Goal: Information Seeking & Learning: Learn about a topic

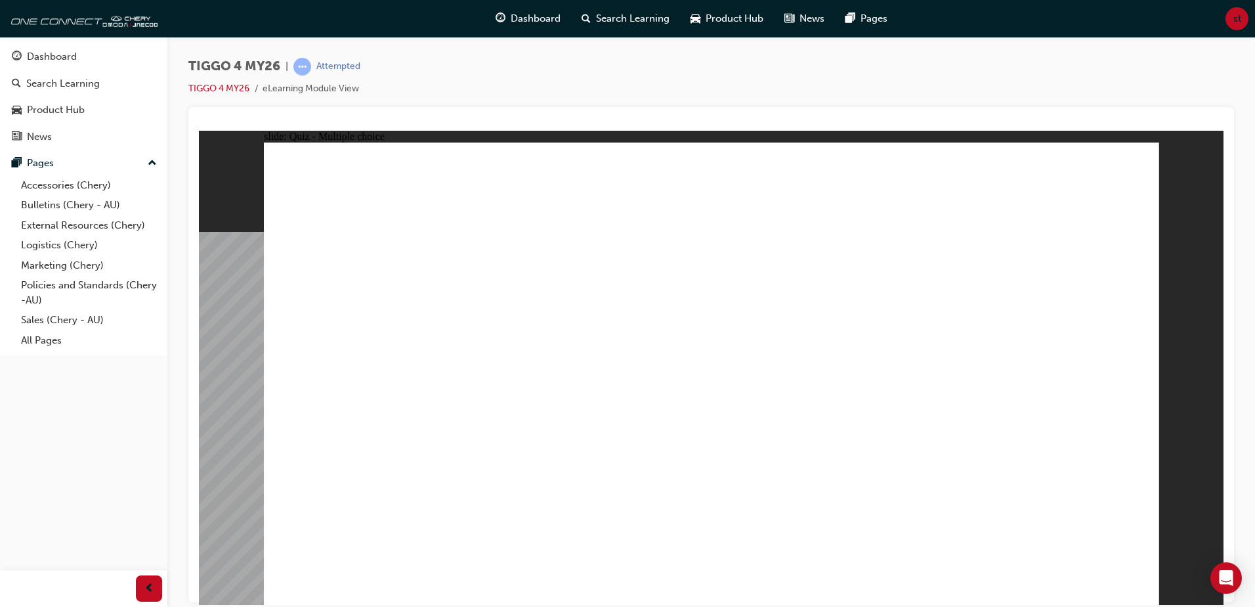
radio input "true"
drag, startPoint x: 898, startPoint y: 295, endPoint x: 368, endPoint y: 481, distance: 561.9
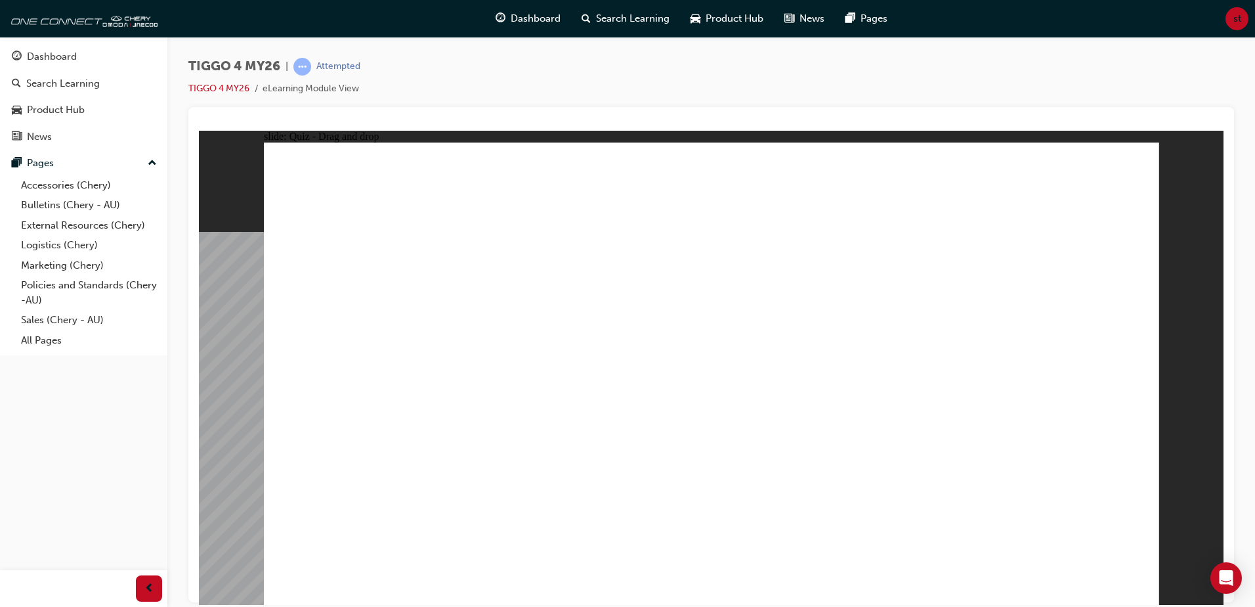
drag, startPoint x: 536, startPoint y: 296, endPoint x: 548, endPoint y: 476, distance: 180.3
drag, startPoint x: 402, startPoint y: 300, endPoint x: 737, endPoint y: 470, distance: 376.1
drag, startPoint x: 730, startPoint y: 302, endPoint x: 896, endPoint y: 478, distance: 242.0
drag, startPoint x: 1081, startPoint y: 305, endPoint x: 1077, endPoint y: 488, distance: 183.2
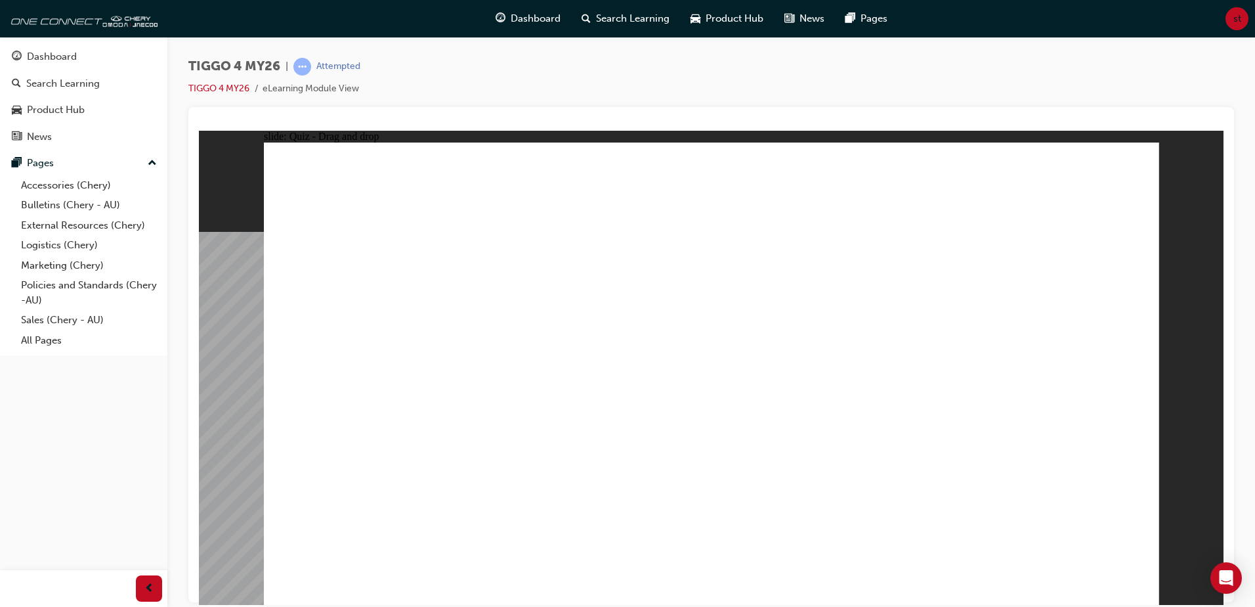
radio input "true"
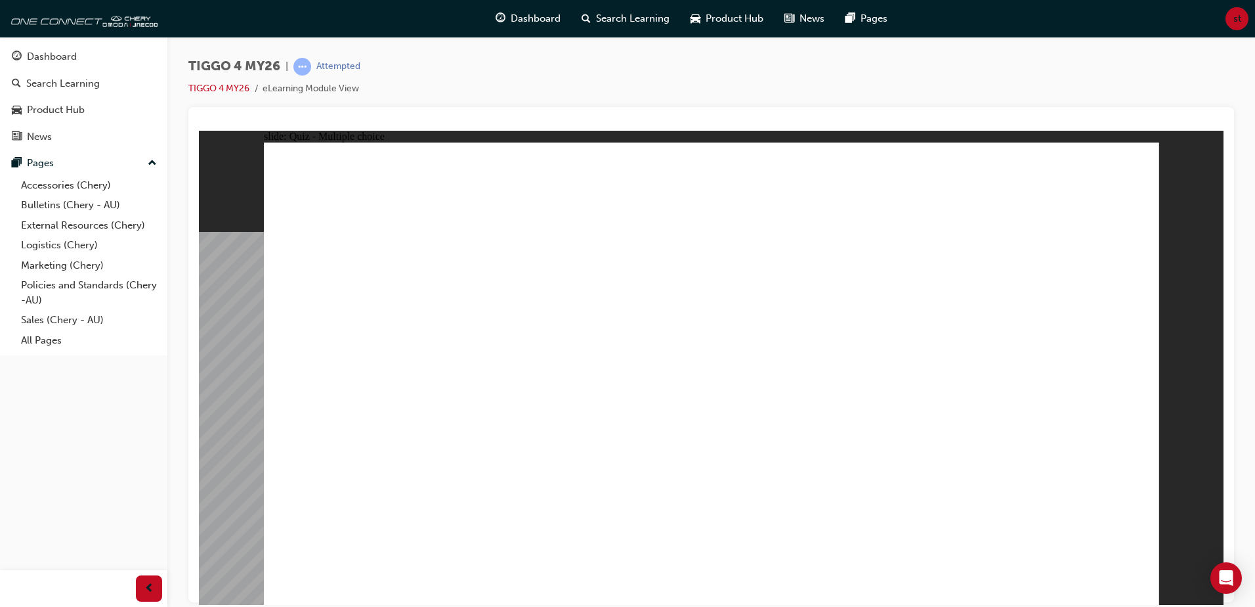
radio input "true"
drag, startPoint x: 403, startPoint y: 429, endPoint x: 814, endPoint y: 241, distance: 452.2
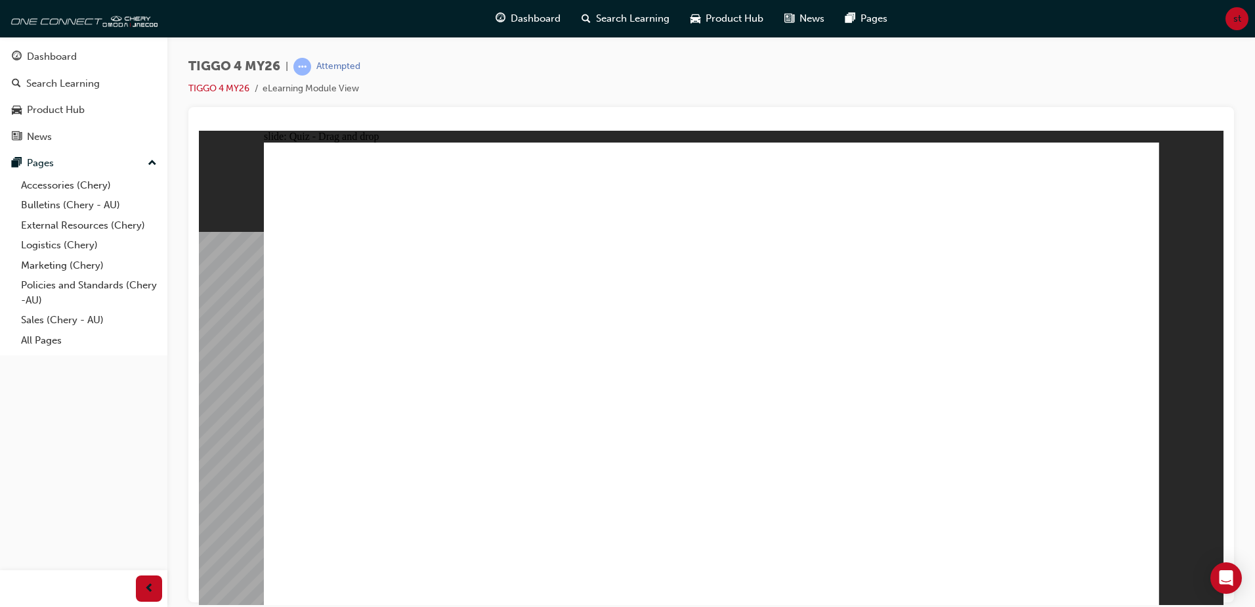
drag, startPoint x: 405, startPoint y: 469, endPoint x: 1028, endPoint y: 259, distance: 656.9
drag, startPoint x: 401, startPoint y: 331, endPoint x: 854, endPoint y: 295, distance: 453.8
drag, startPoint x: 573, startPoint y: 339, endPoint x: 783, endPoint y: 348, distance: 210.9
drag, startPoint x: 585, startPoint y: 378, endPoint x: 1001, endPoint y: 305, distance: 422.1
drag, startPoint x: 570, startPoint y: 427, endPoint x: 1030, endPoint y: 334, distance: 469.6
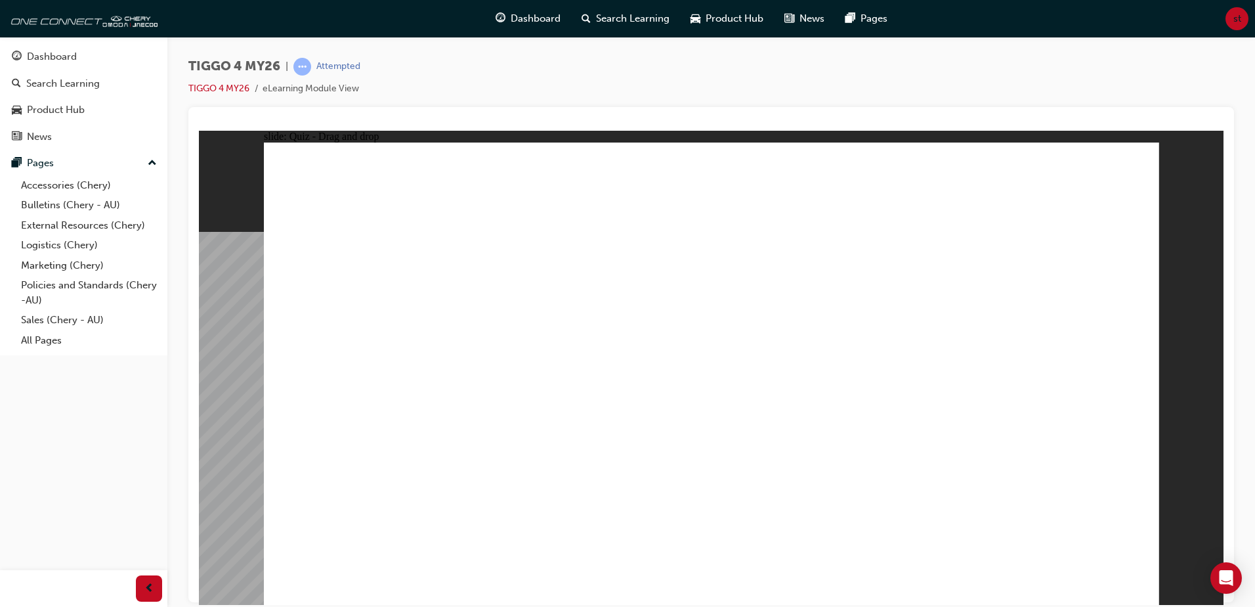
drag, startPoint x: 428, startPoint y: 388, endPoint x: 1089, endPoint y: 377, distance: 661.3
radio input "true"
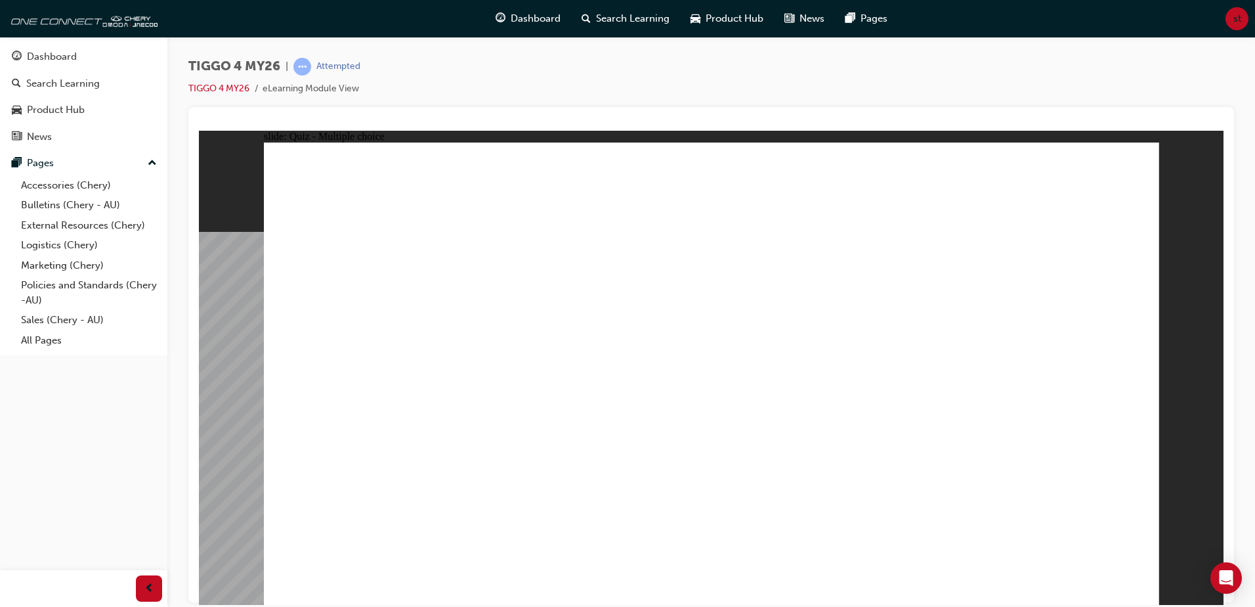
radio input "true"
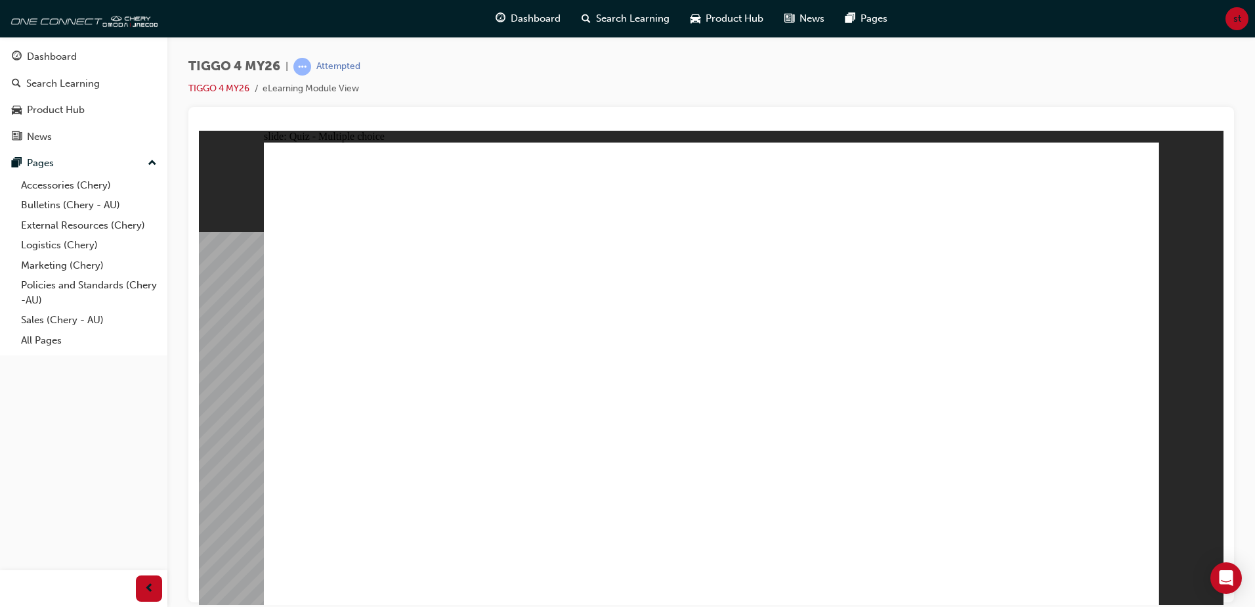
radio input "true"
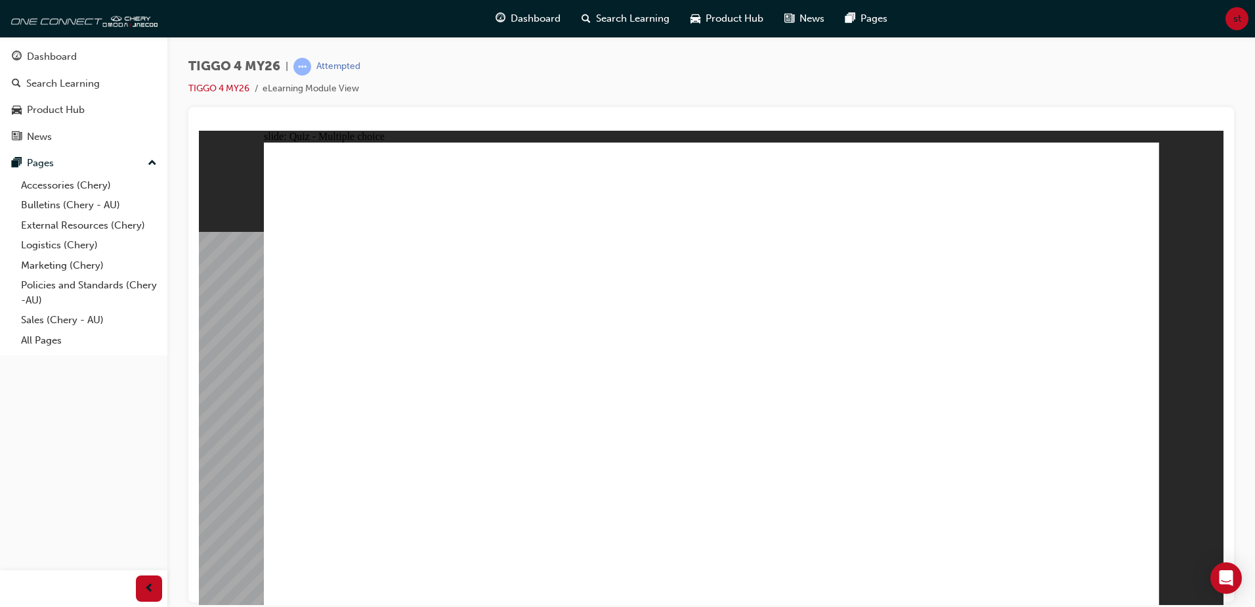
radio input "true"
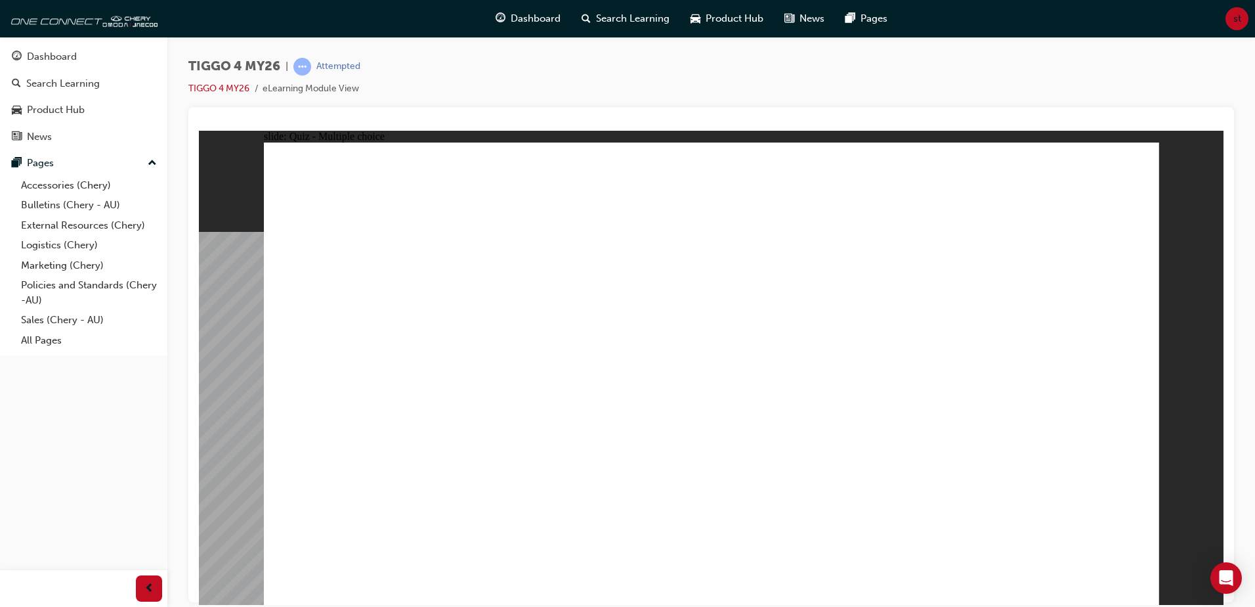
radio input "true"
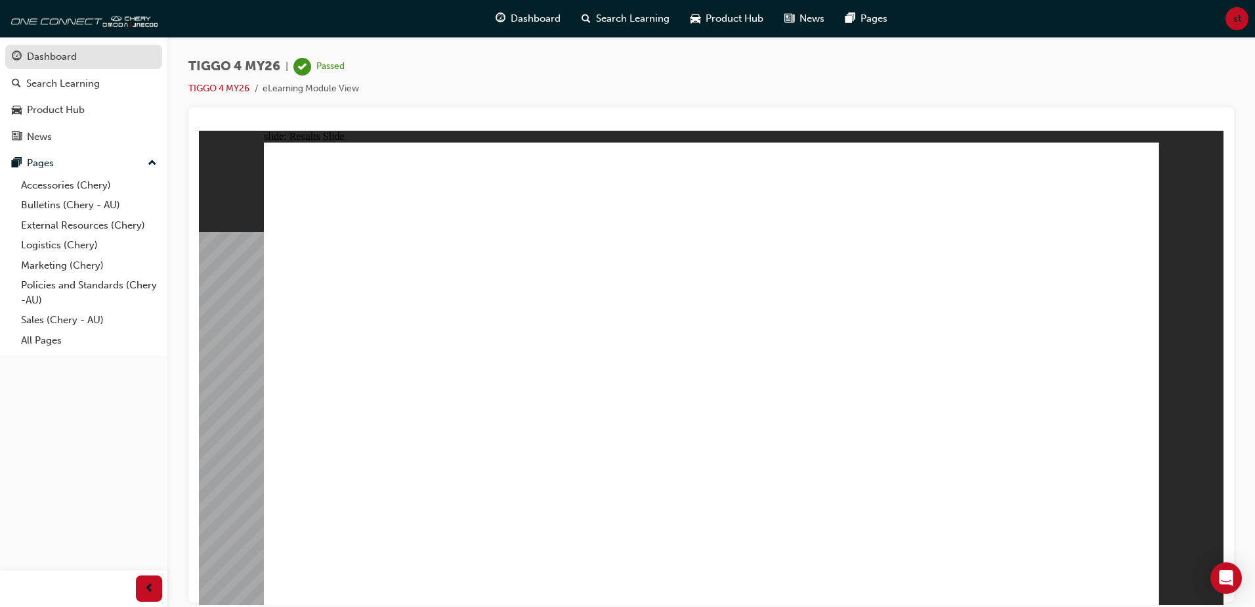
click at [97, 51] on div "Dashboard" at bounding box center [84, 57] width 144 height 16
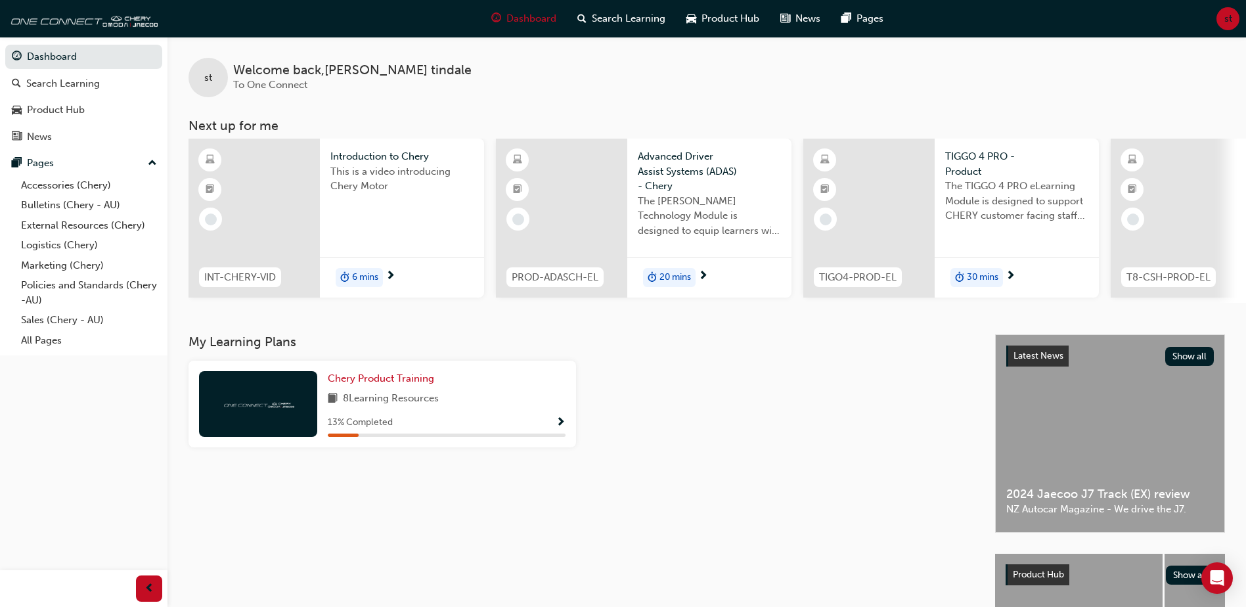
click at [380, 243] on div "Introduction to Chery This is a video introducing Chery Motor 6 mins" at bounding box center [402, 218] width 164 height 159
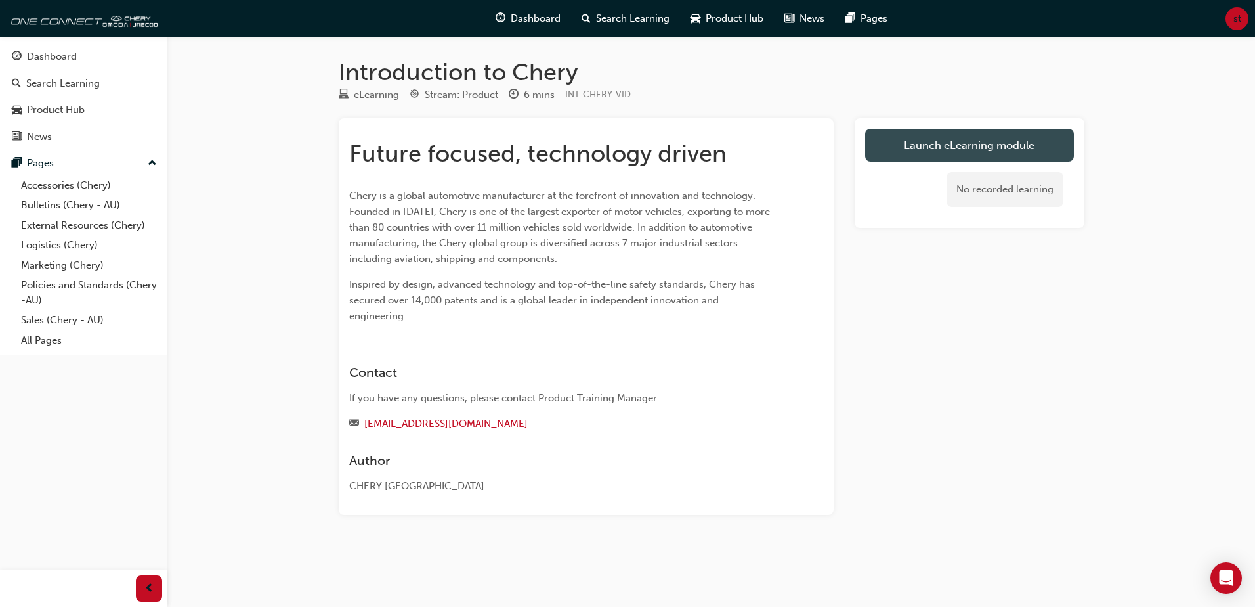
click at [928, 156] on link "Launch eLearning module" at bounding box center [969, 145] width 209 height 33
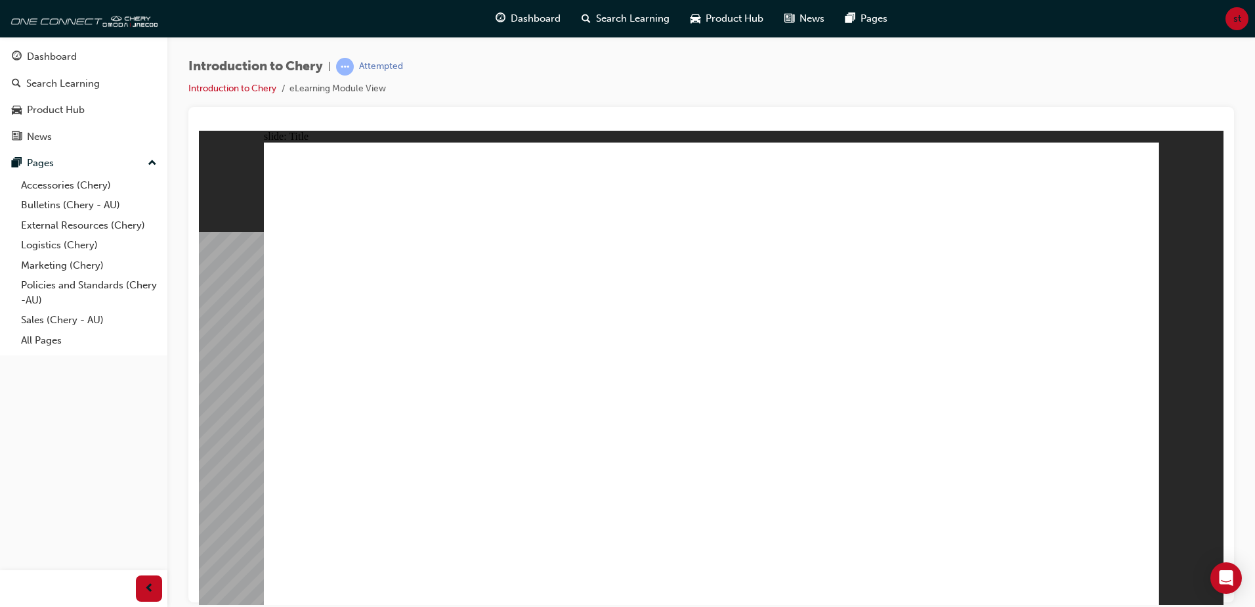
drag, startPoint x: 376, startPoint y: 394, endPoint x: 383, endPoint y: 415, distance: 22.2
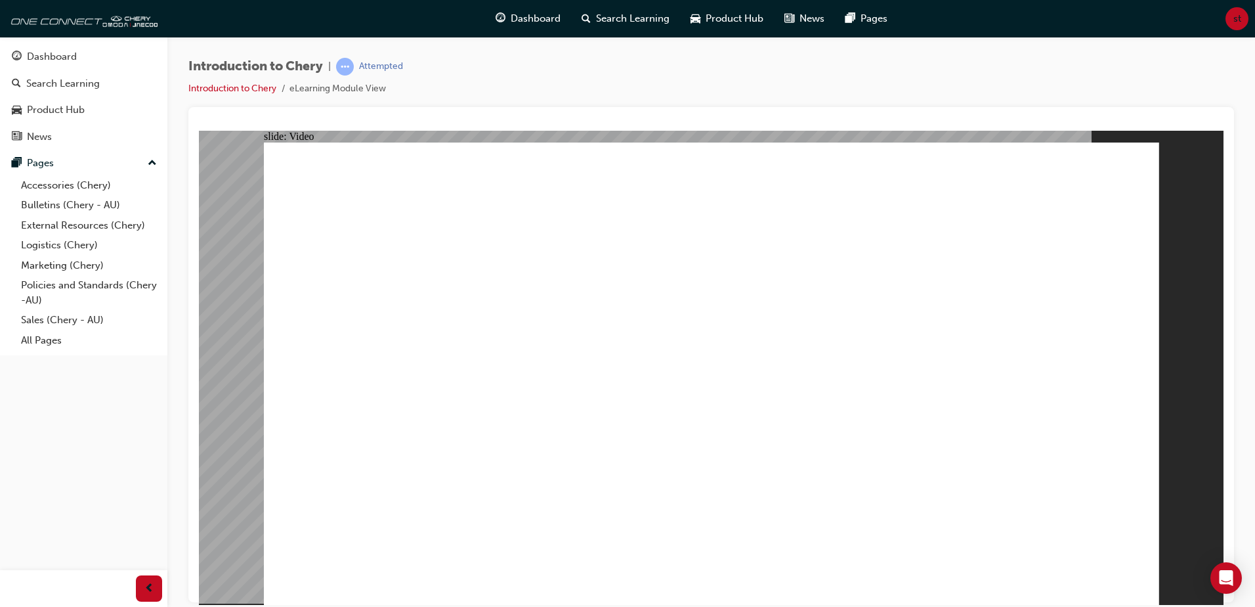
type input "4"
type input "6"
type input "4"
type input "6"
type input "4"
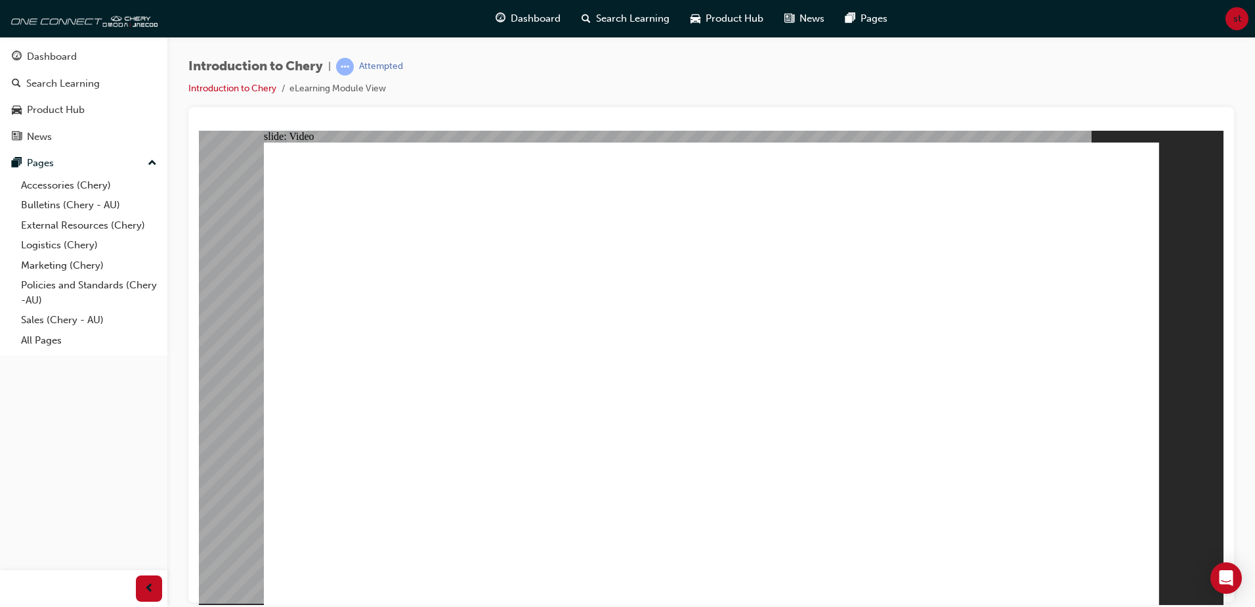
type input "6"
type input "4"
type input "6"
type input "4"
type input "5"
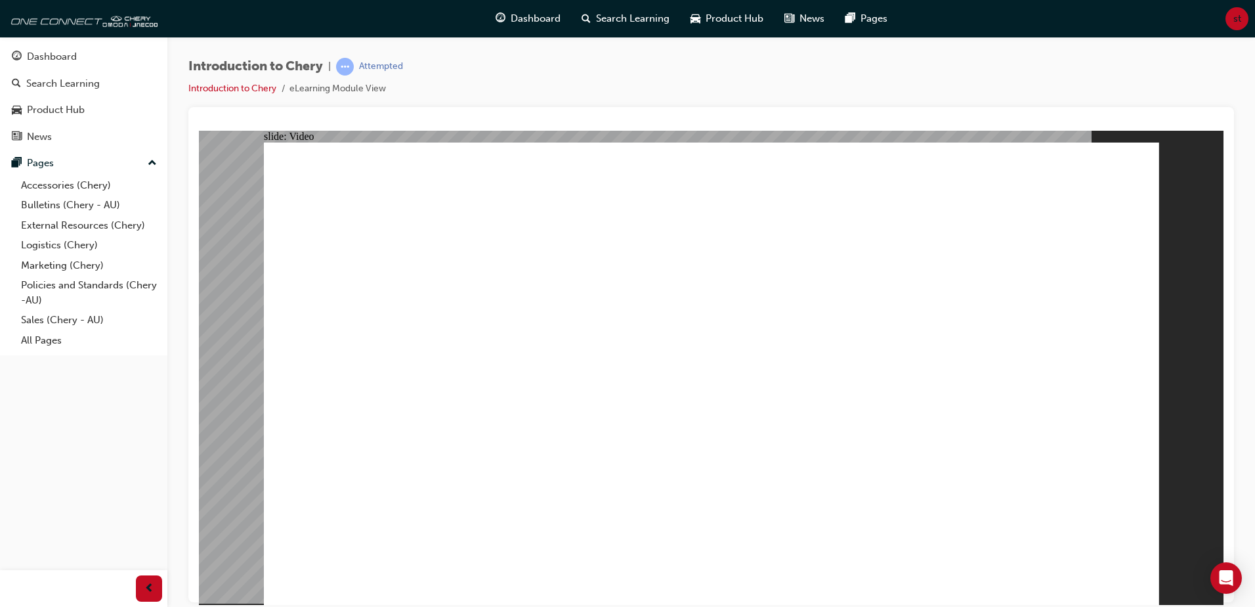
type input "4"
type input "5"
type input "4"
type input "5"
type input "4"
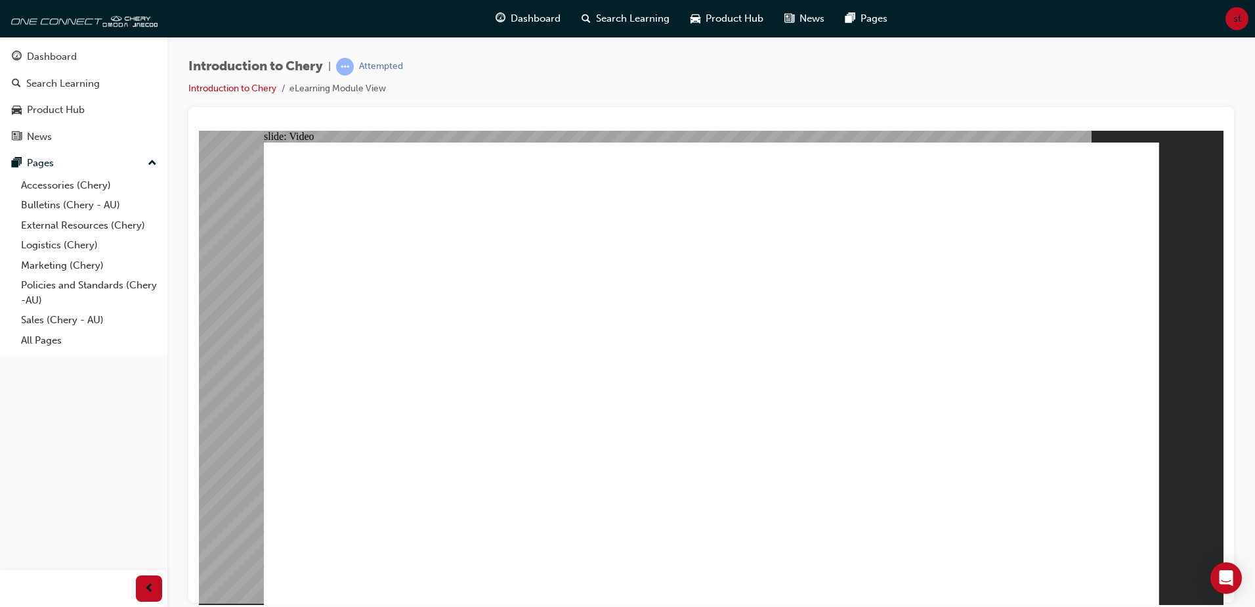
type input "4"
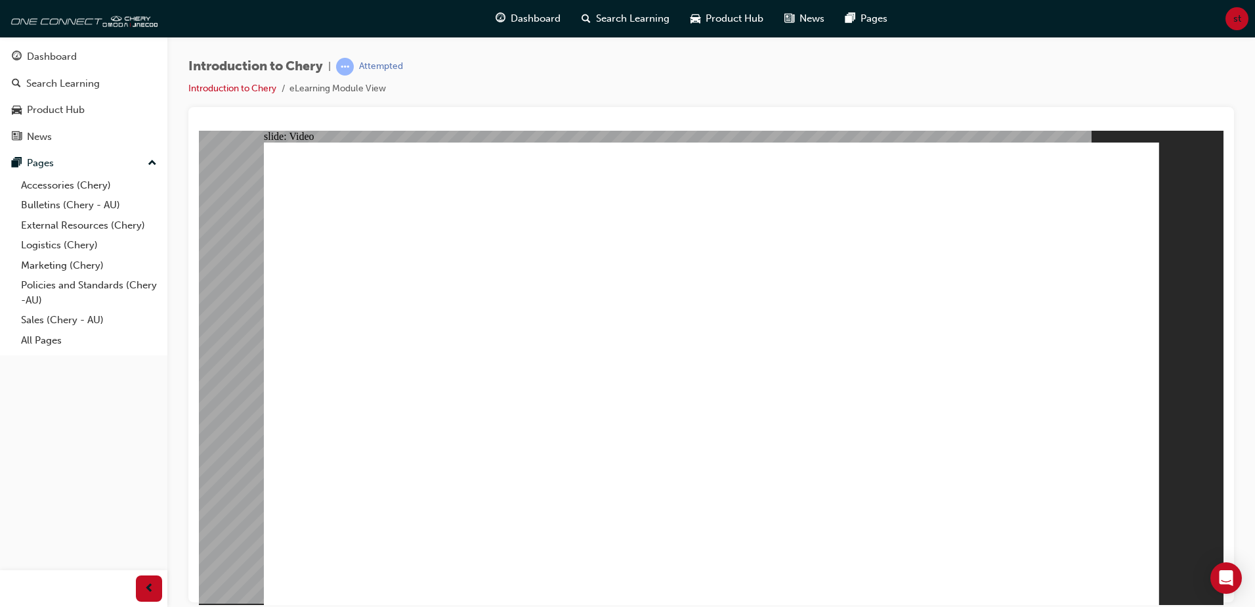
type input "4"
type input "3"
type input "4"
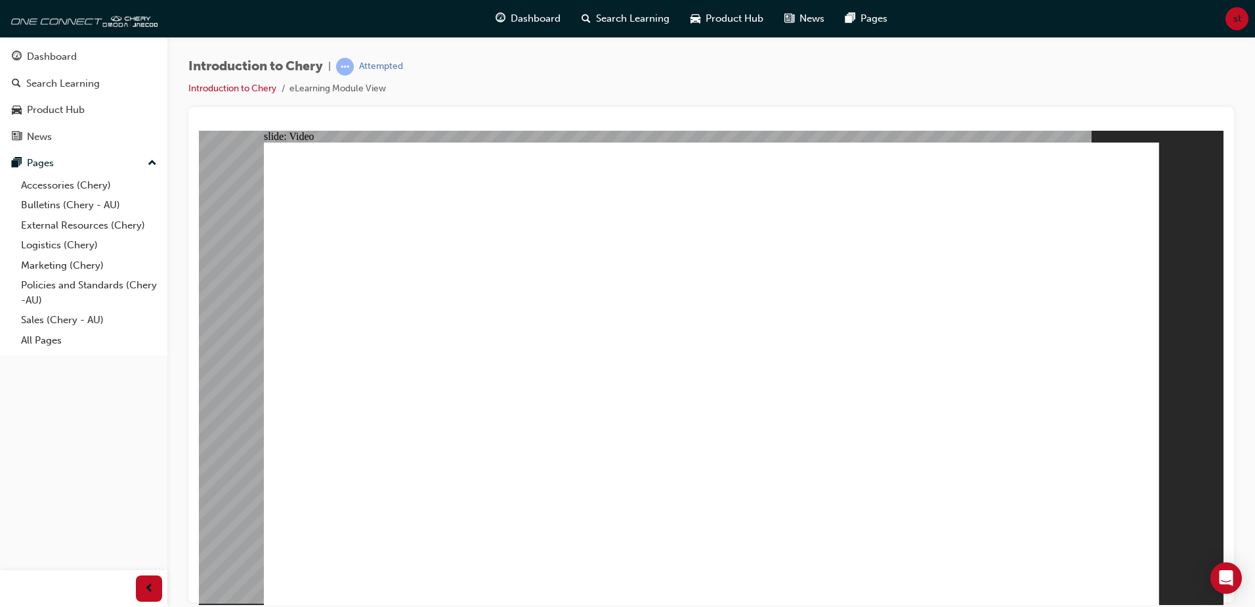
type input "3"
type input "4"
type input "3"
type input "4"
type input "3"
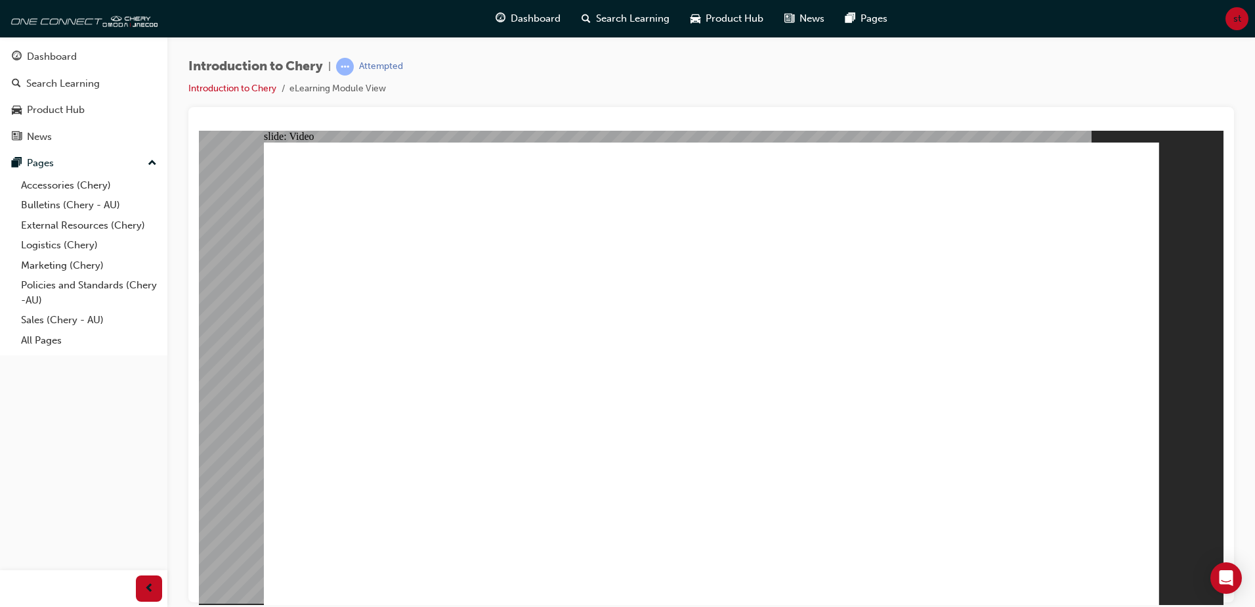
drag, startPoint x: 949, startPoint y: 532, endPoint x: 951, endPoint y: 545, distance: 13.4
drag, startPoint x: 432, startPoint y: 559, endPoint x: 1035, endPoint y: 558, distance: 603.4
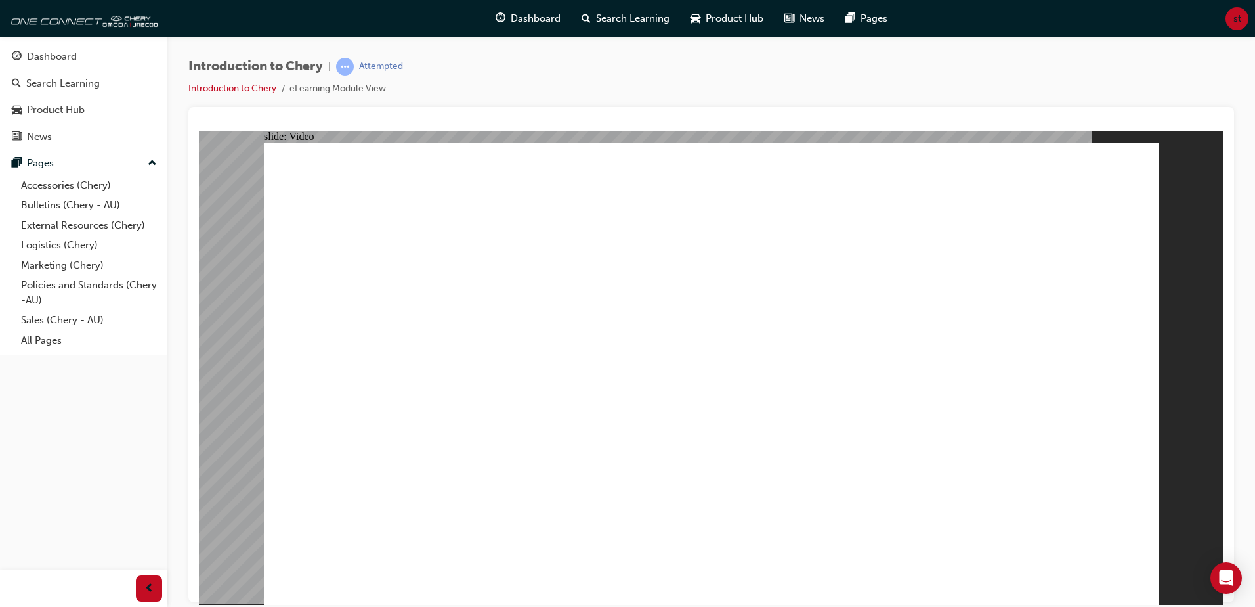
drag, startPoint x: 1037, startPoint y: 563, endPoint x: 332, endPoint y: 544, distance: 704.8
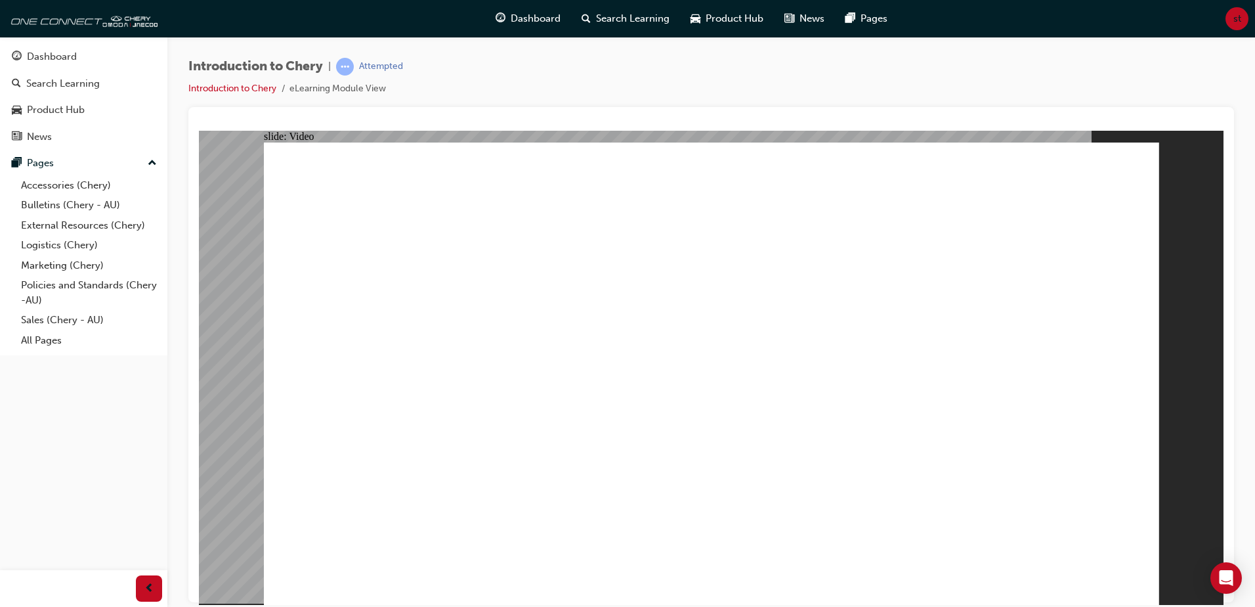
type input "0"
drag, startPoint x: 950, startPoint y: 548, endPoint x: 954, endPoint y: 566, distance: 18.2
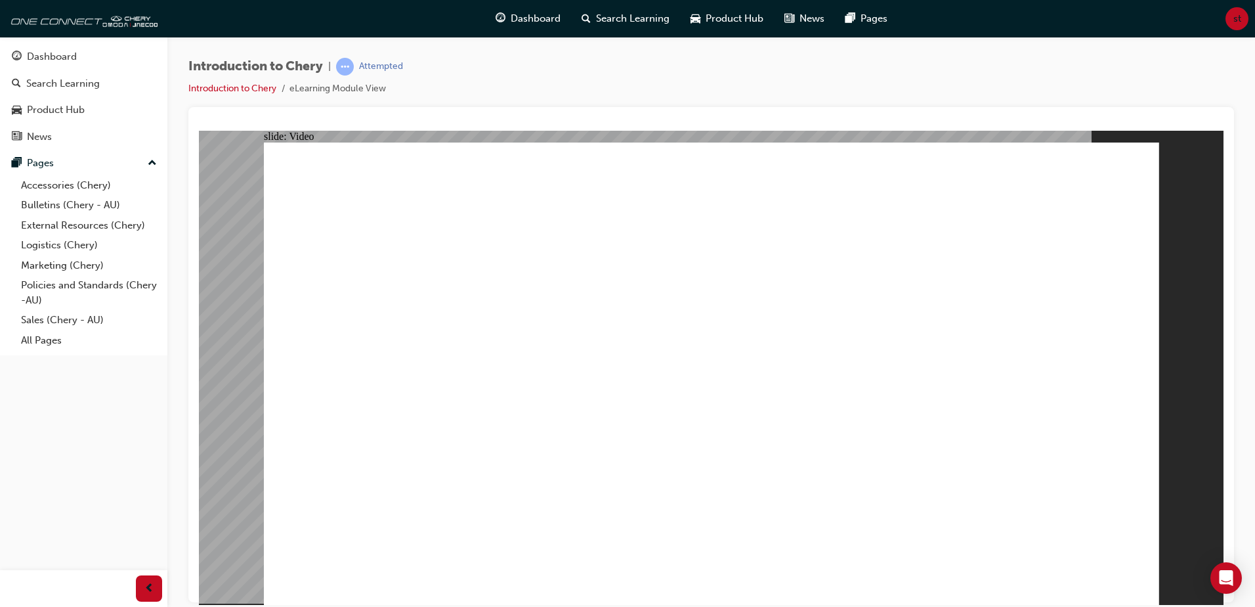
type input "3"
type input "0"
type input "3"
type input "1"
type input "3"
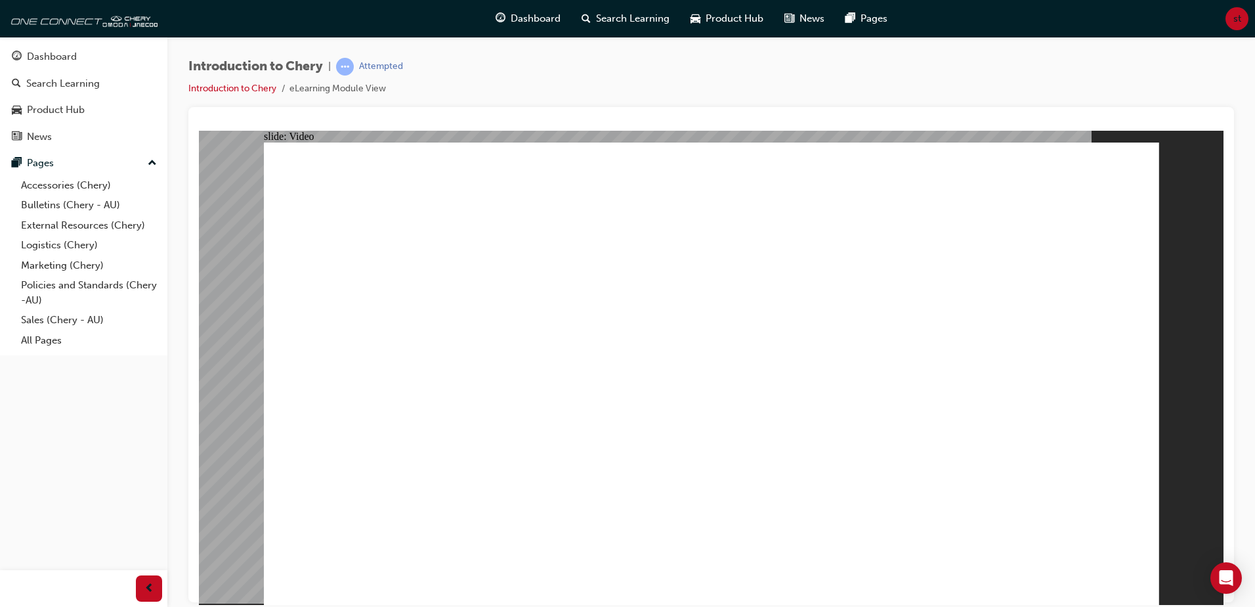
type input "1"
type input "3"
type input "1"
type input "3"
type input "2"
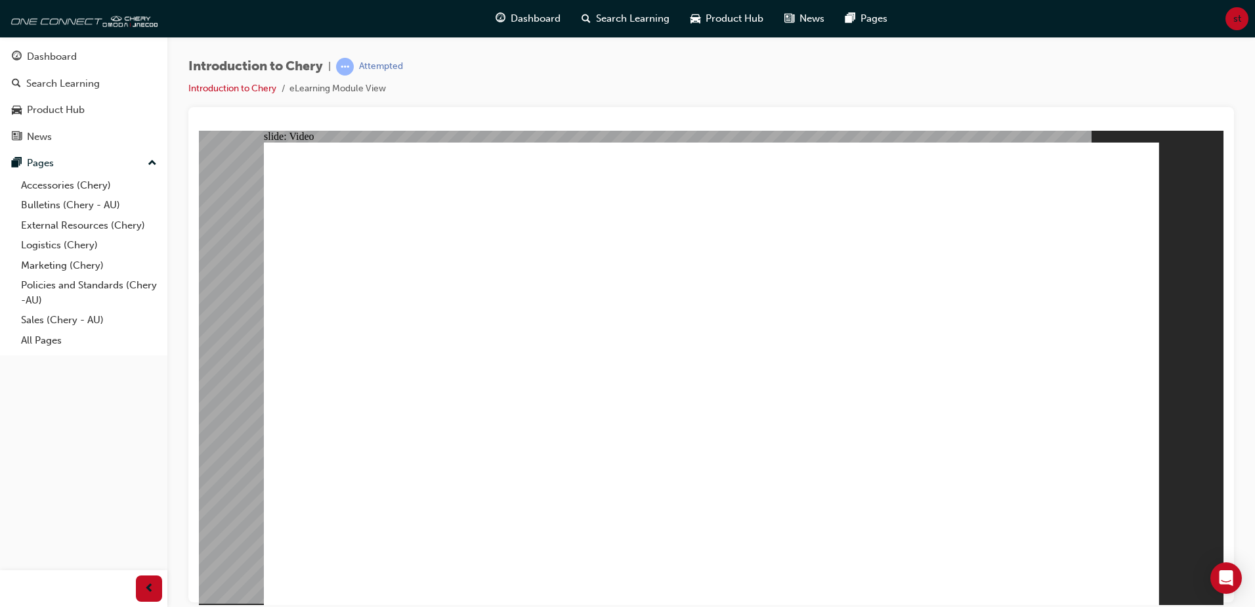
type input "3"
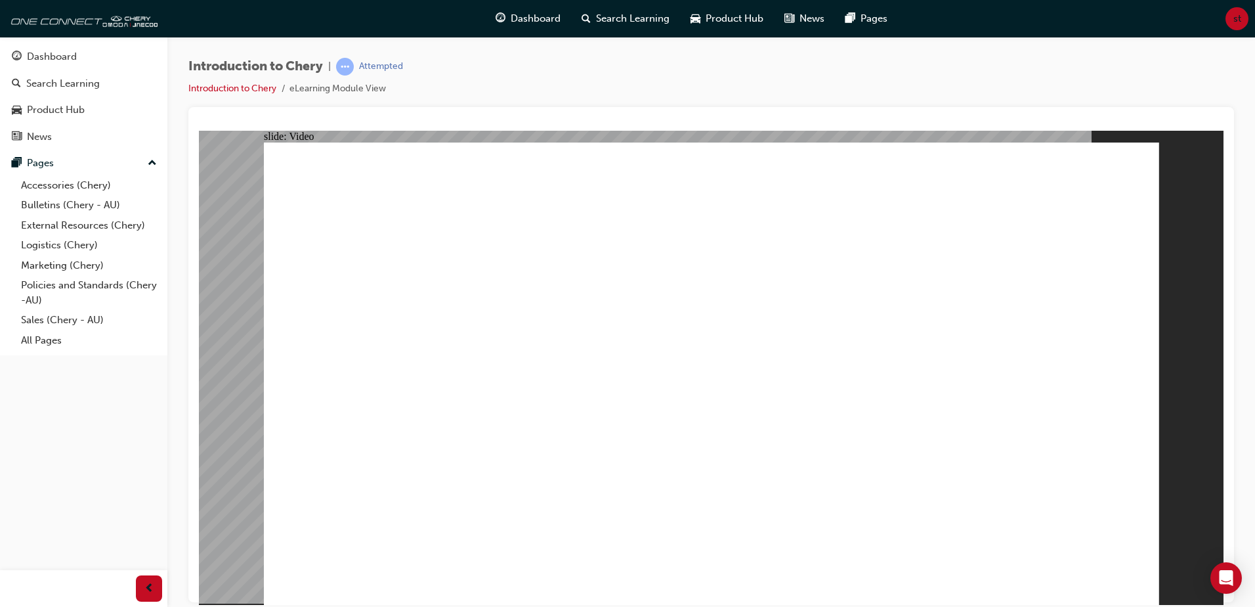
type input "3"
type input "4"
type input "3"
type input "4"
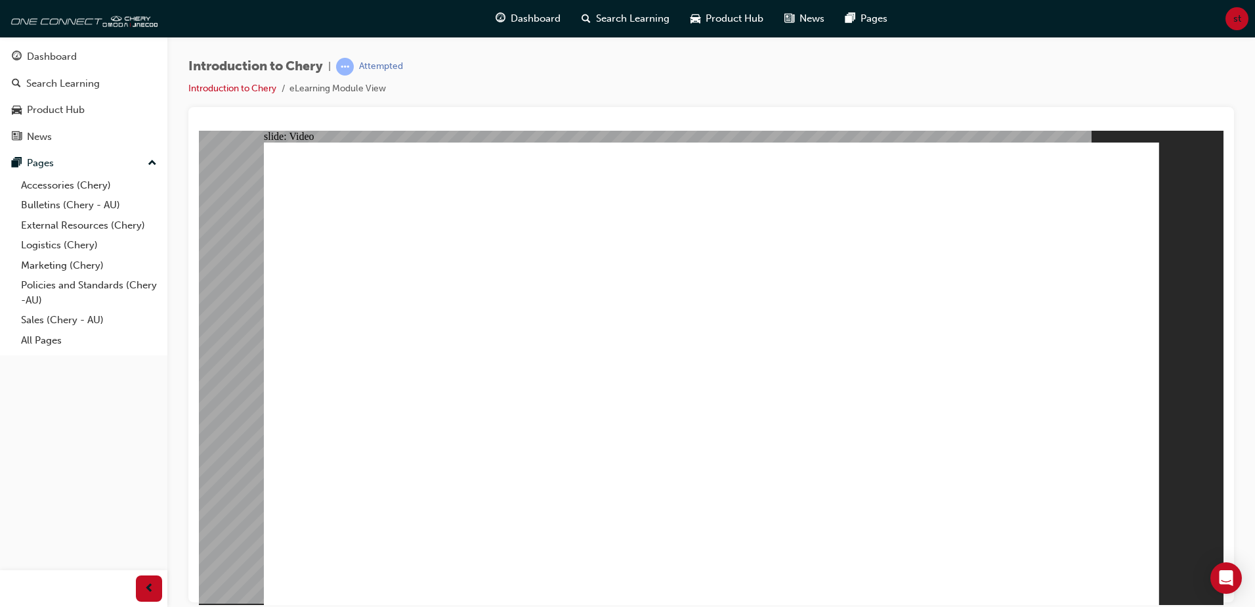
type input "3"
type input "4"
type input "3"
type input "4"
drag, startPoint x: 951, startPoint y: 559, endPoint x: 951, endPoint y: 539, distance: 20.4
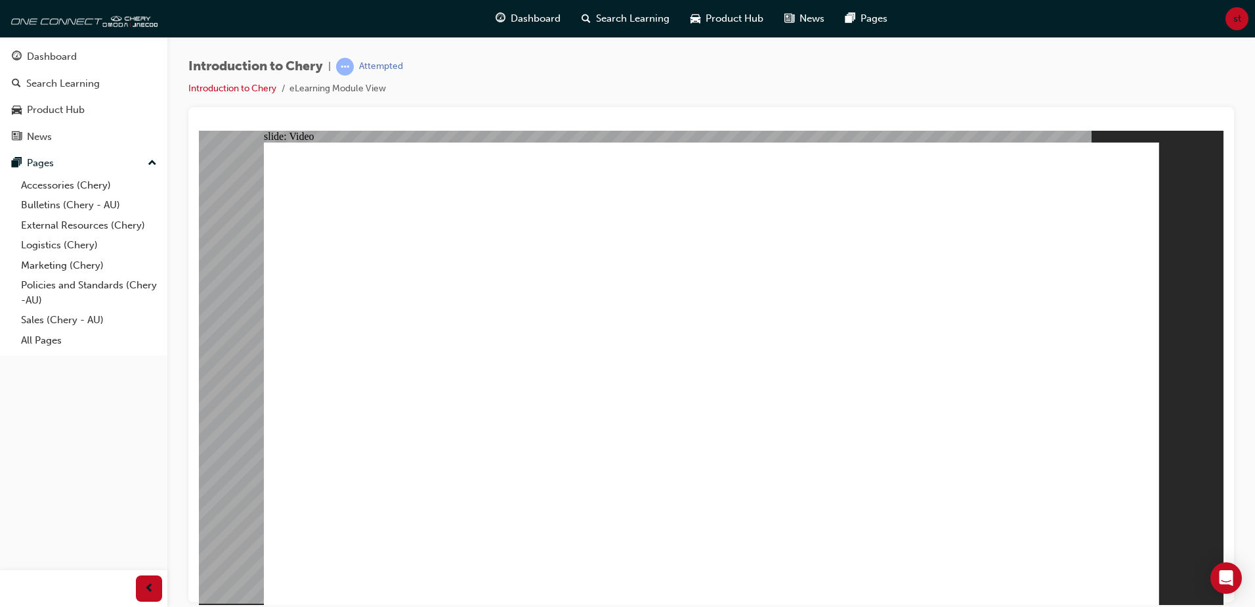
type input "16"
type input "3"
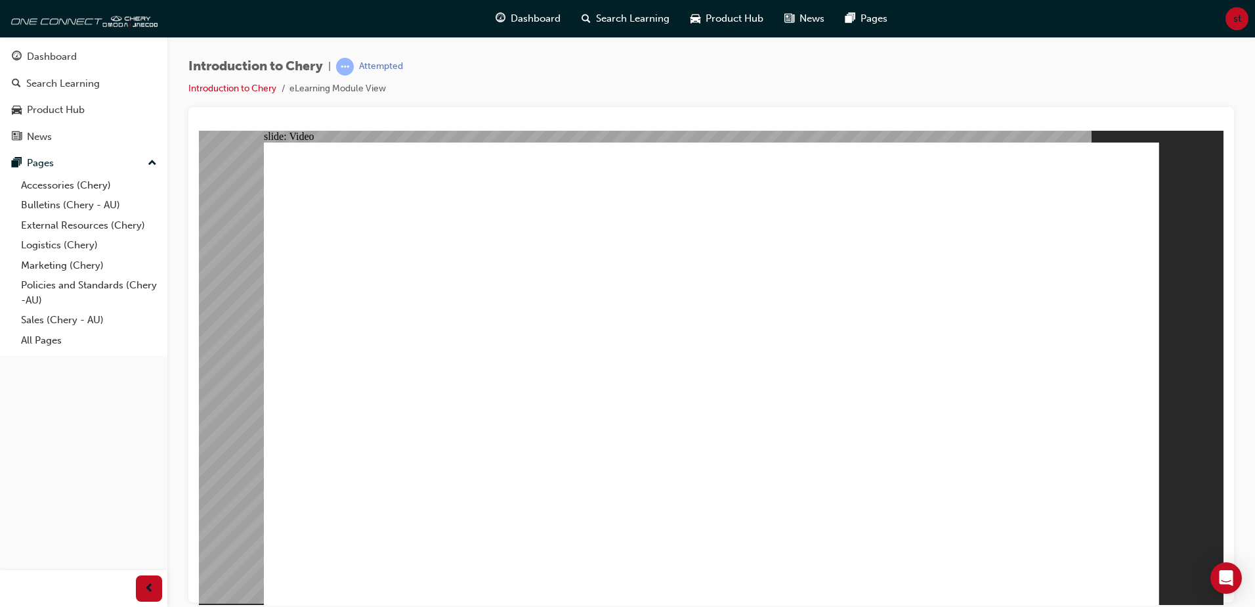
type input "17"
type input "3"
type input "17"
type input "2"
type input "17"
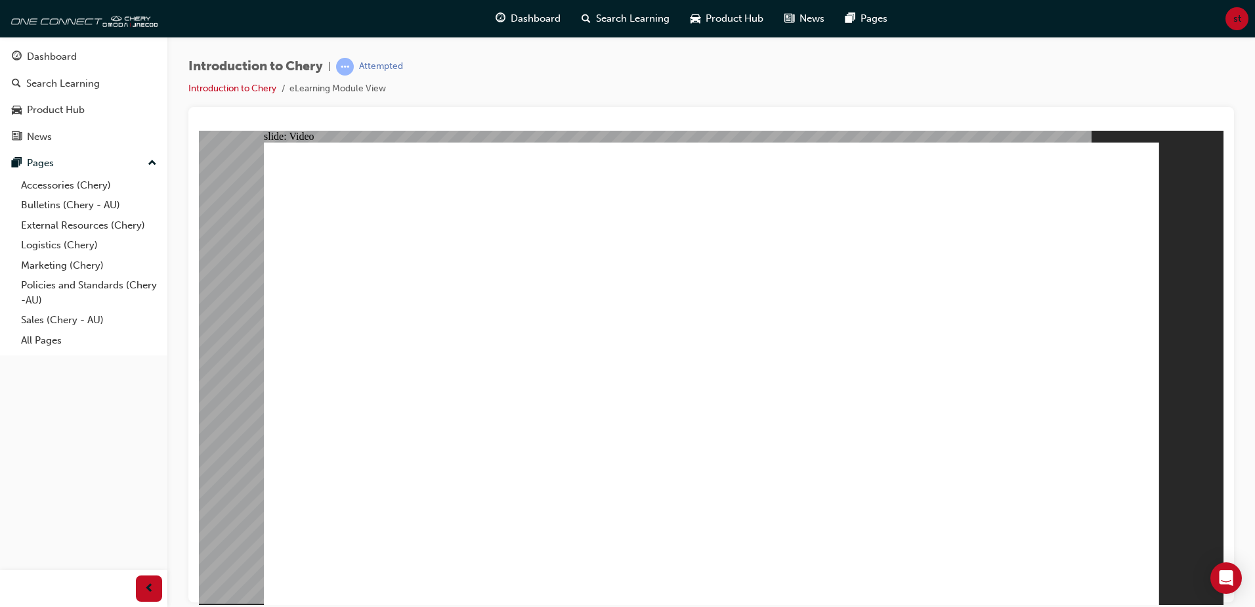
type input "1"
type input "17"
type input "1"
type input "17"
type input "1"
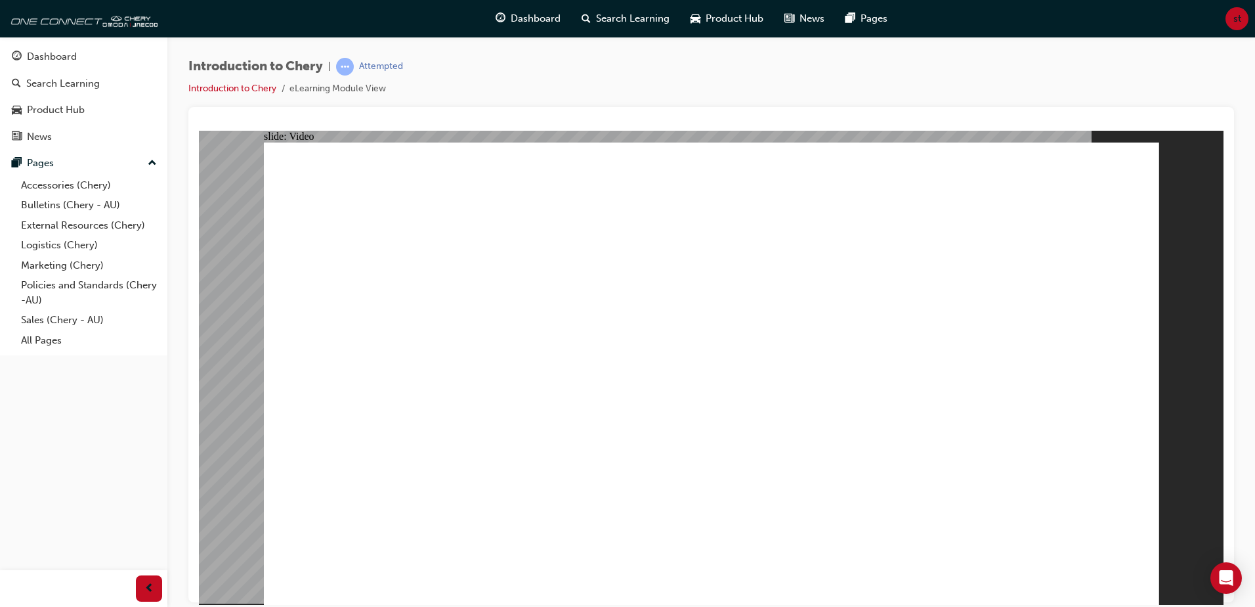
type input "17"
type input "0"
drag, startPoint x: 951, startPoint y: 543, endPoint x: 953, endPoint y: 563, distance: 19.8
type input "311"
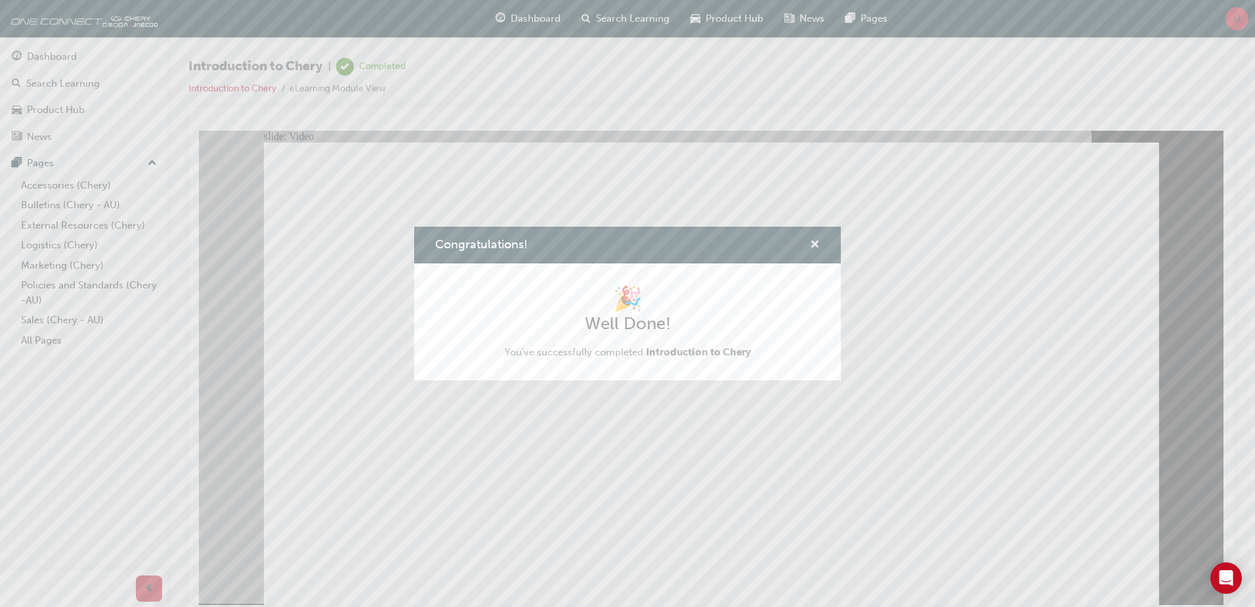
click at [816, 248] on span "cross-icon" at bounding box center [815, 246] width 10 height 12
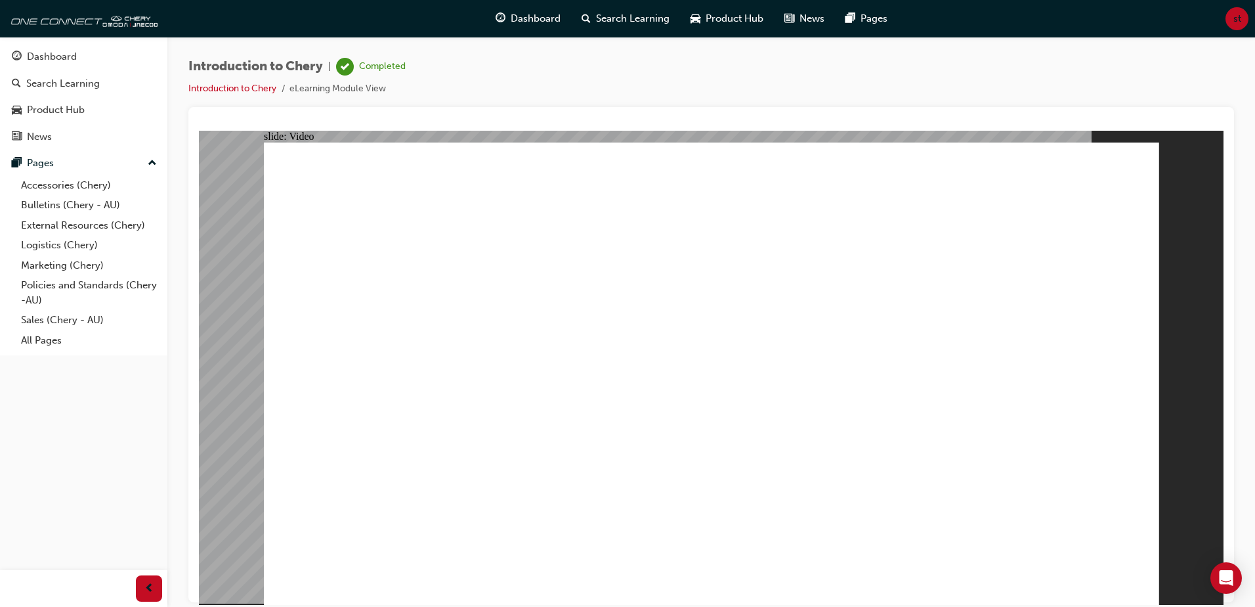
click at [91, 56] on div "Dashboard" at bounding box center [84, 57] width 144 height 16
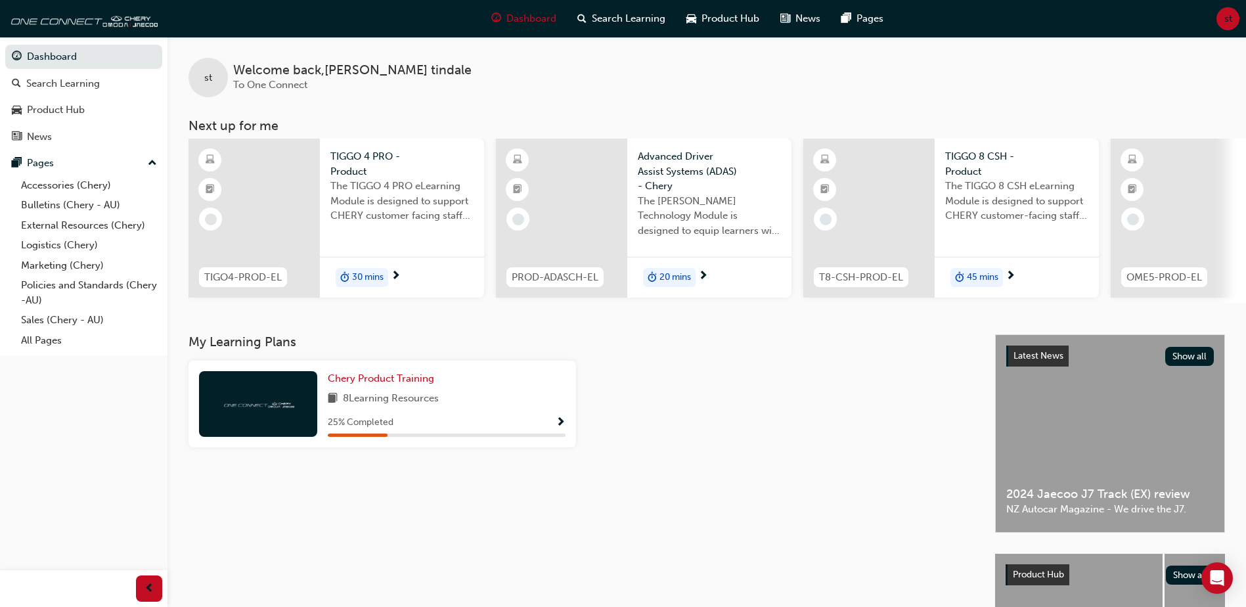
click at [384, 274] on div "30 mins" at bounding box center [362, 278] width 53 height 20
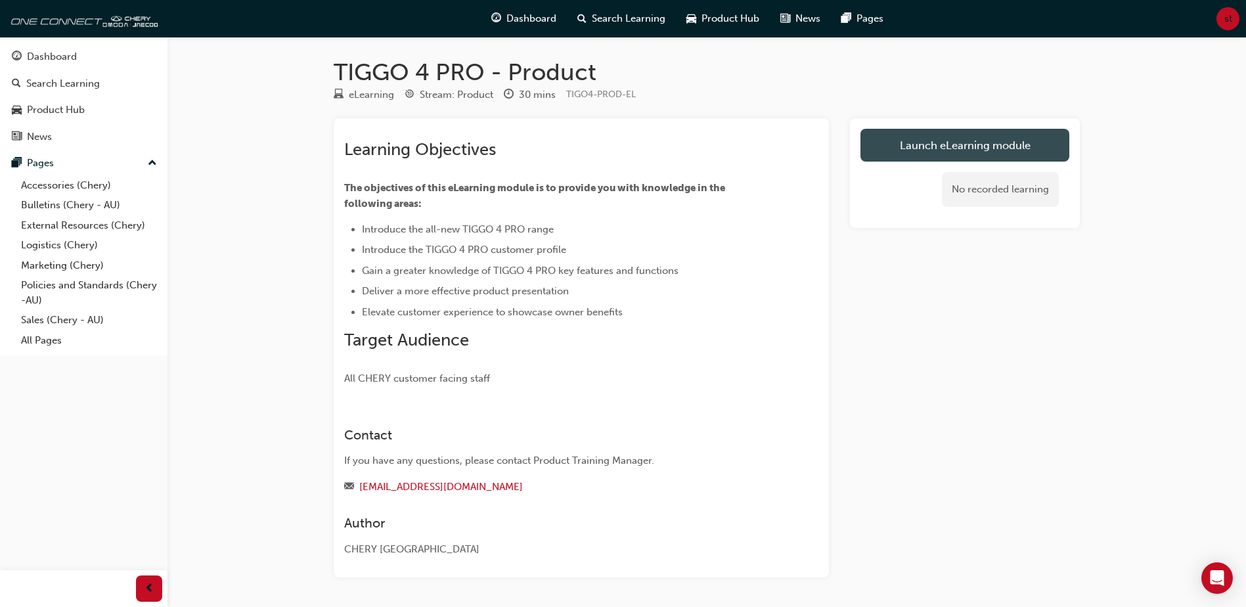
click at [977, 141] on link "Launch eLearning module" at bounding box center [964, 145] width 209 height 33
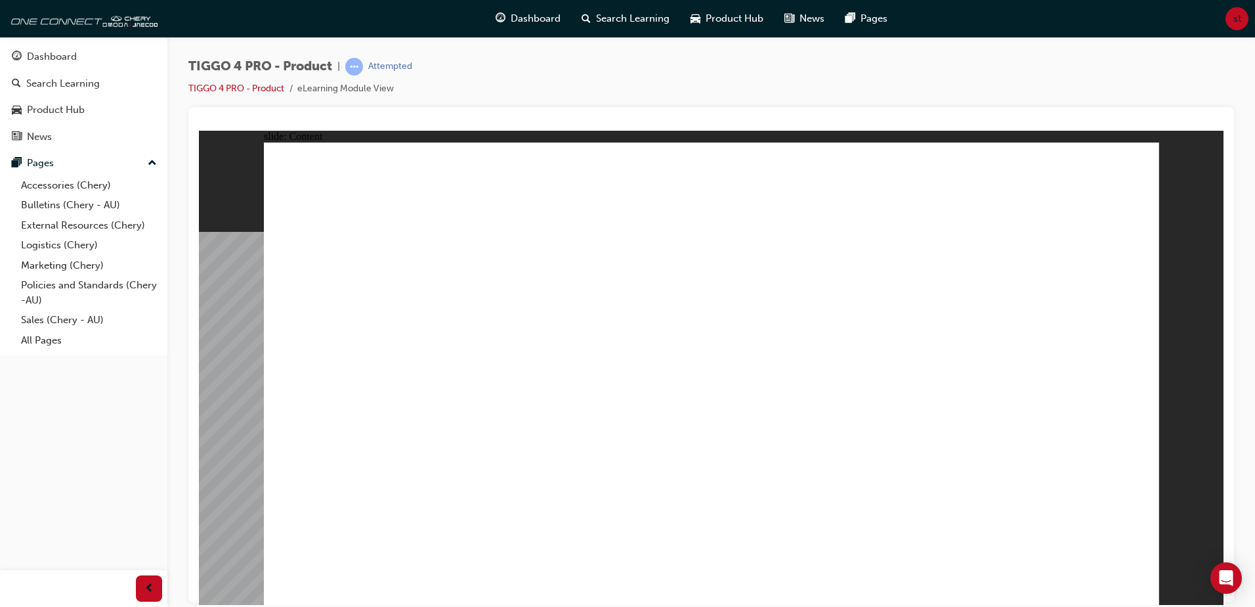
drag, startPoint x: 901, startPoint y: 211, endPoint x: 992, endPoint y: 204, distance: 91.6
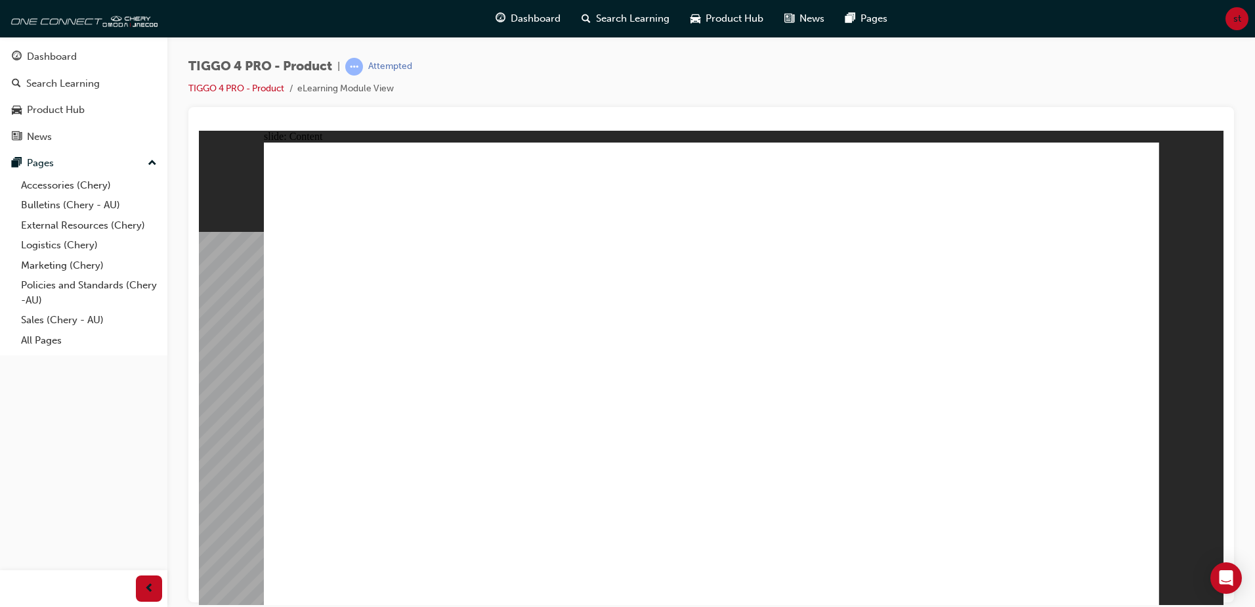
drag, startPoint x: 657, startPoint y: 284, endPoint x: 645, endPoint y: 276, distance: 14.2
drag, startPoint x: 727, startPoint y: 276, endPoint x: 783, endPoint y: 273, distance: 55.9
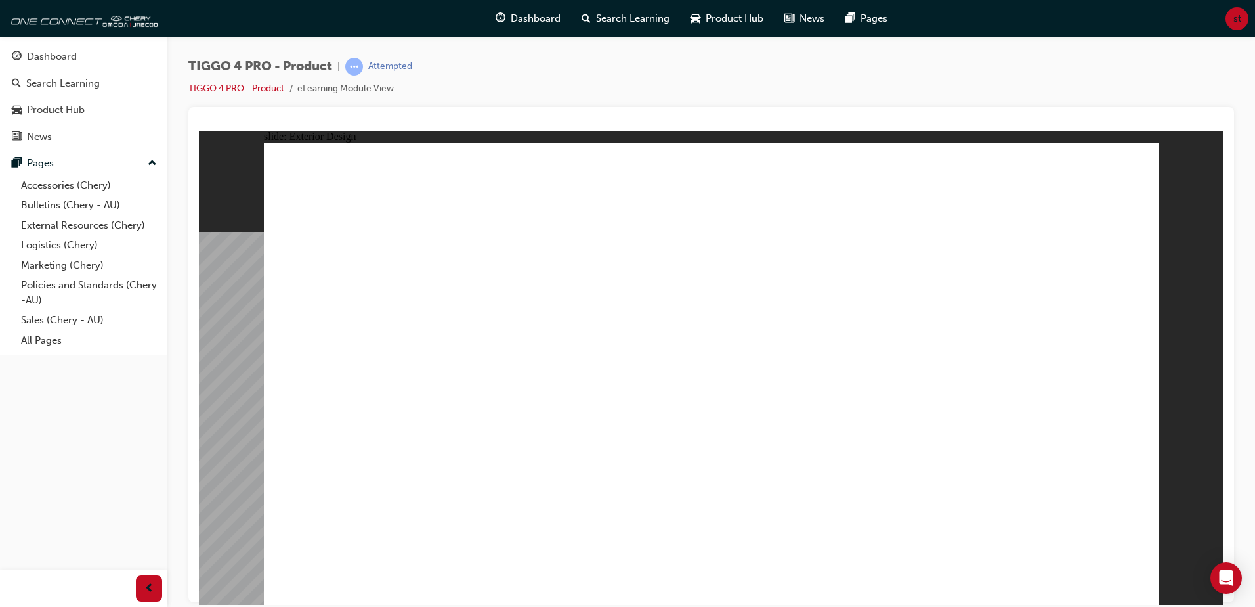
drag, startPoint x: 896, startPoint y: 421, endPoint x: 915, endPoint y: 495, distance: 76.6
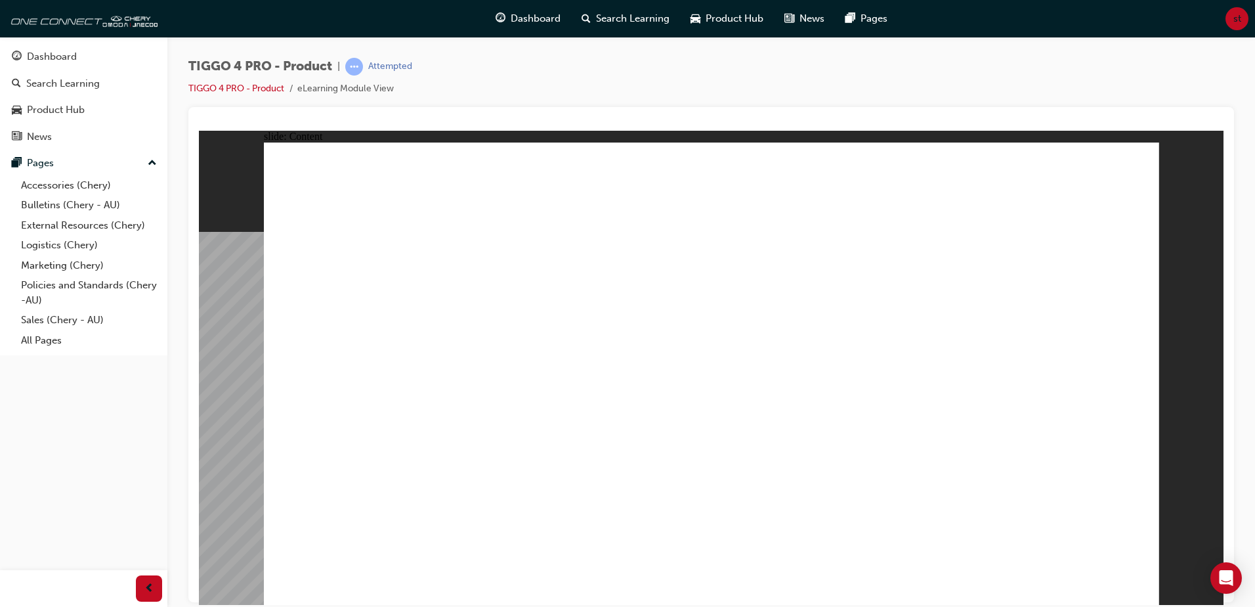
drag, startPoint x: 922, startPoint y: 500, endPoint x: 982, endPoint y: 496, distance: 60.6
drag, startPoint x: 1037, startPoint y: 491, endPoint x: 975, endPoint y: 412, distance: 100.1
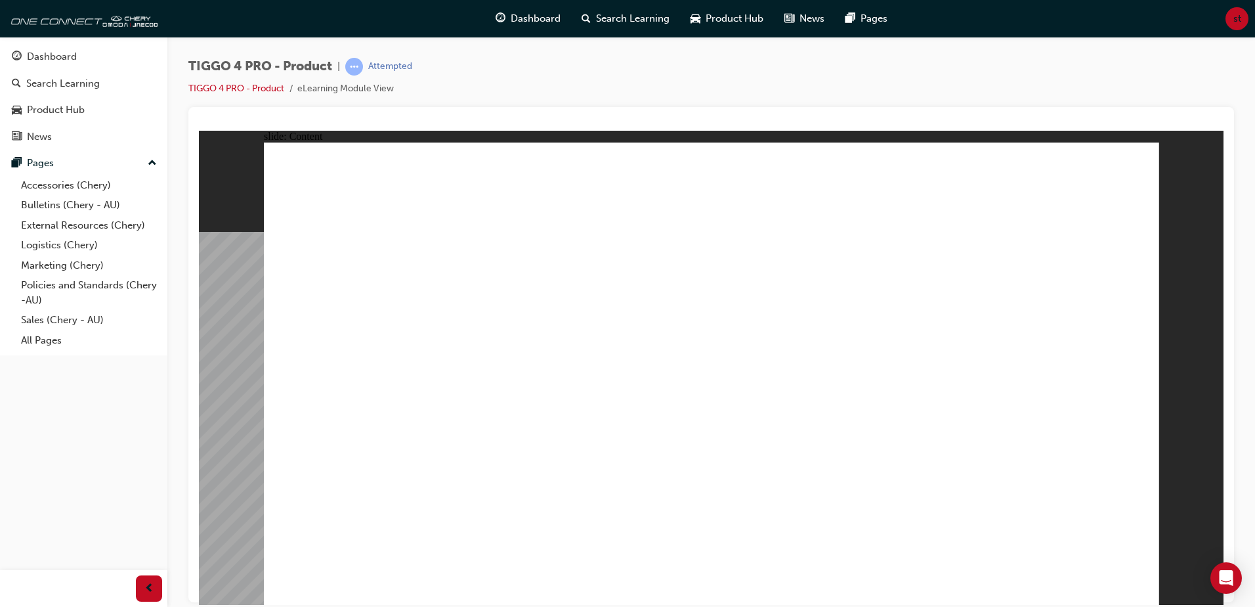
drag, startPoint x: 510, startPoint y: 320, endPoint x: 488, endPoint y: 448, distance: 130.5
drag, startPoint x: 488, startPoint y: 448, endPoint x: 534, endPoint y: 443, distance: 45.7
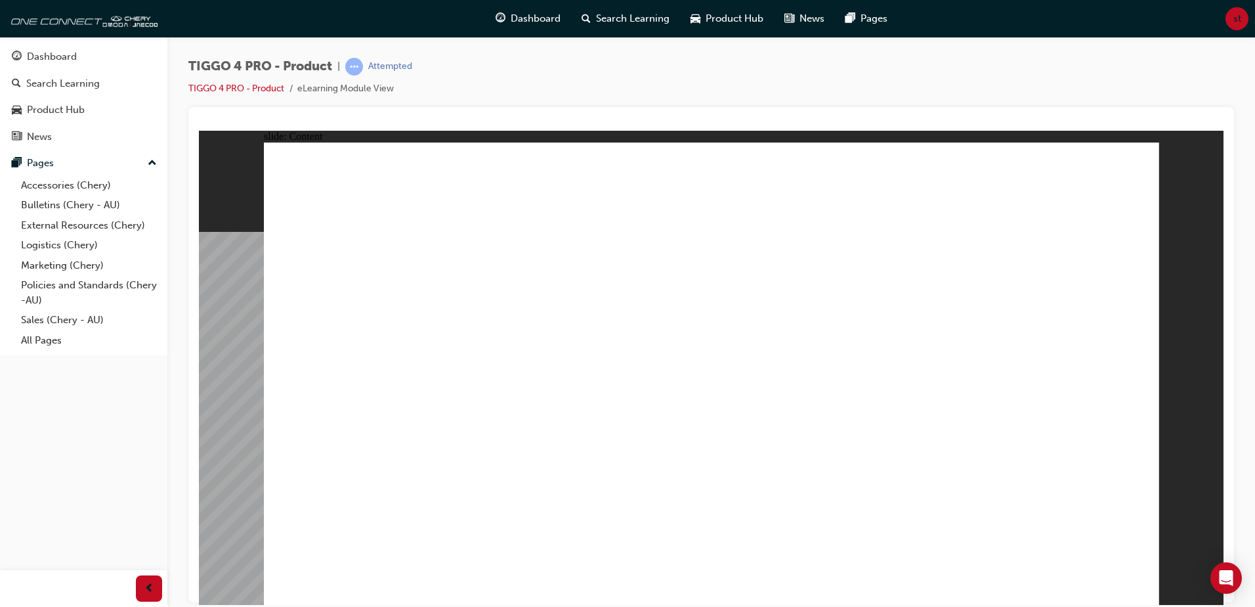
drag, startPoint x: 501, startPoint y: 401, endPoint x: 517, endPoint y: 436, distance: 38.8
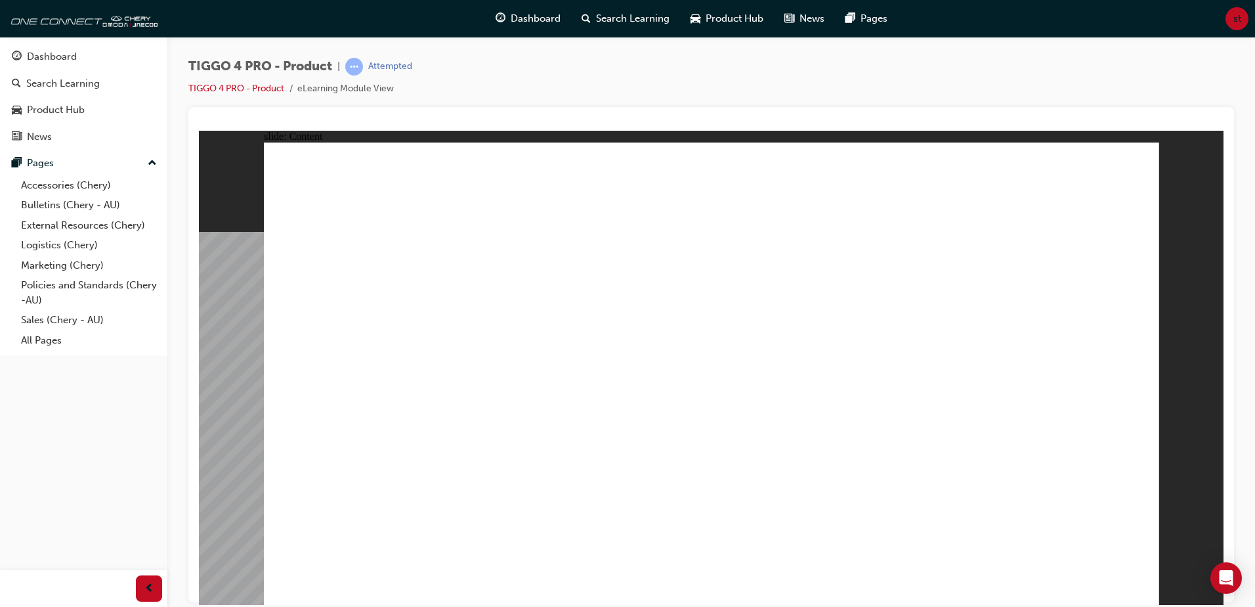
drag, startPoint x: 519, startPoint y: 322, endPoint x: 594, endPoint y: 304, distance: 76.9
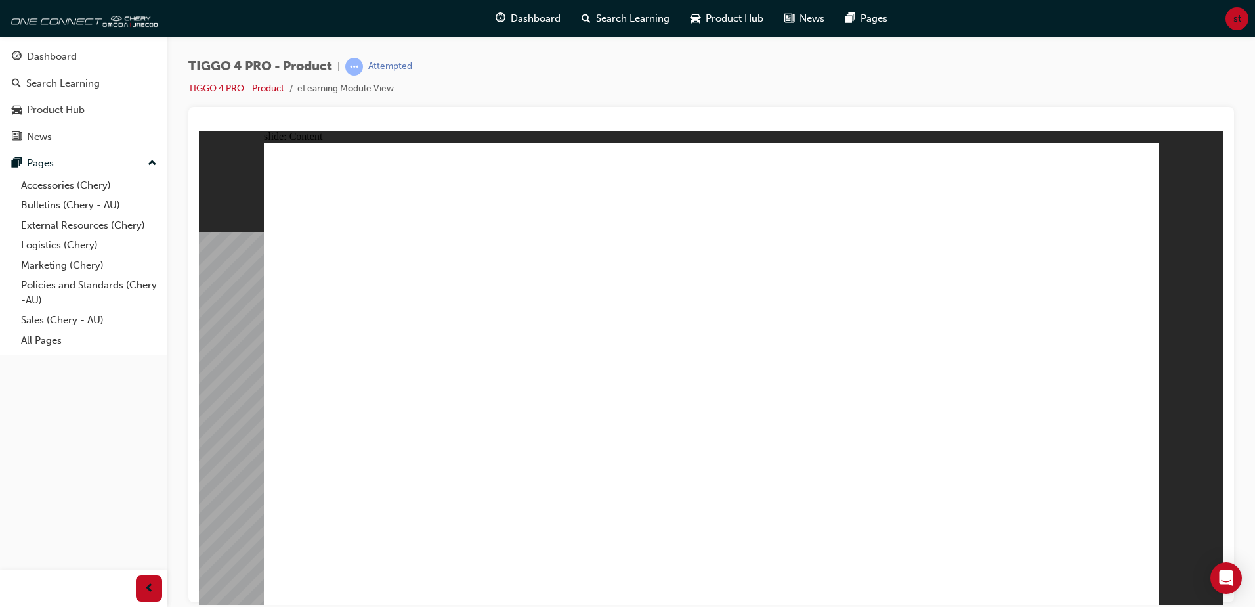
drag, startPoint x: 379, startPoint y: 379, endPoint x: 389, endPoint y: 286, distance: 93.2
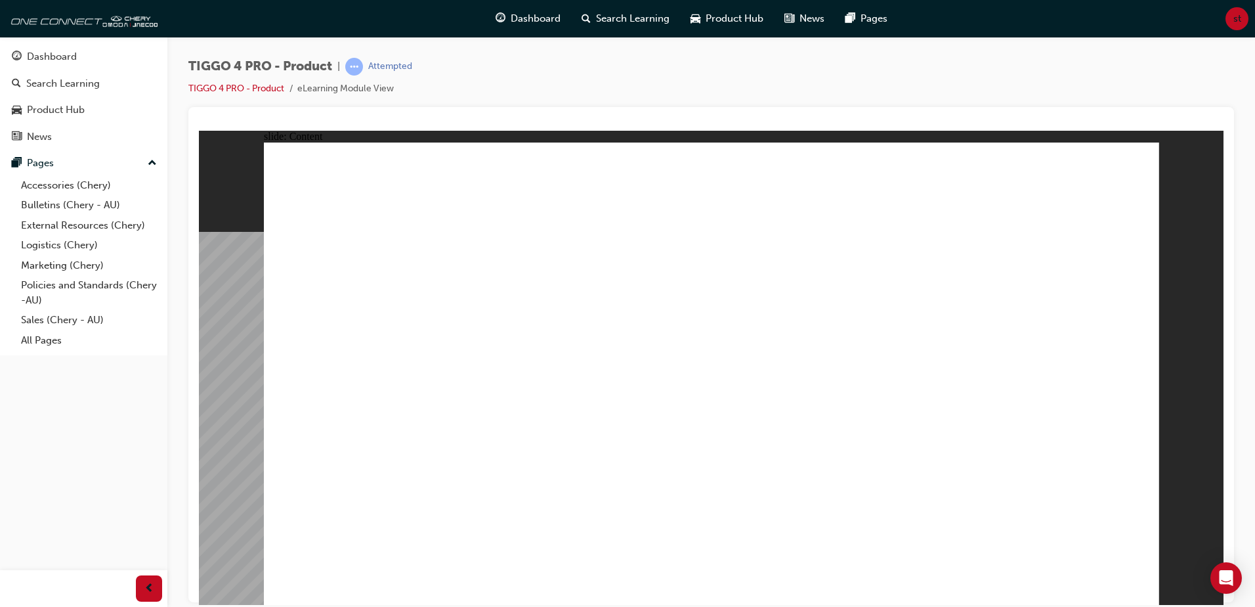
drag, startPoint x: 393, startPoint y: 282, endPoint x: 372, endPoint y: 289, distance: 21.4
drag, startPoint x: 381, startPoint y: 394, endPoint x: 395, endPoint y: 393, distance: 13.8
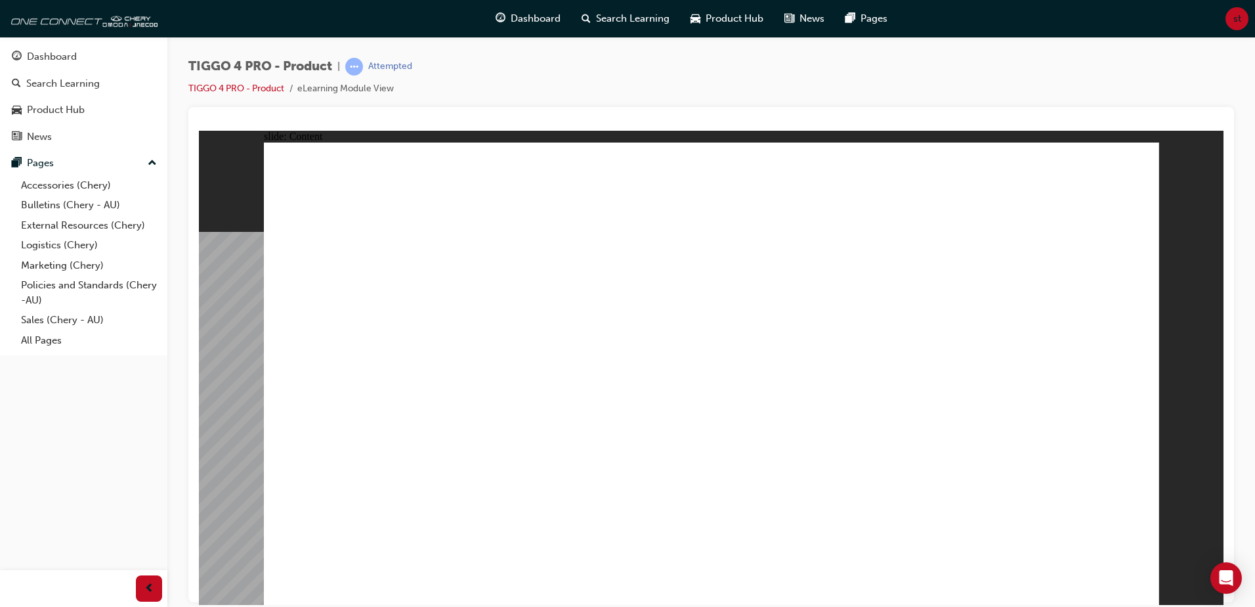
drag, startPoint x: 831, startPoint y: 339, endPoint x: 843, endPoint y: 334, distance: 13.5
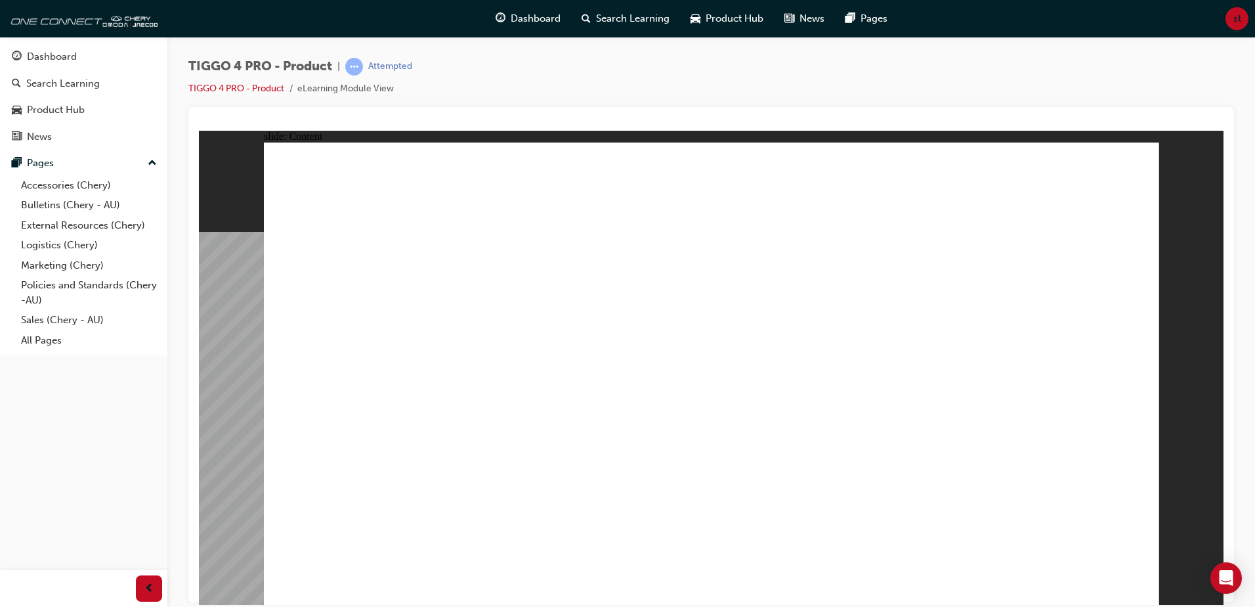
drag, startPoint x: 695, startPoint y: 337, endPoint x: 714, endPoint y: 381, distance: 48.3
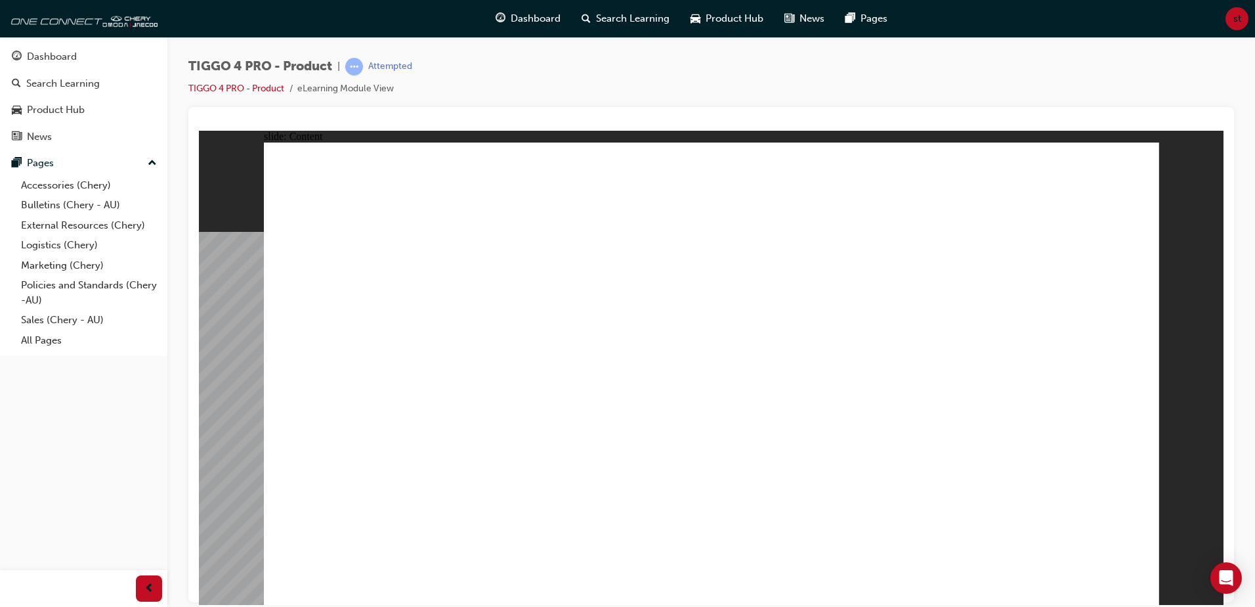
drag, startPoint x: 461, startPoint y: 469, endPoint x: 569, endPoint y: 370, distance: 146.9
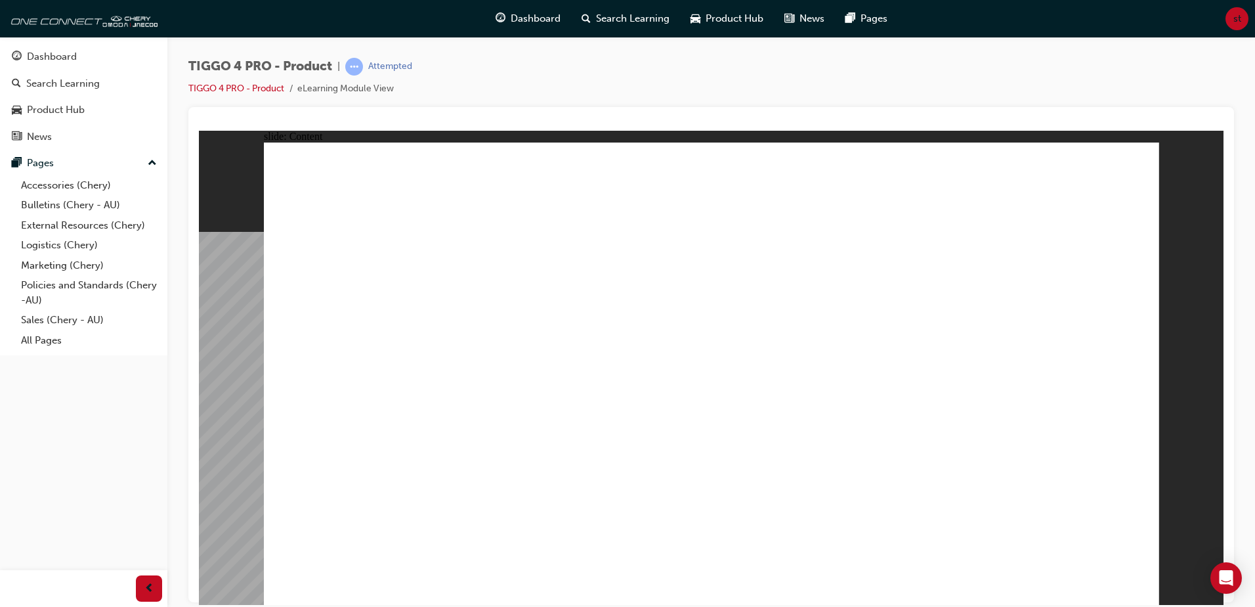
drag, startPoint x: 1105, startPoint y: 165, endPoint x: 1117, endPoint y: 213, distance: 49.4
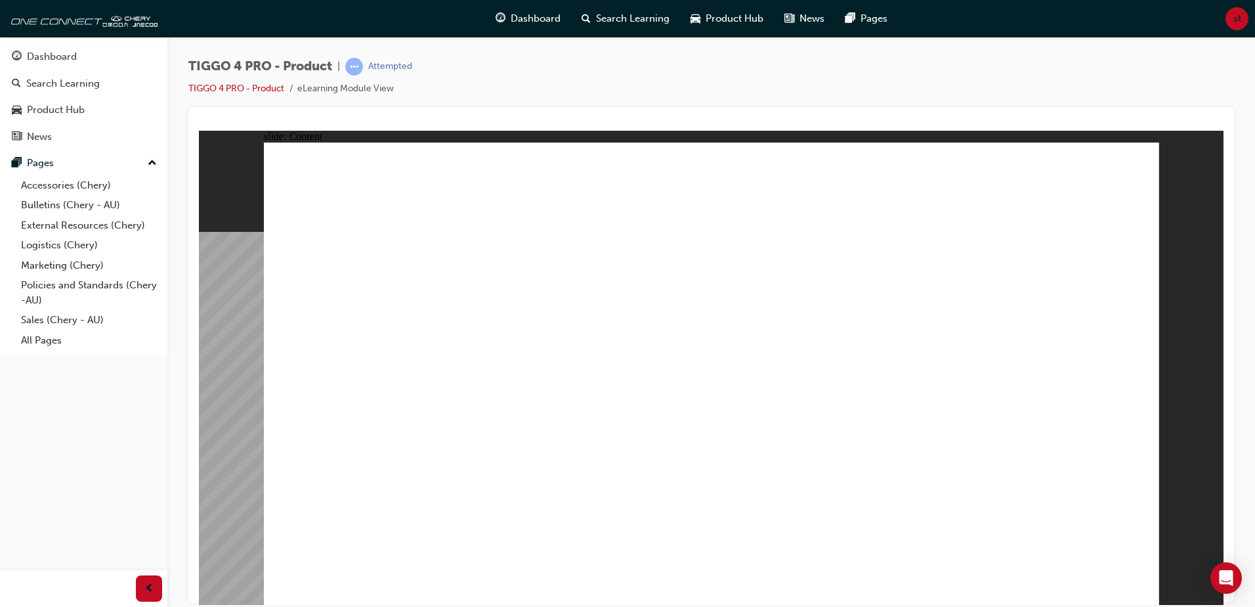
drag, startPoint x: 1118, startPoint y: 181, endPoint x: 1130, endPoint y: 224, distance: 44.3
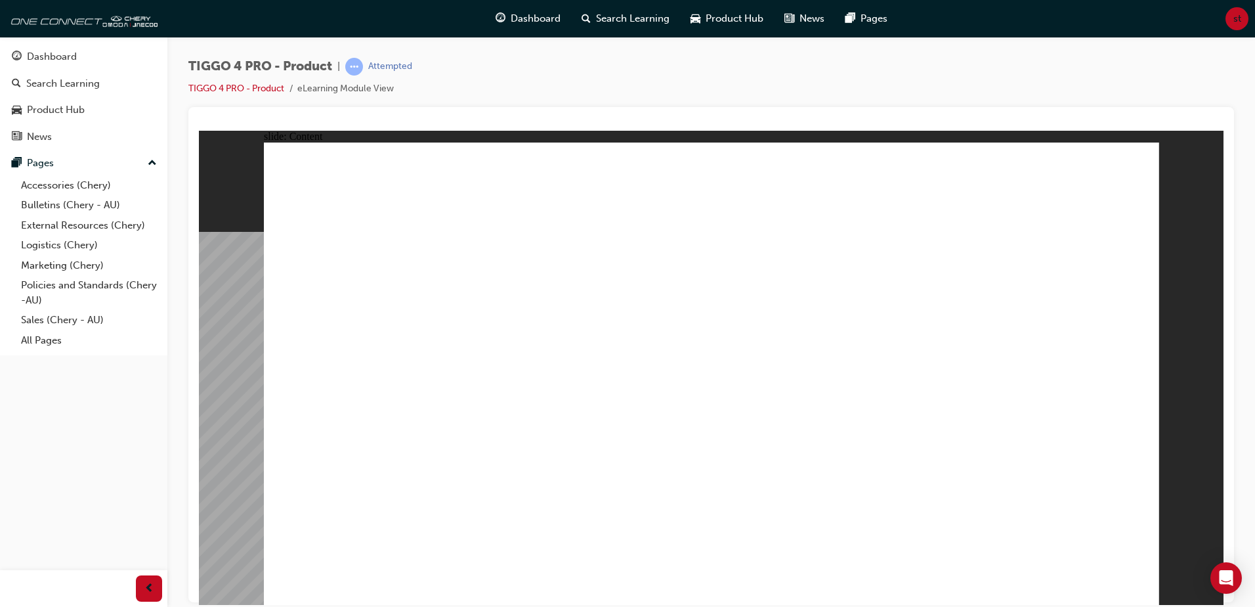
drag, startPoint x: 864, startPoint y: 384, endPoint x: 928, endPoint y: 378, distance: 64.0
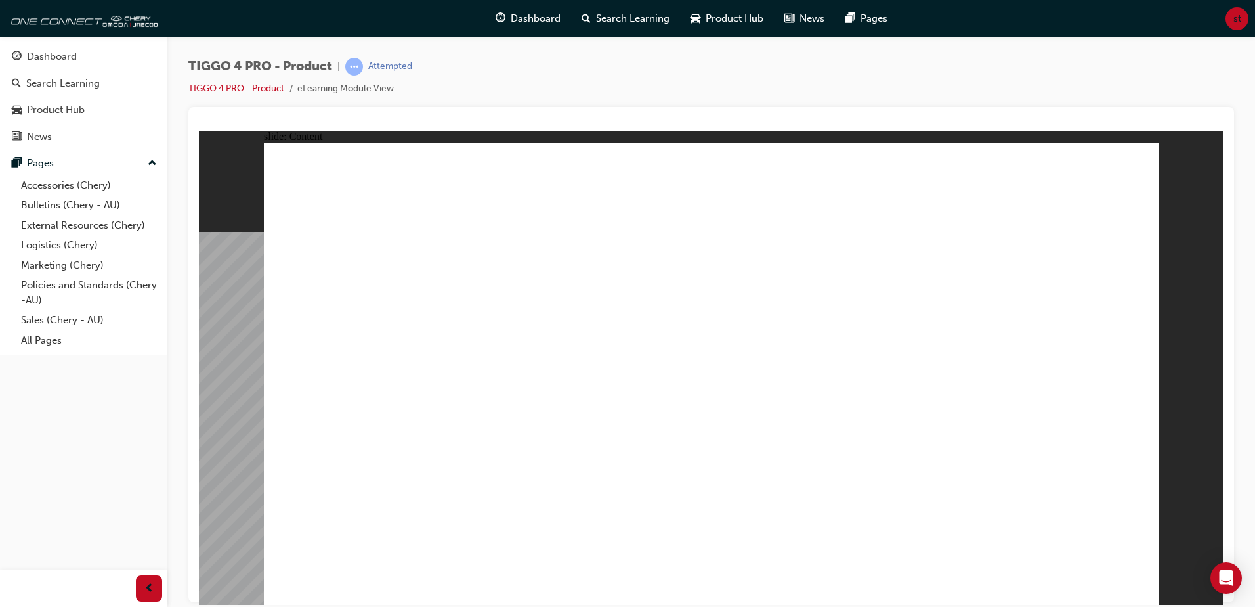
drag, startPoint x: 539, startPoint y: 367, endPoint x: 636, endPoint y: 370, distance: 96.6
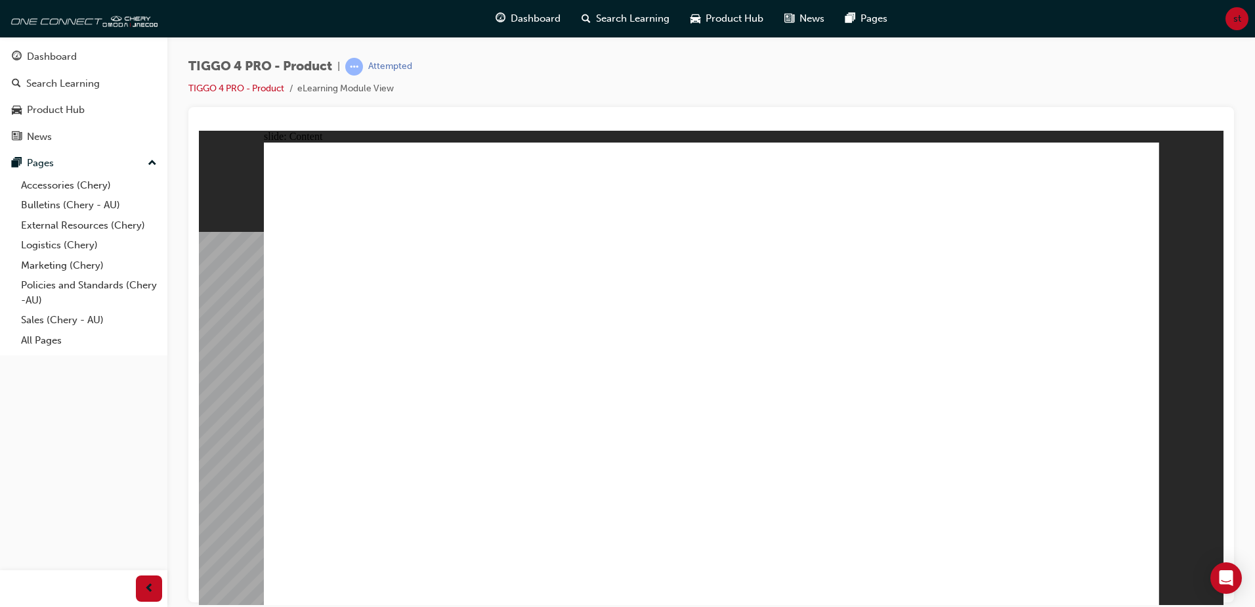
drag, startPoint x: 1108, startPoint y: 496, endPoint x: 1140, endPoint y: 525, distance: 43.3
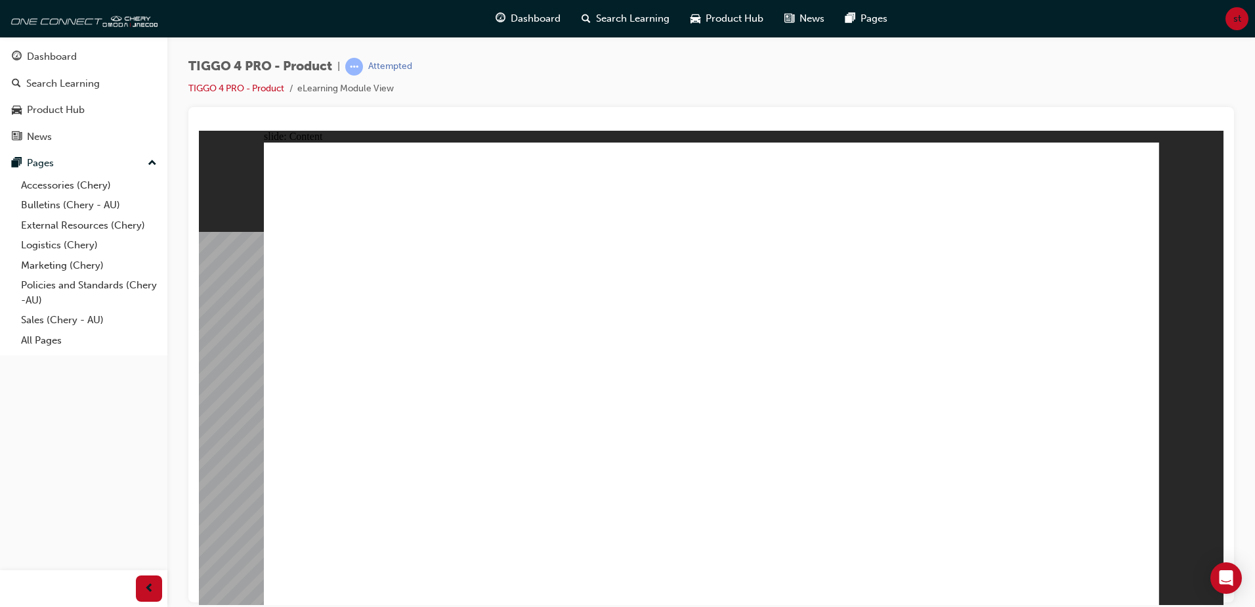
drag, startPoint x: 589, startPoint y: 301, endPoint x: 538, endPoint y: 398, distance: 109.3
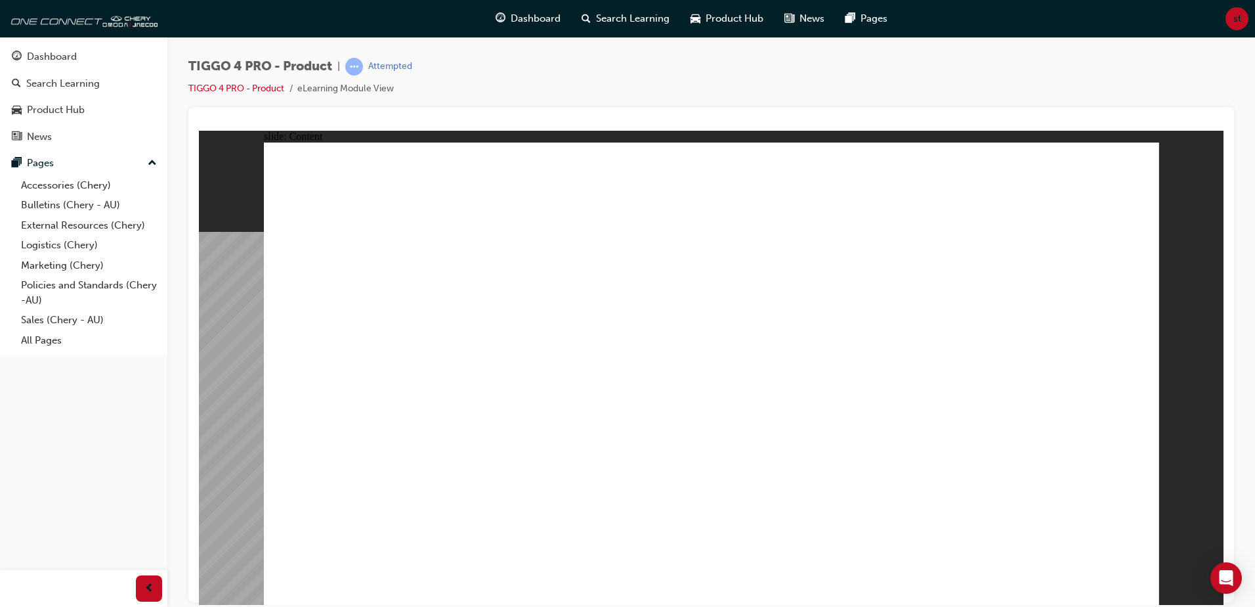
drag, startPoint x: 538, startPoint y: 398, endPoint x: 657, endPoint y: 508, distance: 161.7
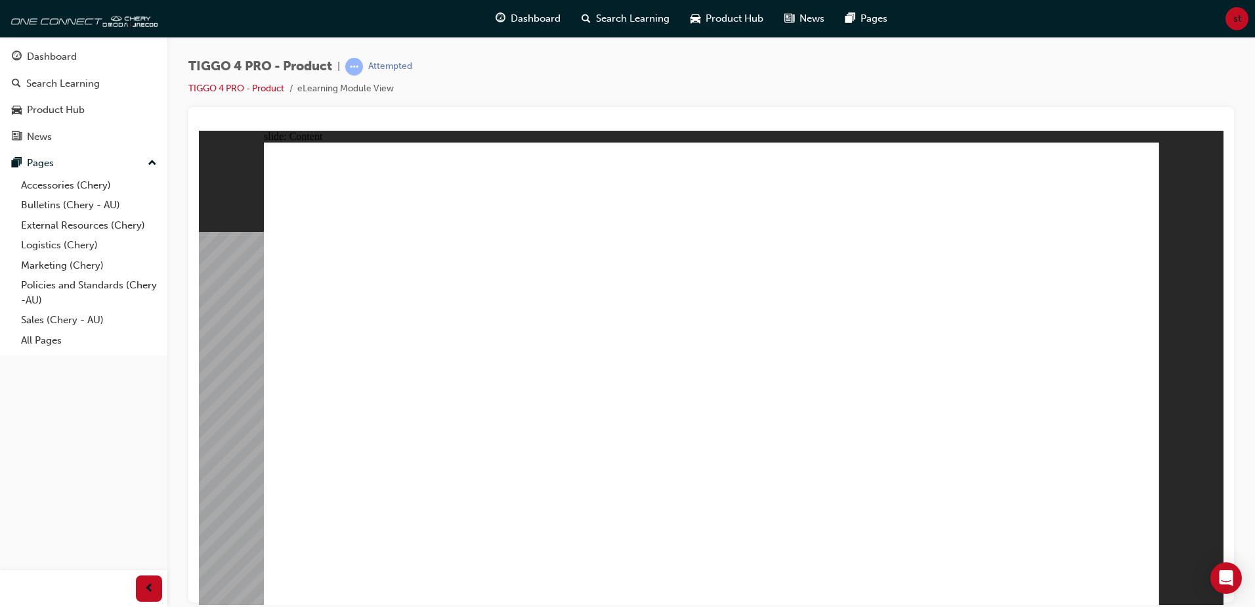
drag, startPoint x: 738, startPoint y: 337, endPoint x: 611, endPoint y: 349, distance: 127.9
drag, startPoint x: 611, startPoint y: 349, endPoint x: 594, endPoint y: 428, distance: 81.3
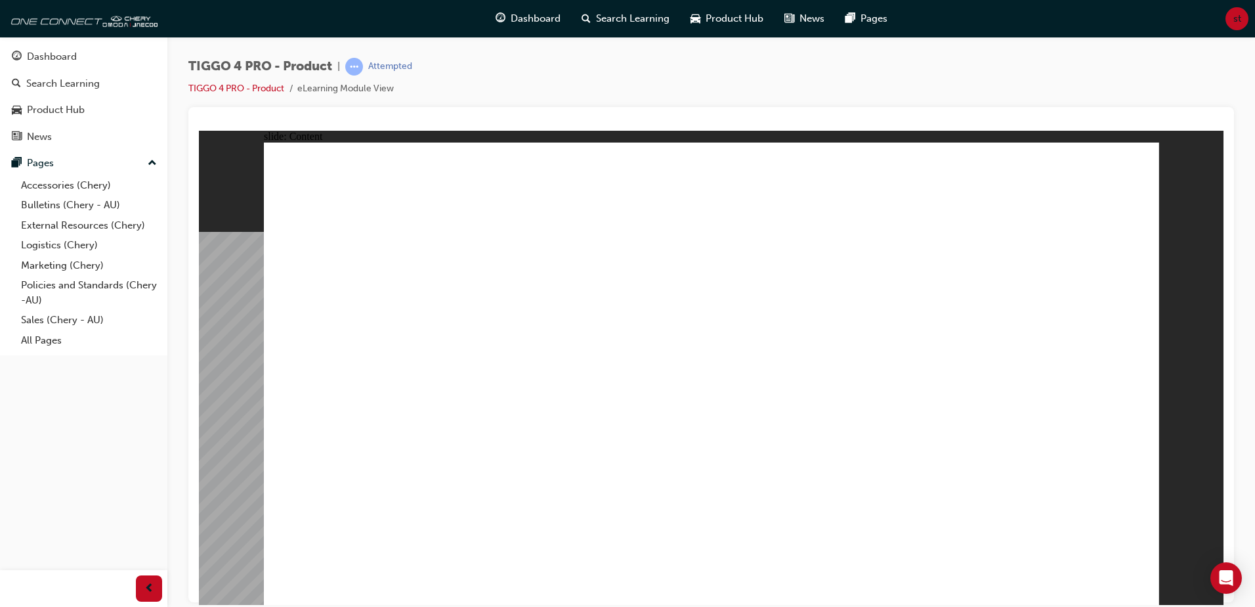
drag, startPoint x: 829, startPoint y: 412, endPoint x: 932, endPoint y: 284, distance: 164.0
drag, startPoint x: 655, startPoint y: 269, endPoint x: 414, endPoint y: 454, distance: 303.9
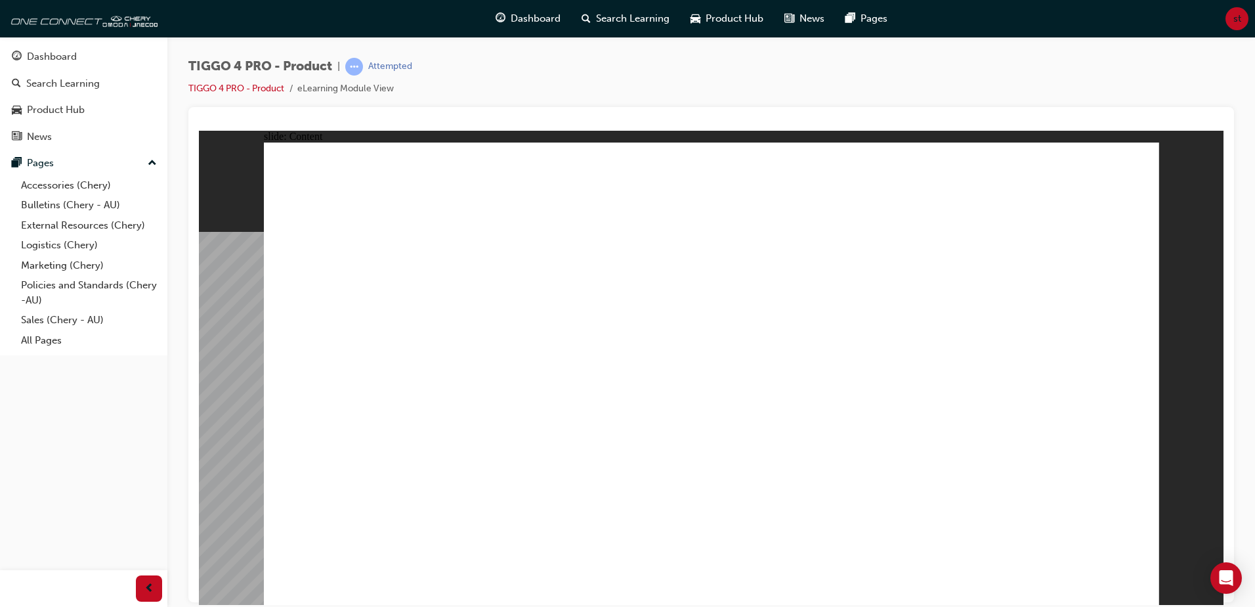
drag, startPoint x: 441, startPoint y: 534, endPoint x: 742, endPoint y: 525, distance: 300.9
drag, startPoint x: 742, startPoint y: 525, endPoint x: 926, endPoint y: 406, distance: 218.9
drag, startPoint x: 926, startPoint y: 406, endPoint x: 852, endPoint y: 307, distance: 123.3
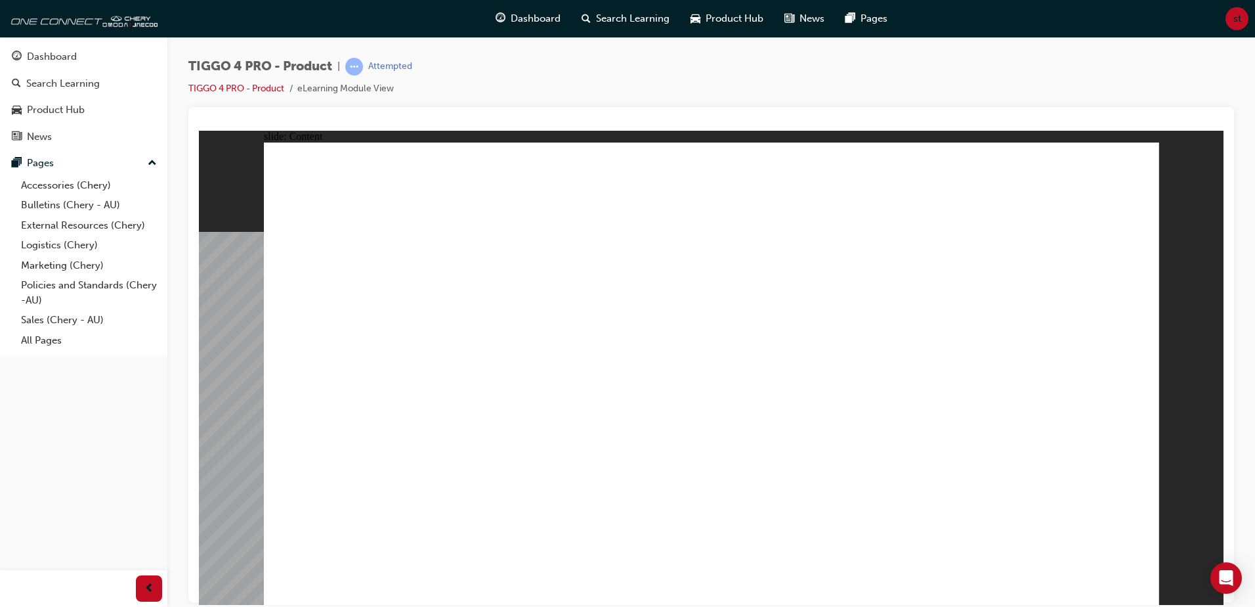
drag, startPoint x: 852, startPoint y: 307, endPoint x: 780, endPoint y: 296, distance: 72.4
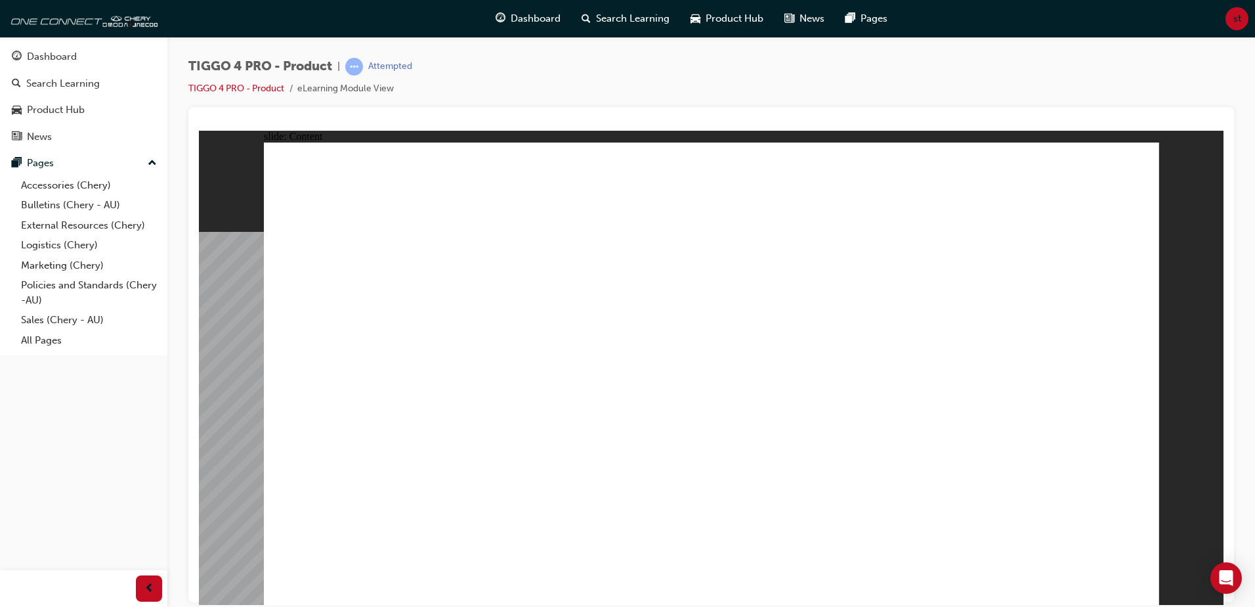
drag, startPoint x: 566, startPoint y: 318, endPoint x: 574, endPoint y: 297, distance: 22.4
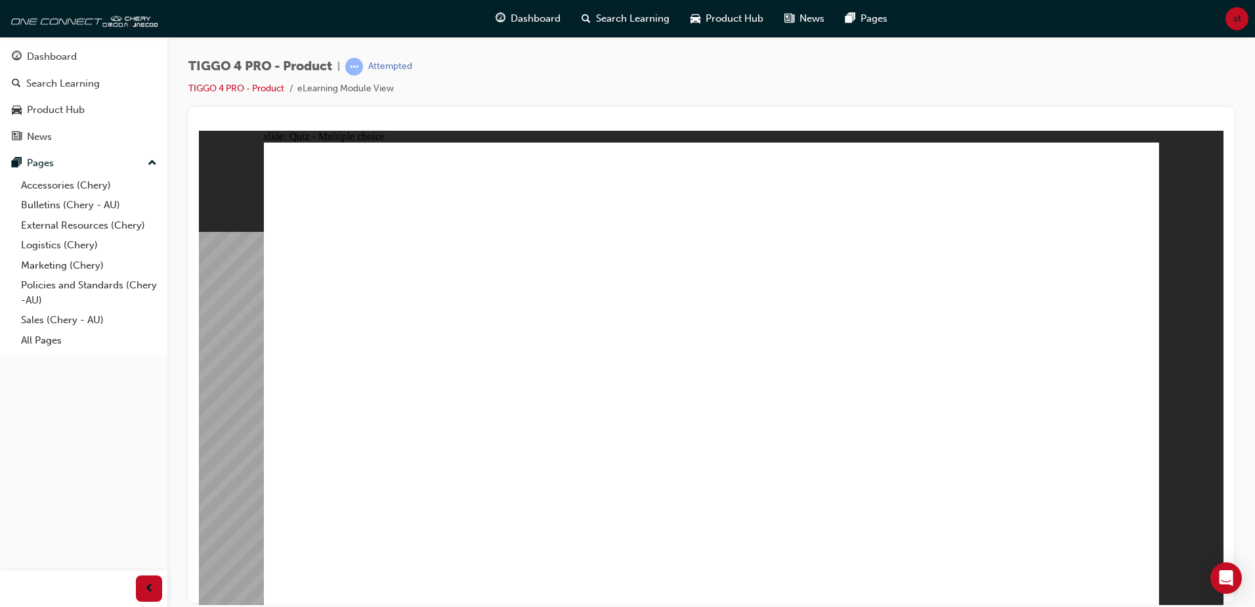
radio input "true"
drag, startPoint x: 886, startPoint y: 303, endPoint x: 343, endPoint y: 473, distance: 568.6
drag, startPoint x: 372, startPoint y: 307, endPoint x: 729, endPoint y: 485, distance: 399.6
drag, startPoint x: 557, startPoint y: 293, endPoint x: 582, endPoint y: 499, distance: 207.6
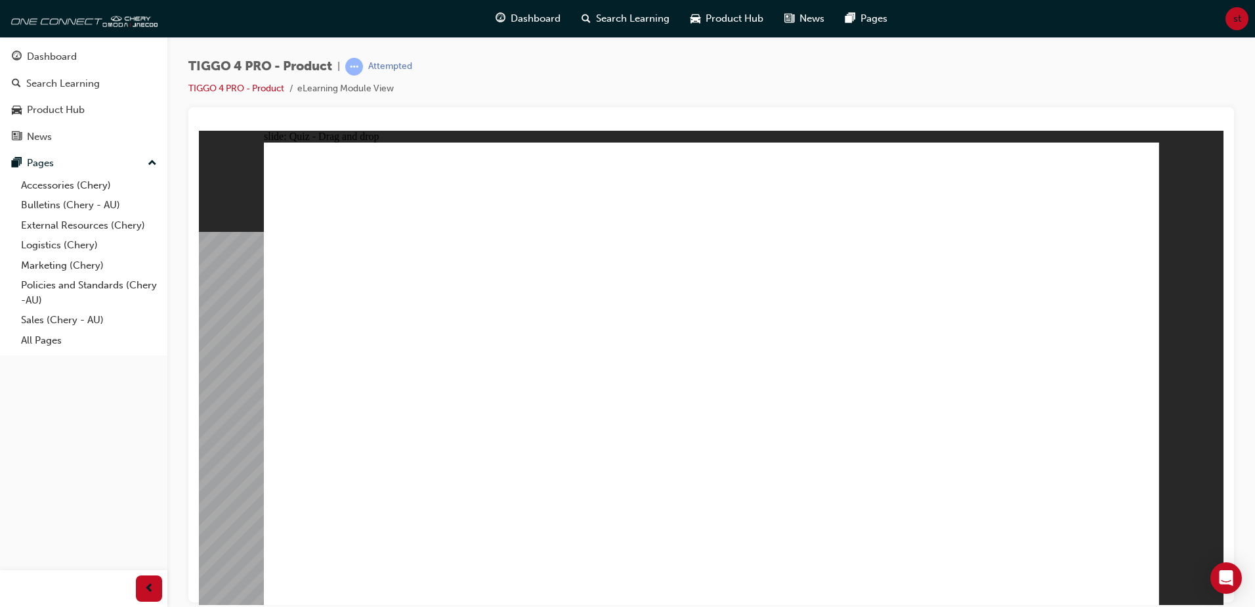
drag, startPoint x: 697, startPoint y: 289, endPoint x: 933, endPoint y: 452, distance: 286.9
drag, startPoint x: 1031, startPoint y: 308, endPoint x: 1057, endPoint y: 504, distance: 197.3
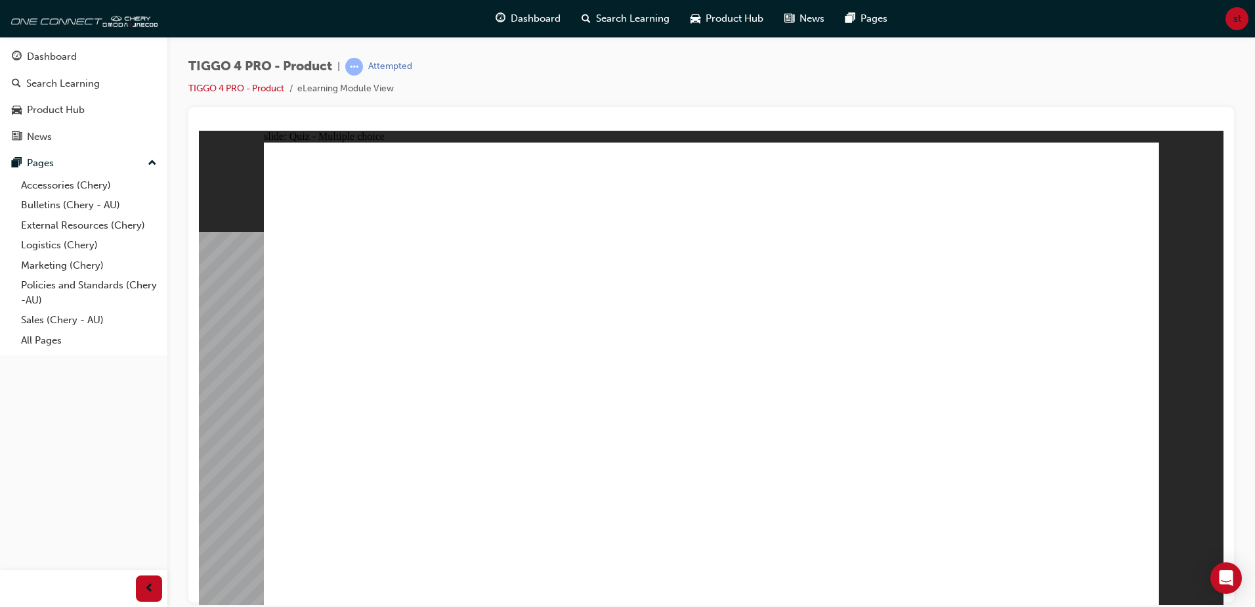
radio input "true"
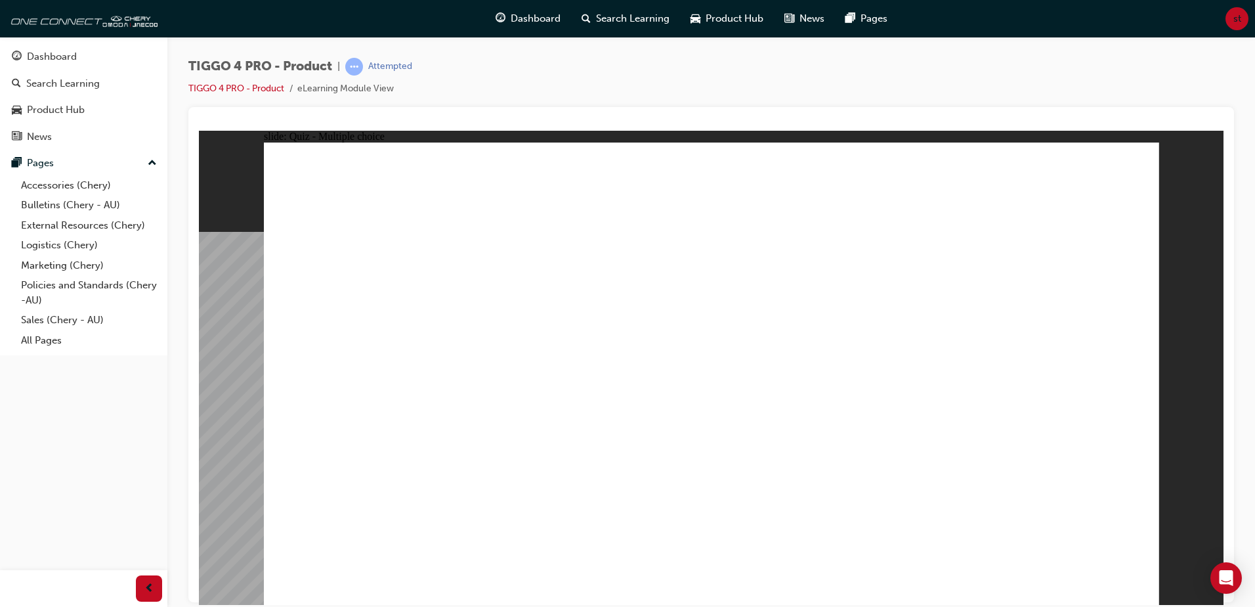
drag, startPoint x: 563, startPoint y: 339, endPoint x: 807, endPoint y: 279, distance: 251.4
drag, startPoint x: 593, startPoint y: 383, endPoint x: 1062, endPoint y: 274, distance: 481.3
drag, startPoint x: 593, startPoint y: 424, endPoint x: 852, endPoint y: 242, distance: 316.2
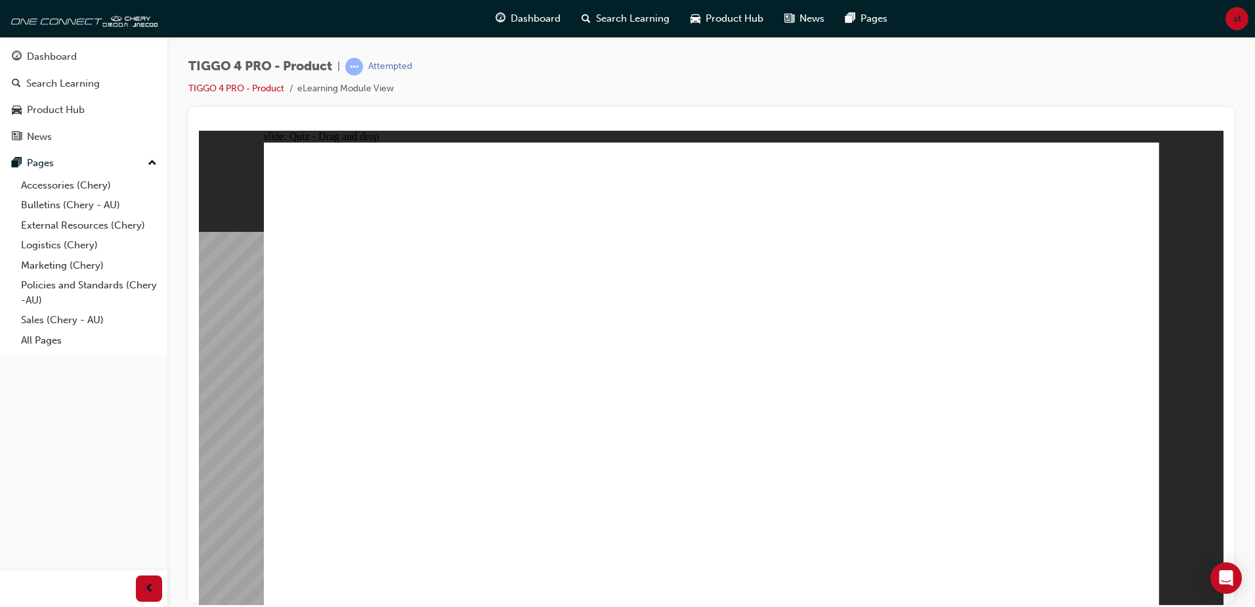
drag, startPoint x: 527, startPoint y: 423, endPoint x: 799, endPoint y: 264, distance: 315.2
drag, startPoint x: 410, startPoint y: 330, endPoint x: 1020, endPoint y: 318, distance: 610.7
drag, startPoint x: 408, startPoint y: 386, endPoint x: 880, endPoint y: 365, distance: 472.5
drag, startPoint x: 390, startPoint y: 429, endPoint x: 796, endPoint y: 391, distance: 408.1
drag, startPoint x: 370, startPoint y: 469, endPoint x: 997, endPoint y: 340, distance: 639.6
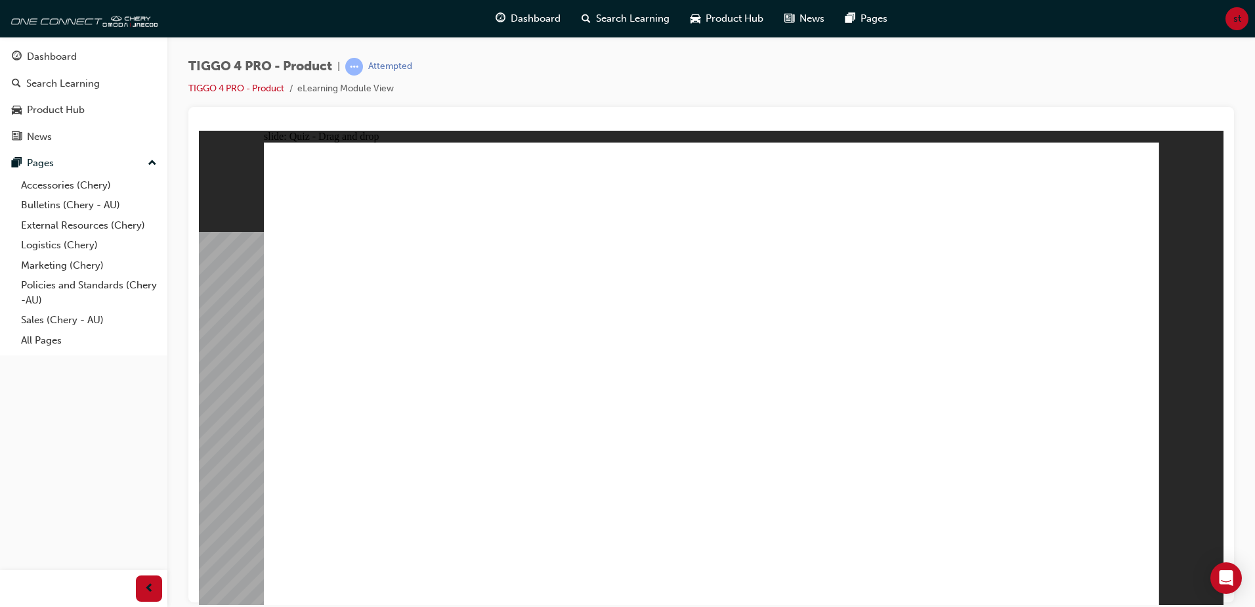
radio input "true"
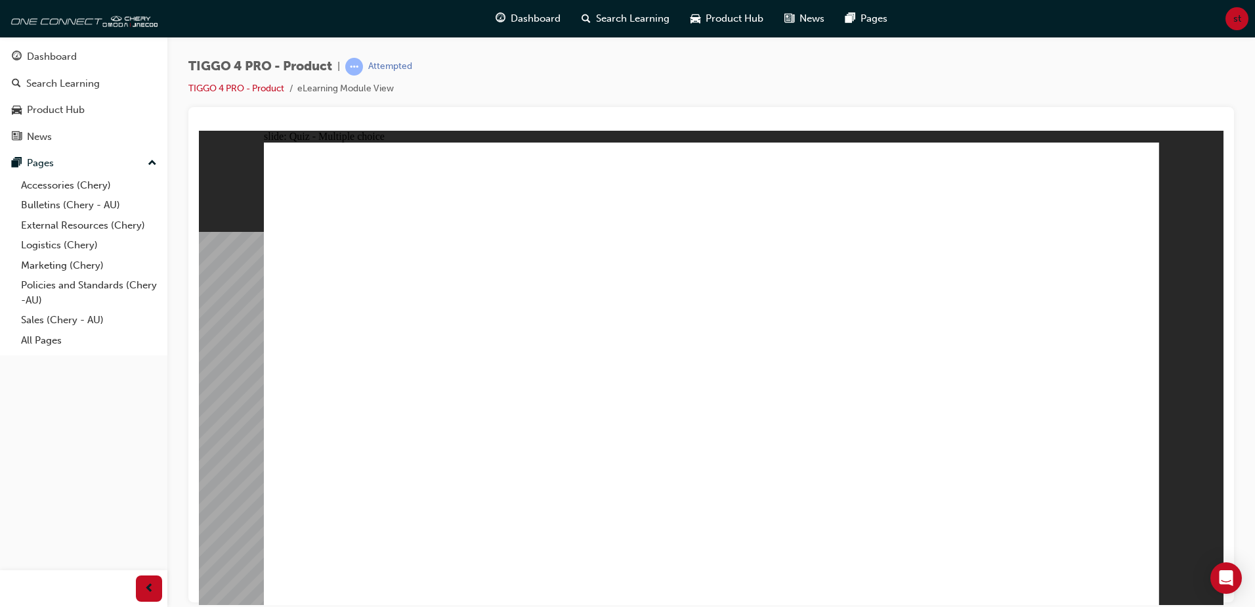
radio input "true"
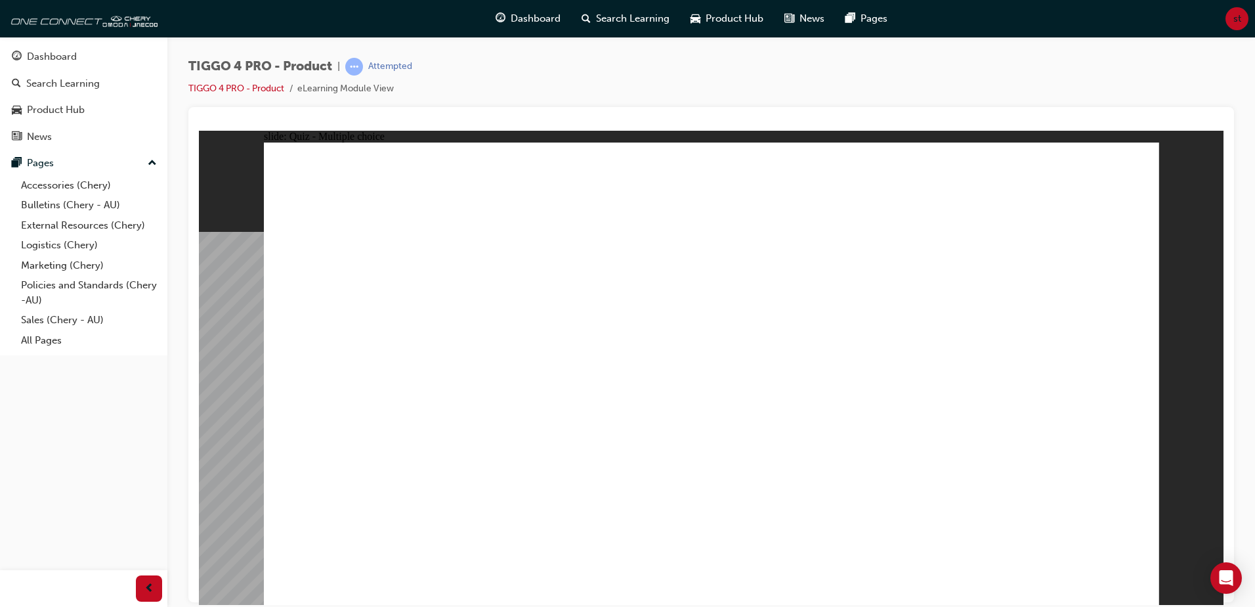
radio input "true"
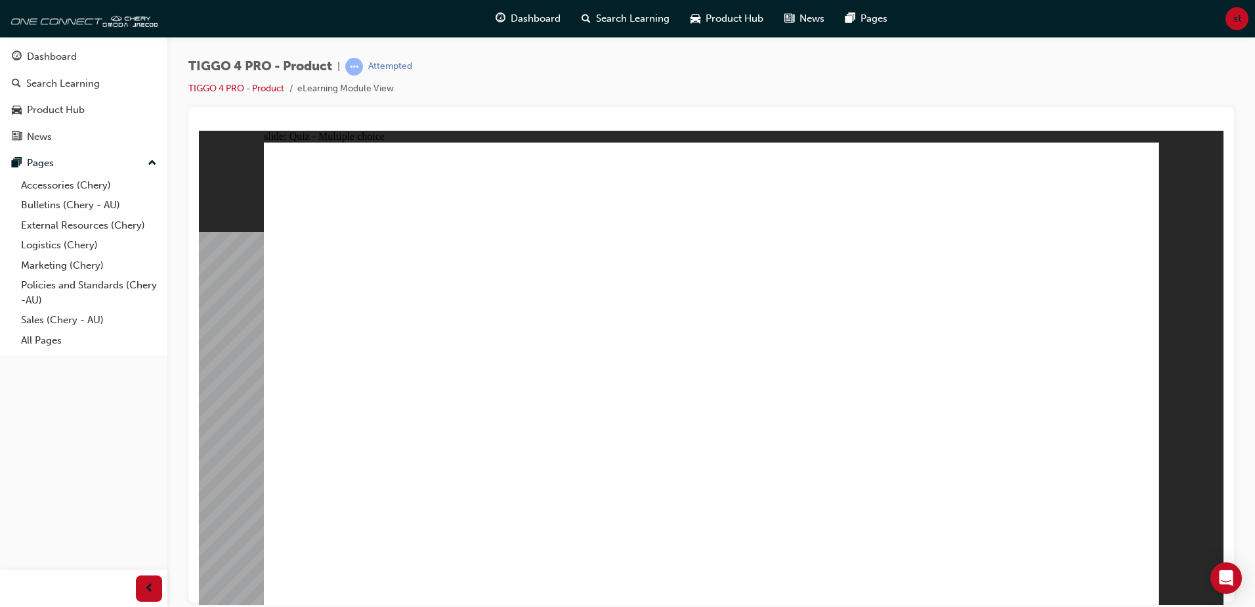
radio input "true"
drag, startPoint x: 76, startPoint y: 54, endPoint x: 81, endPoint y: 58, distance: 7.1
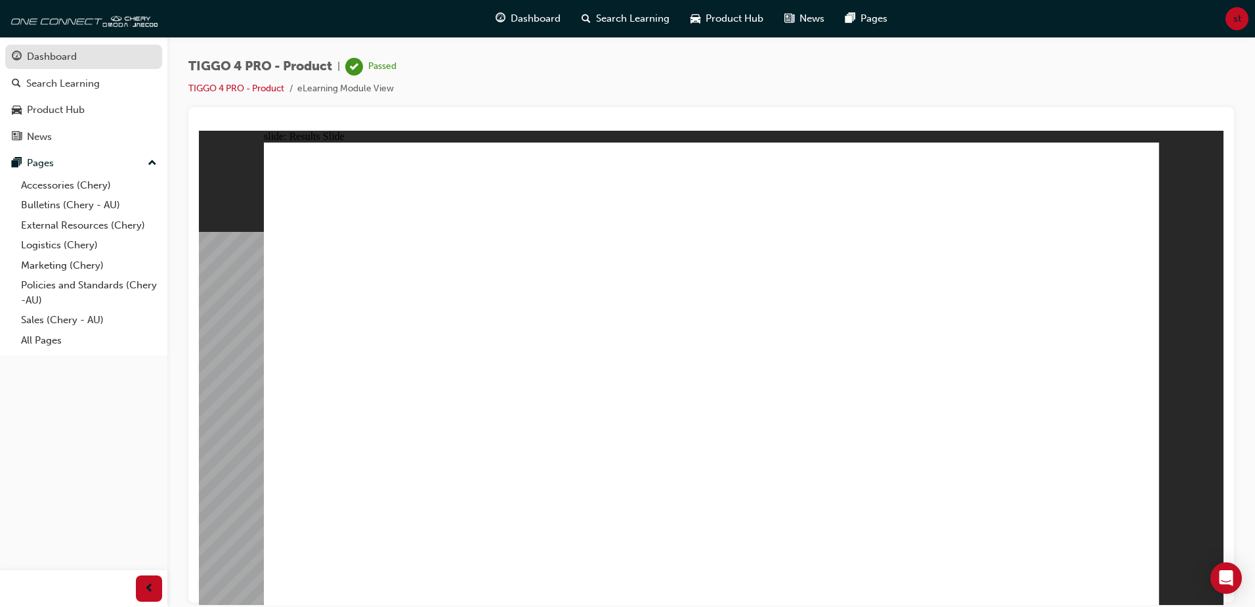
click at [76, 54] on div "Dashboard" at bounding box center [52, 56] width 50 height 15
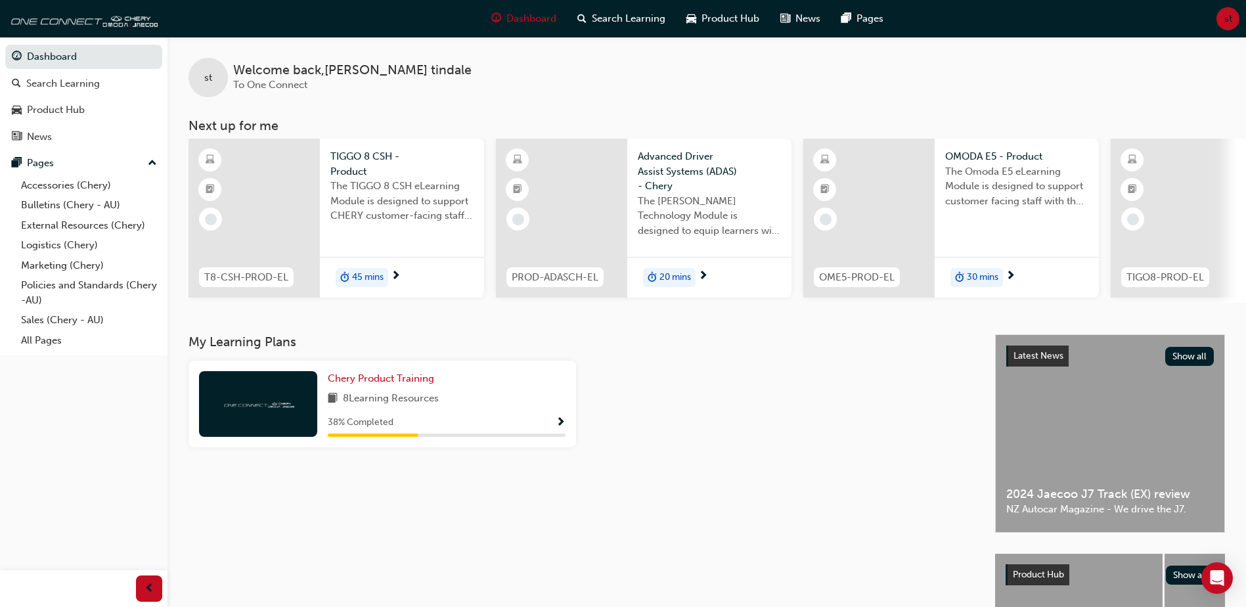
click at [561, 425] on span "Show Progress" at bounding box center [560, 423] width 10 height 12
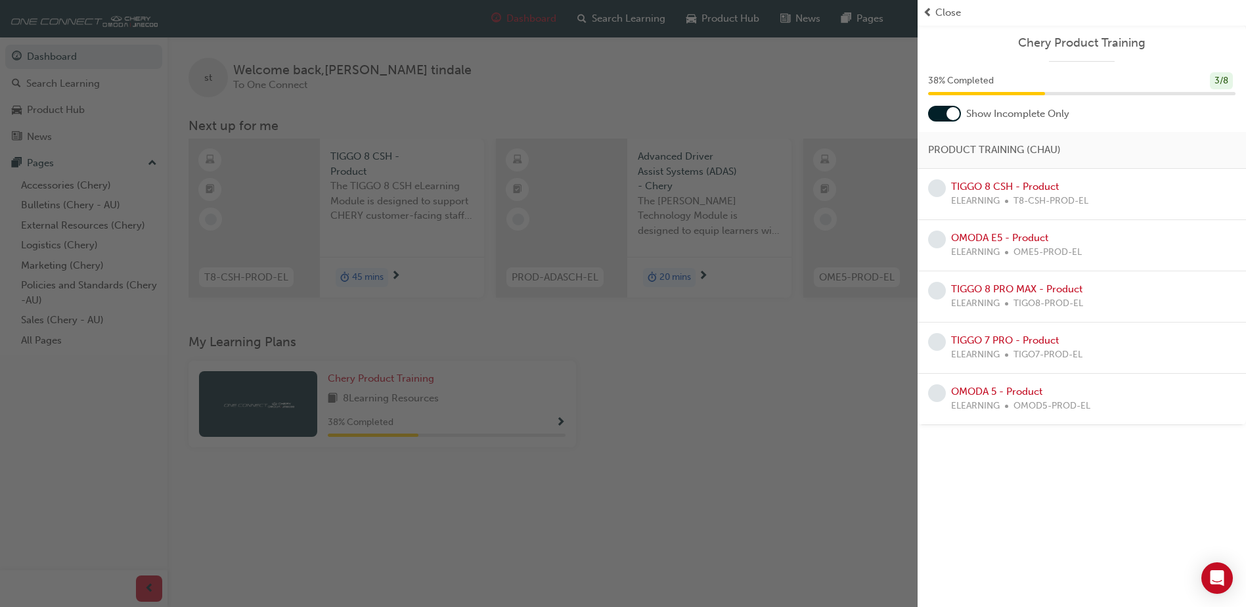
drag, startPoint x: 690, startPoint y: 62, endPoint x: 525, endPoint y: 132, distance: 179.2
click at [689, 62] on div "button" at bounding box center [458, 303] width 917 height 607
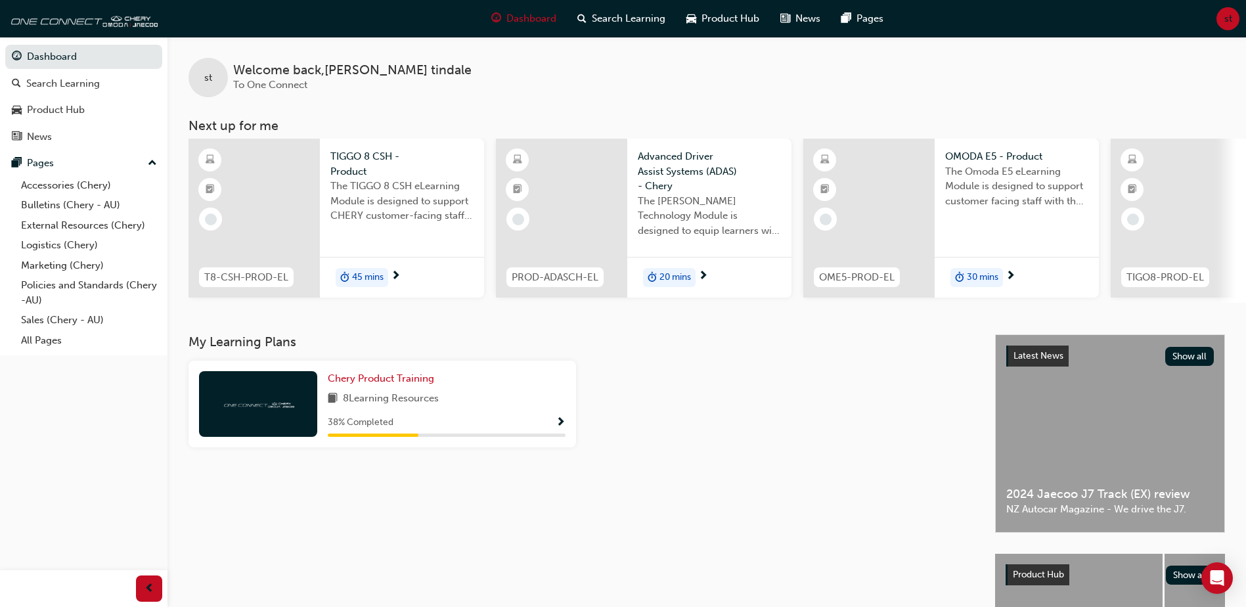
click at [368, 274] on span "45 mins" at bounding box center [368, 277] width 32 height 15
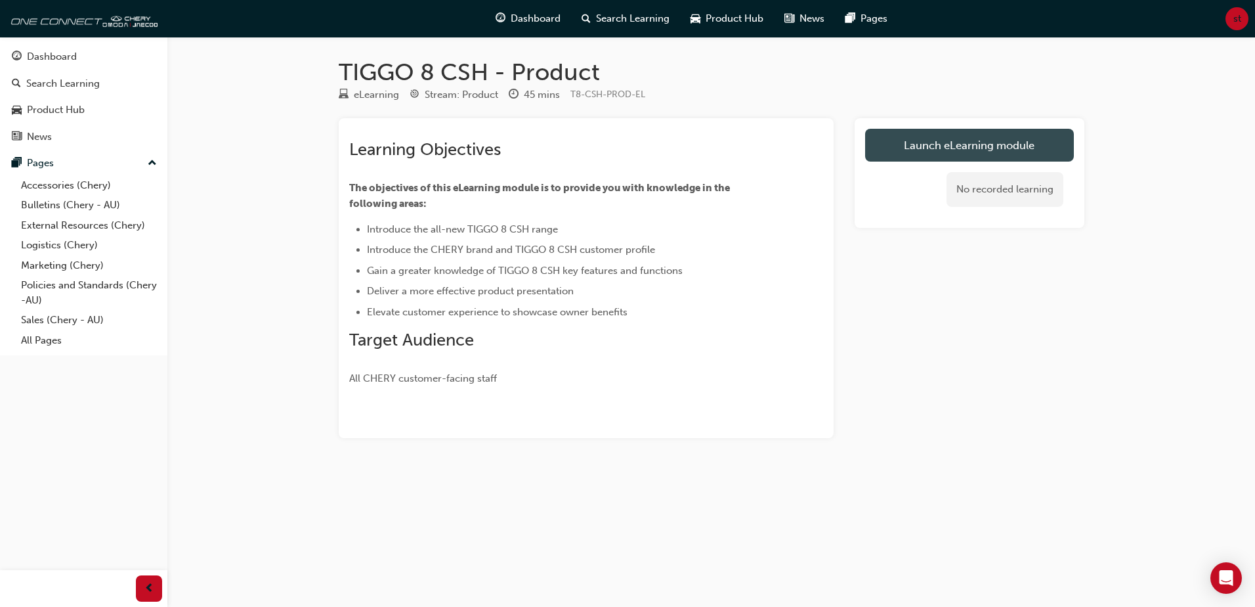
click at [962, 146] on link "Launch eLearning module" at bounding box center [969, 145] width 209 height 33
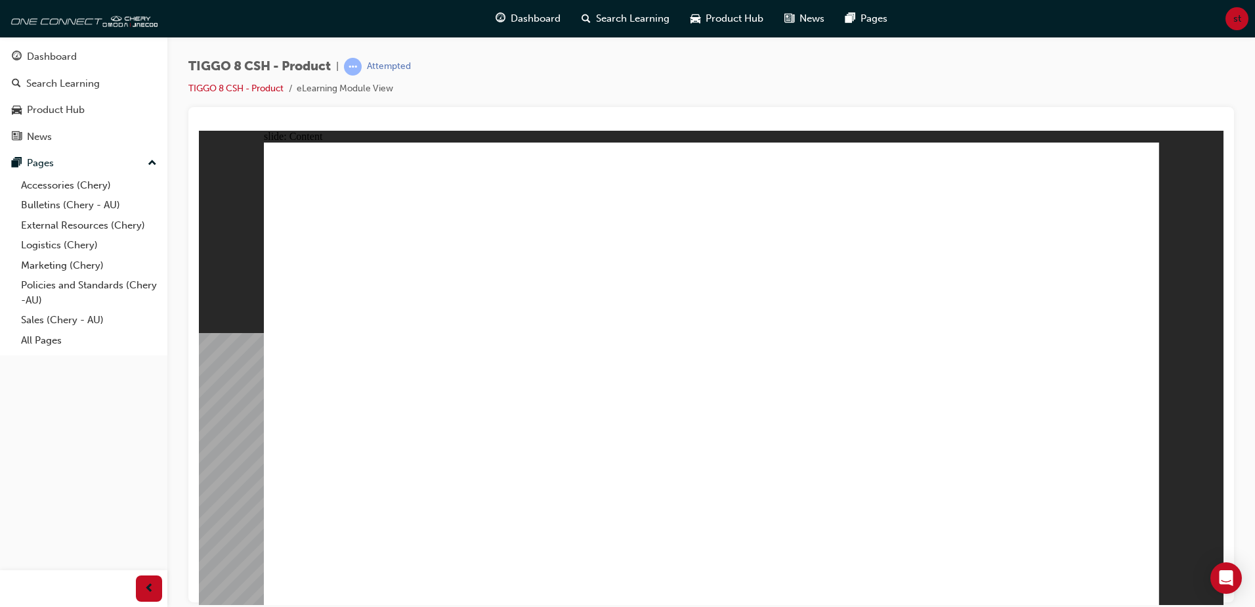
drag, startPoint x: 850, startPoint y: 512, endPoint x: 838, endPoint y: 485, distance: 29.4
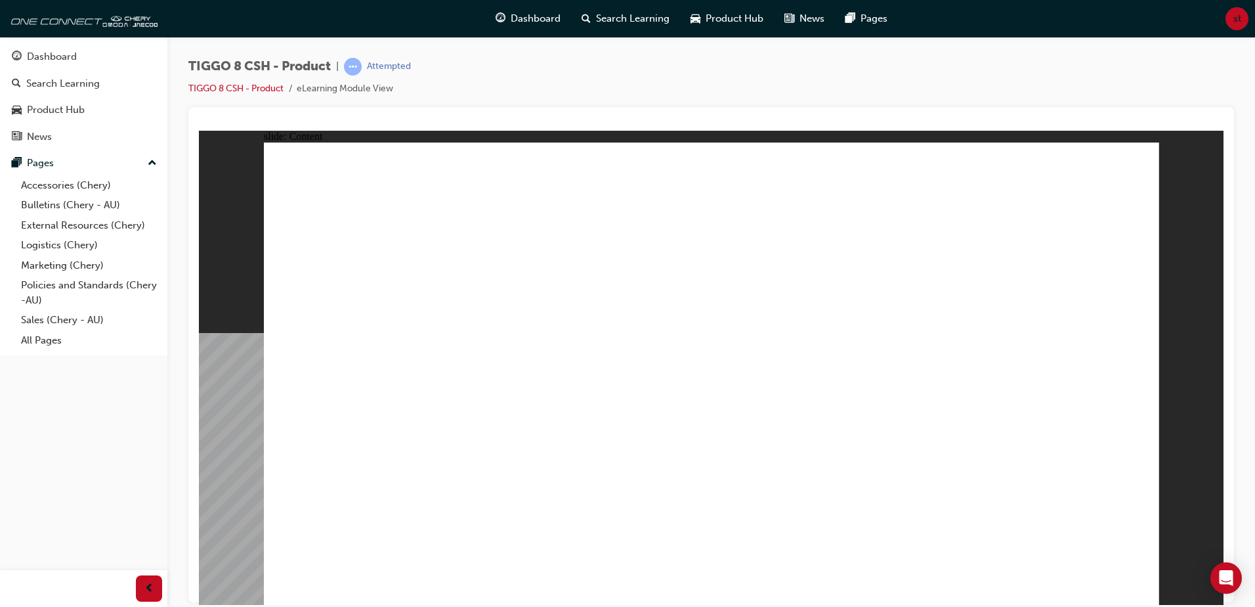
click at [936, 90] on div "TIGGO 8 CSH - Product | Attempted TIGGO 8 CSH - Product eLearning Module View" at bounding box center [711, 82] width 1046 height 49
drag, startPoint x: 959, startPoint y: 326, endPoint x: 1003, endPoint y: 324, distance: 43.4
drag, startPoint x: 981, startPoint y: 343, endPoint x: 630, endPoint y: 425, distance: 359.9
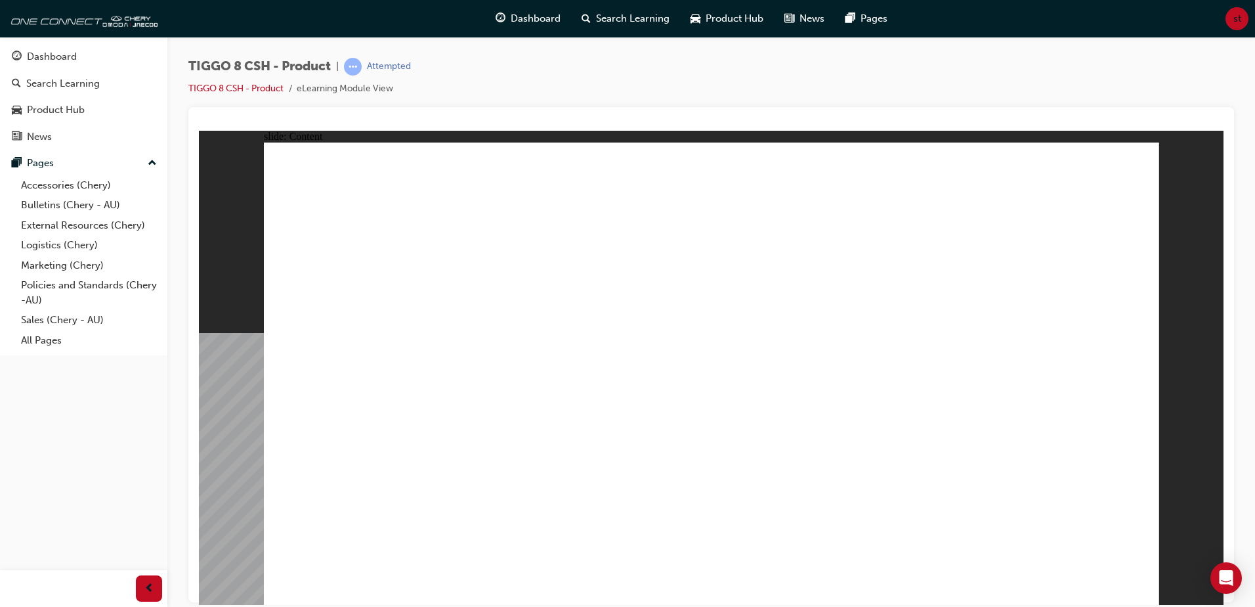
drag, startPoint x: 292, startPoint y: 477, endPoint x: 330, endPoint y: 353, distance: 130.0
drag, startPoint x: 540, startPoint y: 285, endPoint x: 729, endPoint y: 347, distance: 199.7
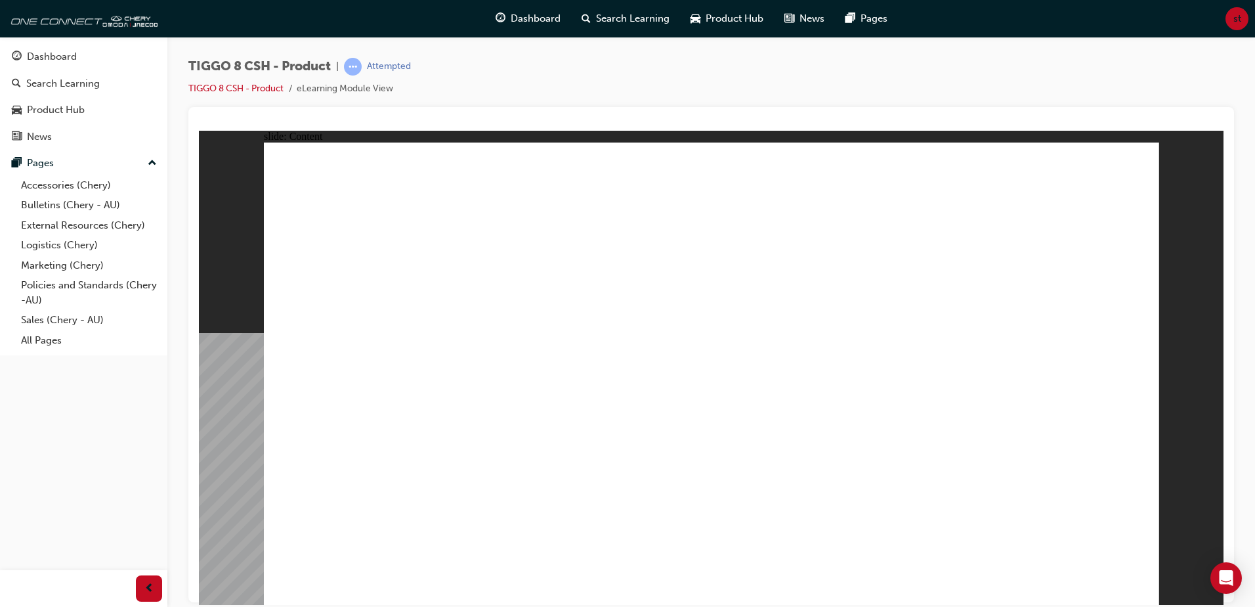
drag, startPoint x: 967, startPoint y: 409, endPoint x: 965, endPoint y: 439, distance: 30.3
drag, startPoint x: 925, startPoint y: 471, endPoint x: 770, endPoint y: 483, distance: 156.0
drag, startPoint x: 643, startPoint y: 481, endPoint x: 621, endPoint y: 468, distance: 25.0
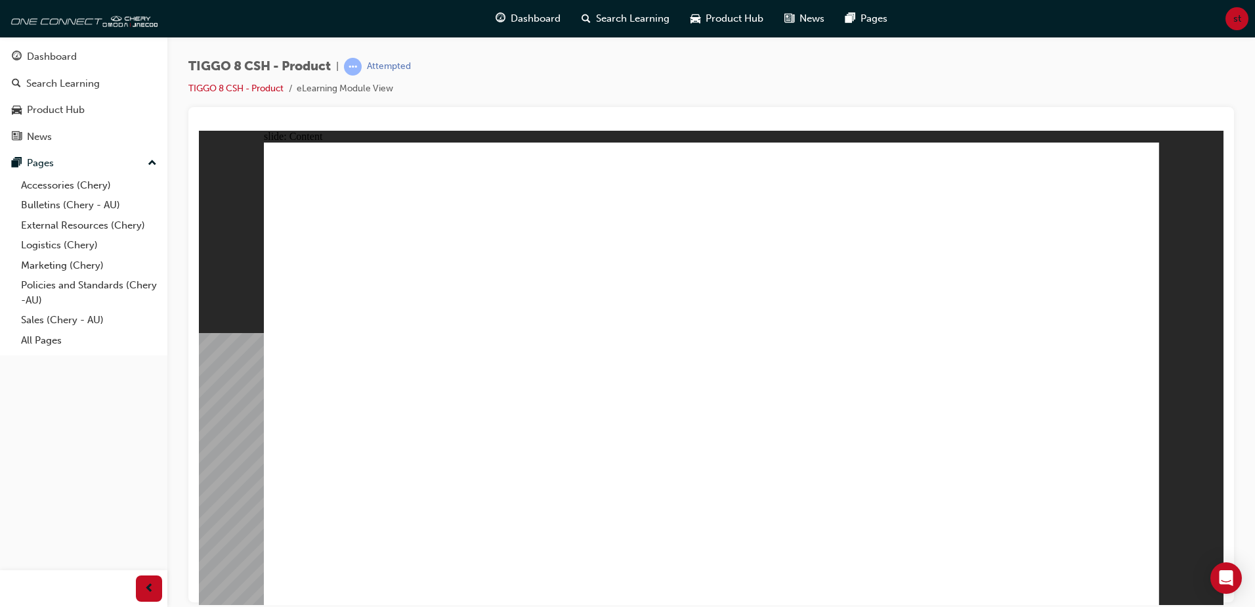
drag, startPoint x: 621, startPoint y: 468, endPoint x: 654, endPoint y: 455, distance: 35.4
drag, startPoint x: 670, startPoint y: 463, endPoint x: 770, endPoint y: 471, distance: 99.5
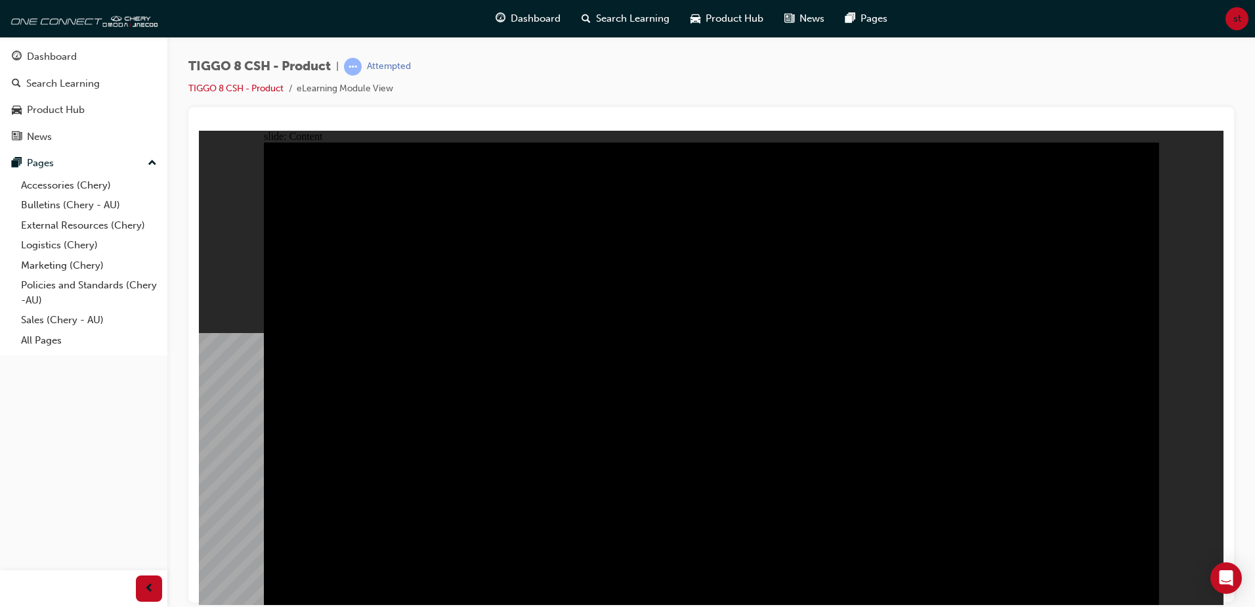
drag, startPoint x: 376, startPoint y: 293, endPoint x: 385, endPoint y: 389, distance: 97.0
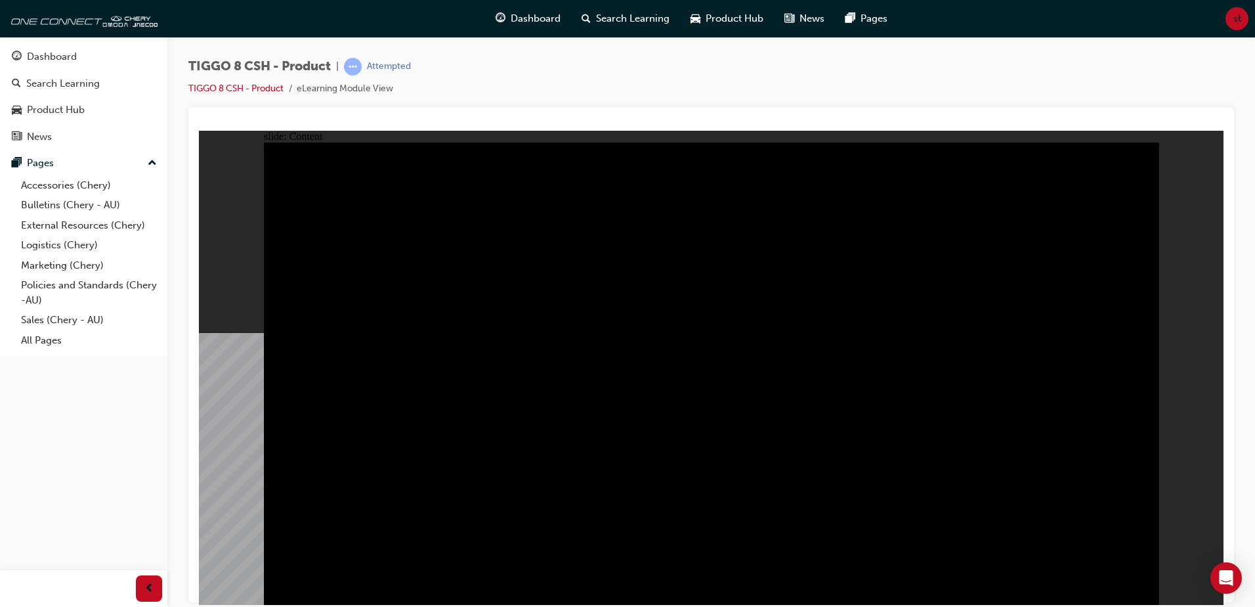
drag, startPoint x: 408, startPoint y: 298, endPoint x: 404, endPoint y: 304, distance: 6.8
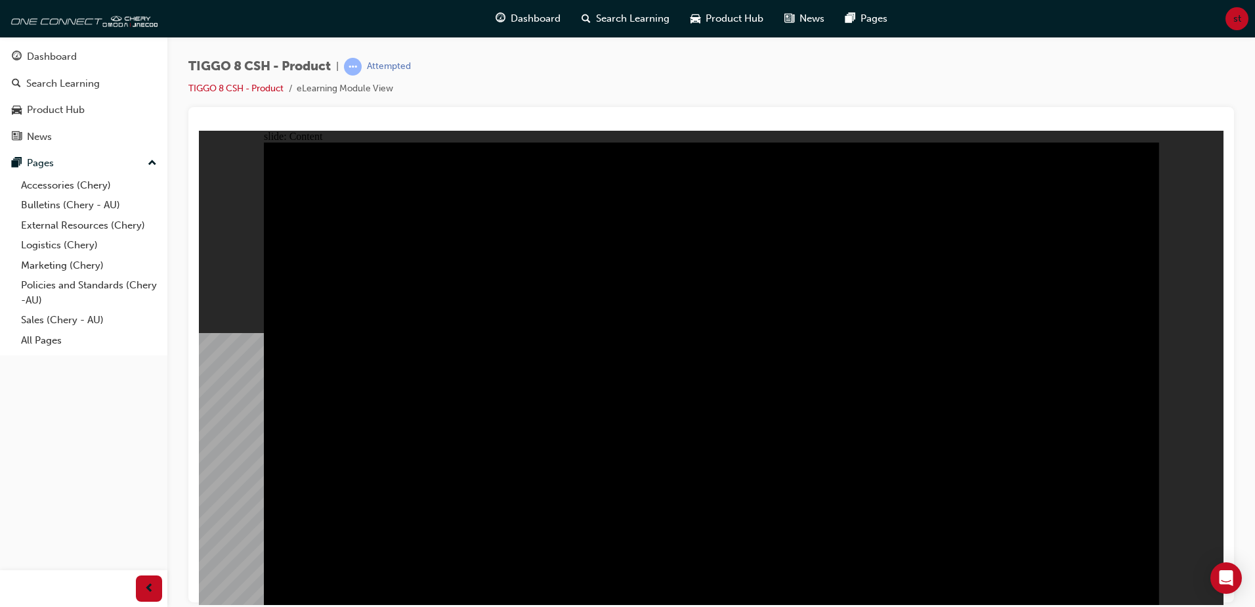
drag, startPoint x: 387, startPoint y: 499, endPoint x: 414, endPoint y: 482, distance: 31.9
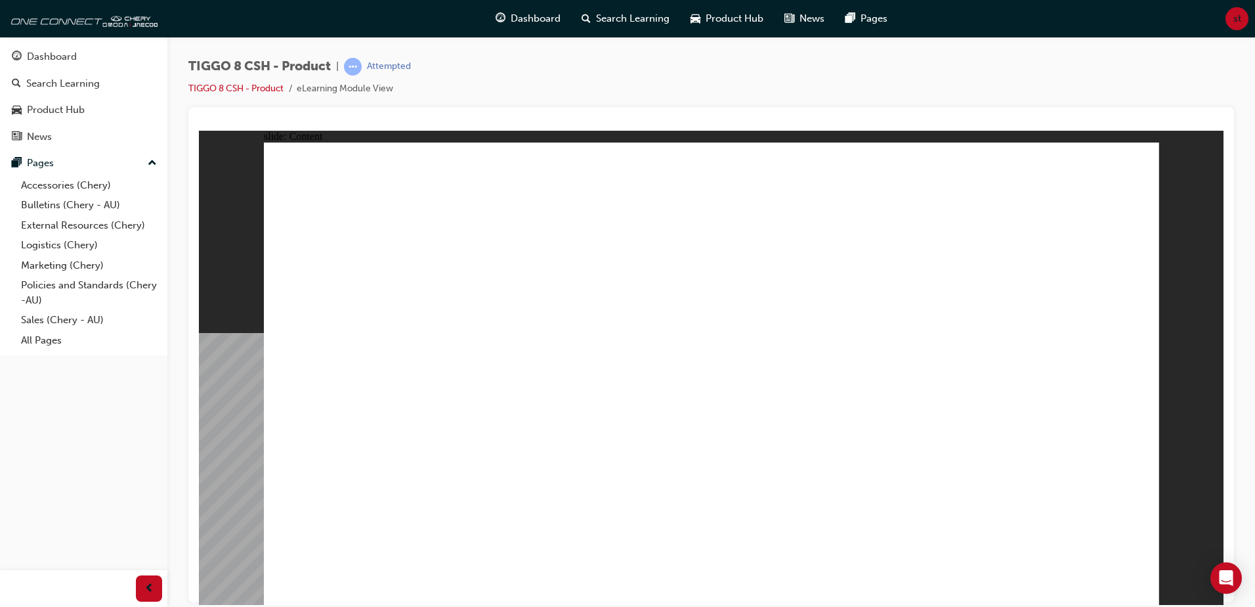
drag, startPoint x: 669, startPoint y: 417, endPoint x: 688, endPoint y: 338, distance: 81.1
drag, startPoint x: 688, startPoint y: 338, endPoint x: 792, endPoint y: 311, distance: 107.8
drag, startPoint x: 792, startPoint y: 311, endPoint x: 806, endPoint y: 309, distance: 13.4
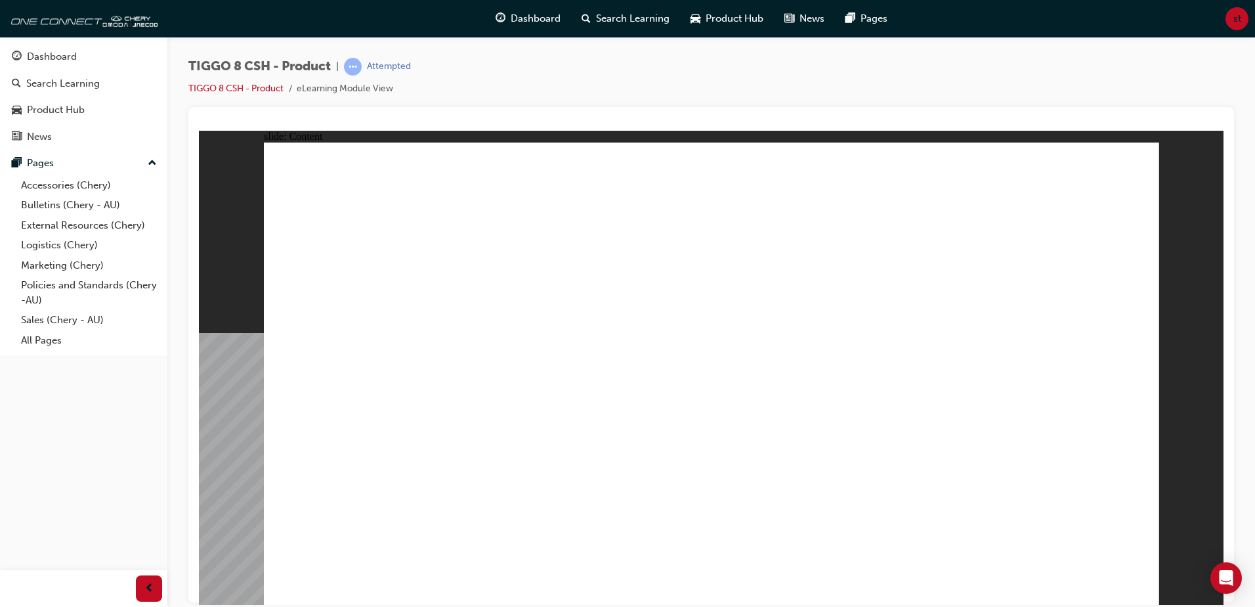
drag, startPoint x: 1006, startPoint y: 271, endPoint x: 1048, endPoint y: 253, distance: 45.6
drag, startPoint x: 1045, startPoint y: 254, endPoint x: 1038, endPoint y: 254, distance: 7.2
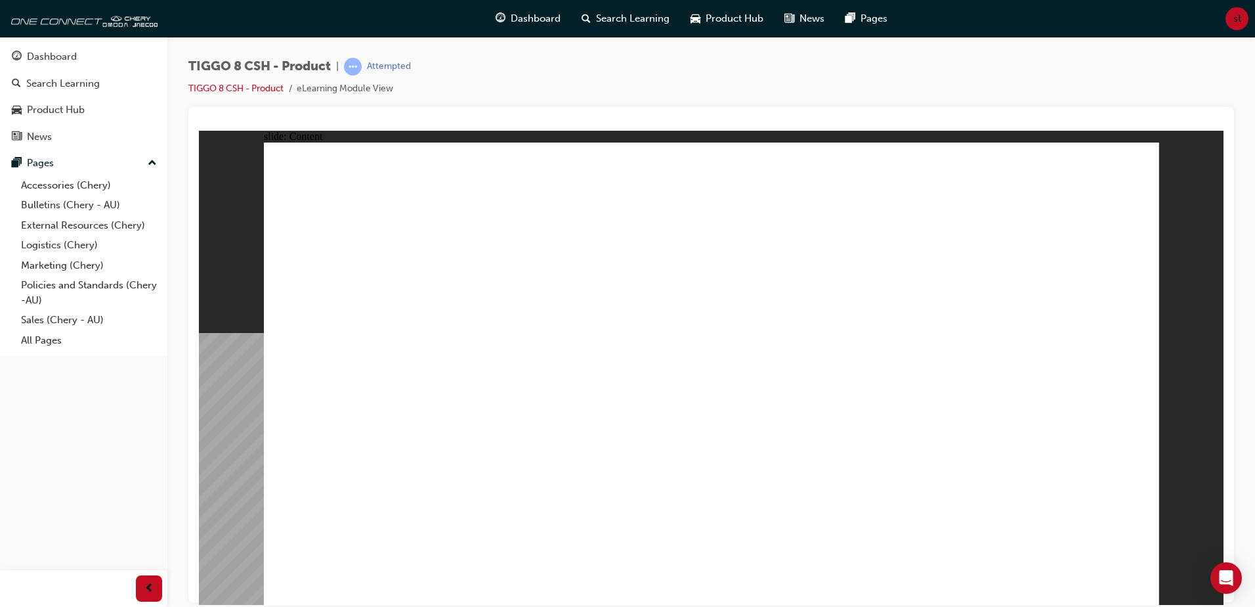
drag, startPoint x: 752, startPoint y: 337, endPoint x: 946, endPoint y: 183, distance: 248.0
drag, startPoint x: 1067, startPoint y: 188, endPoint x: 1099, endPoint y: 180, distance: 33.3
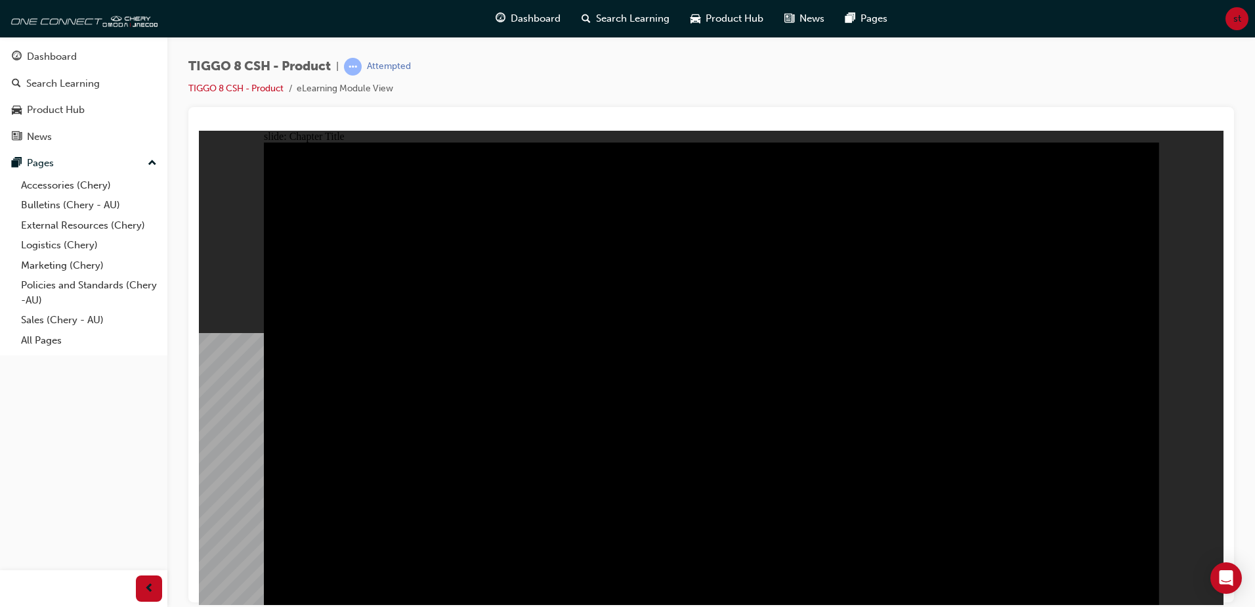
drag, startPoint x: 643, startPoint y: 525, endPoint x: 402, endPoint y: 427, distance: 260.7
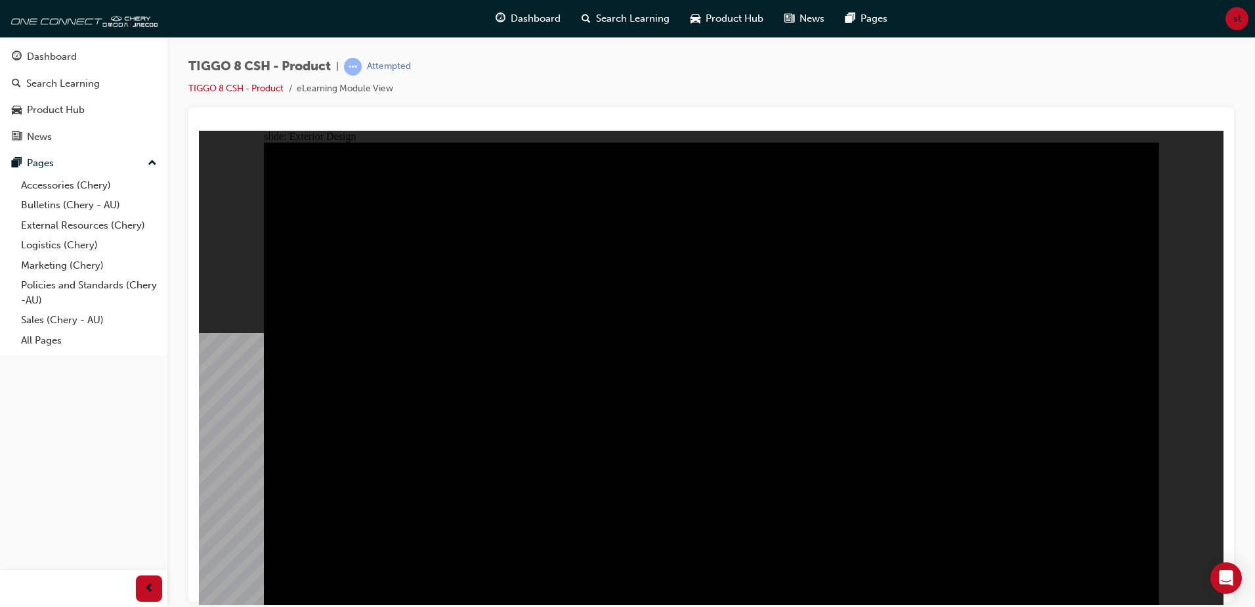
drag, startPoint x: 318, startPoint y: 186, endPoint x: 494, endPoint y: 188, distance: 176.0
type input "23"
drag, startPoint x: 461, startPoint y: 198, endPoint x: 496, endPoint y: 211, distance: 37.8
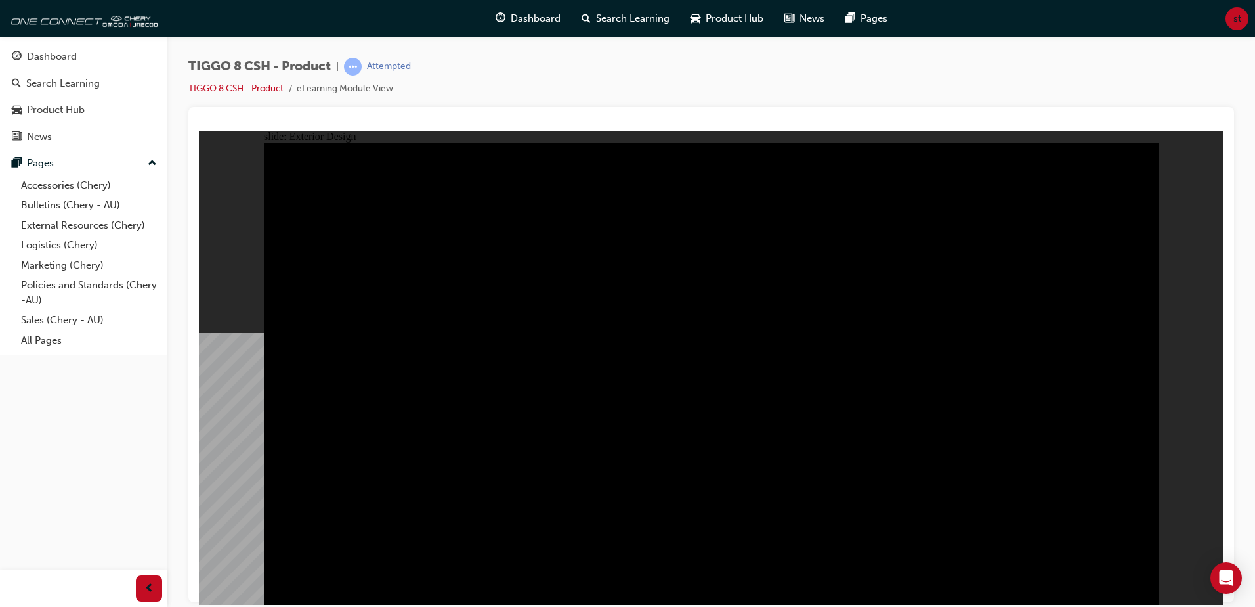
drag, startPoint x: 550, startPoint y: 343, endPoint x: 592, endPoint y: 448, distance: 113.8
drag, startPoint x: 603, startPoint y: 461, endPoint x: 941, endPoint y: 387, distance: 346.2
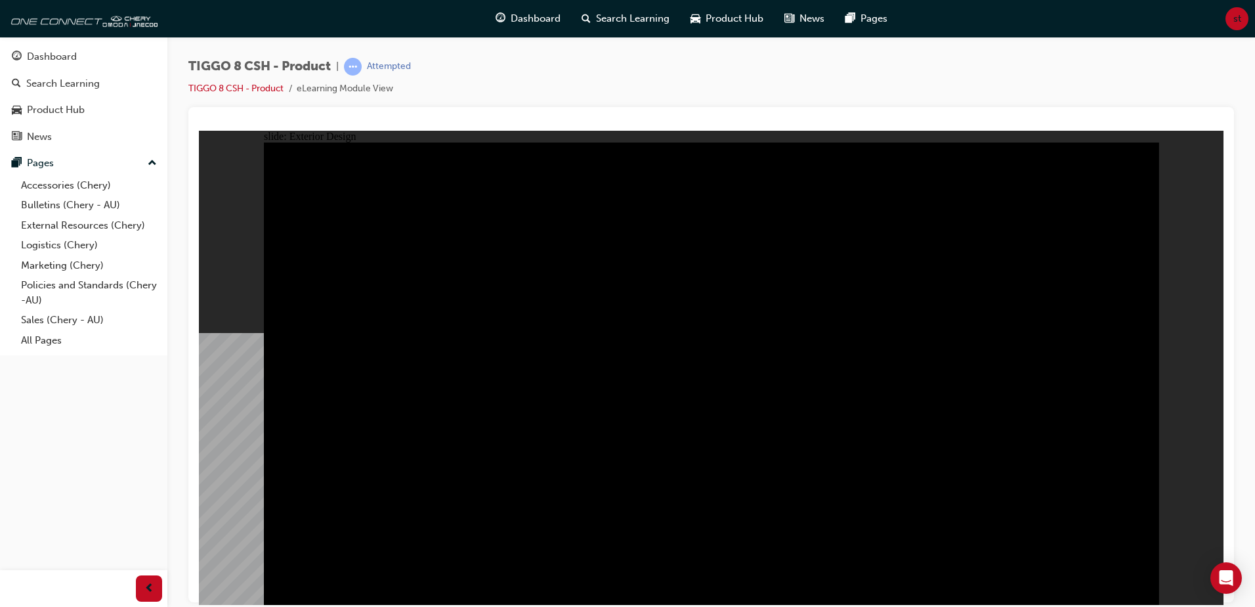
drag, startPoint x: 917, startPoint y: 573, endPoint x: 743, endPoint y: 436, distance: 221.7
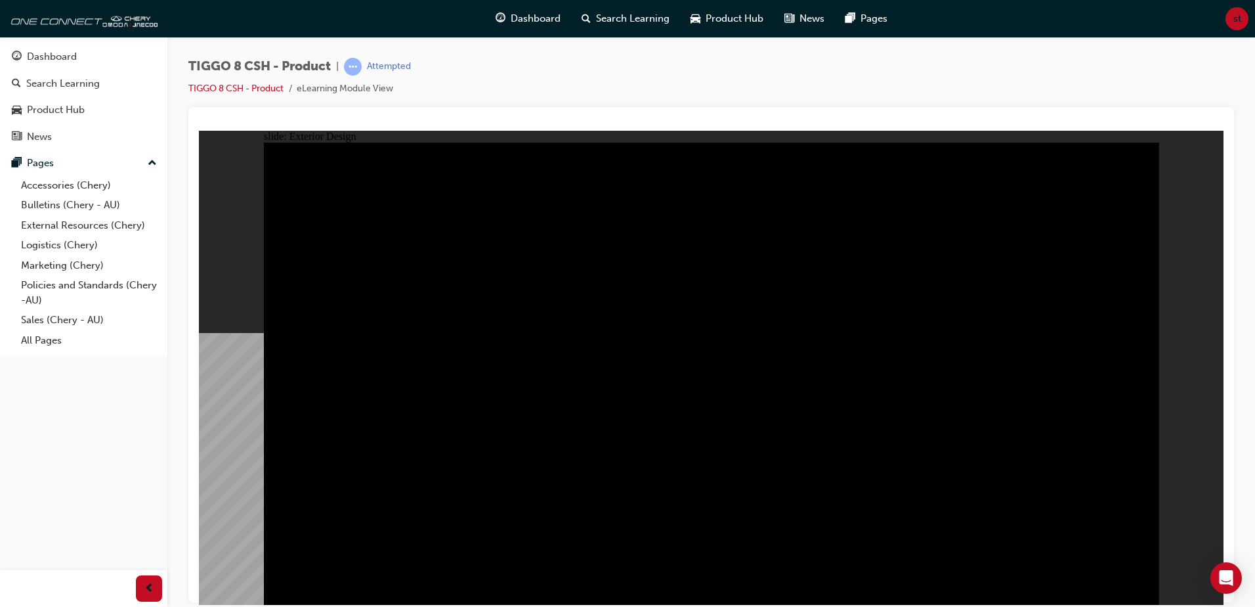
drag, startPoint x: 551, startPoint y: 365, endPoint x: 365, endPoint y: 320, distance: 191.3
drag, startPoint x: 365, startPoint y: 320, endPoint x: 532, endPoint y: 243, distance: 183.6
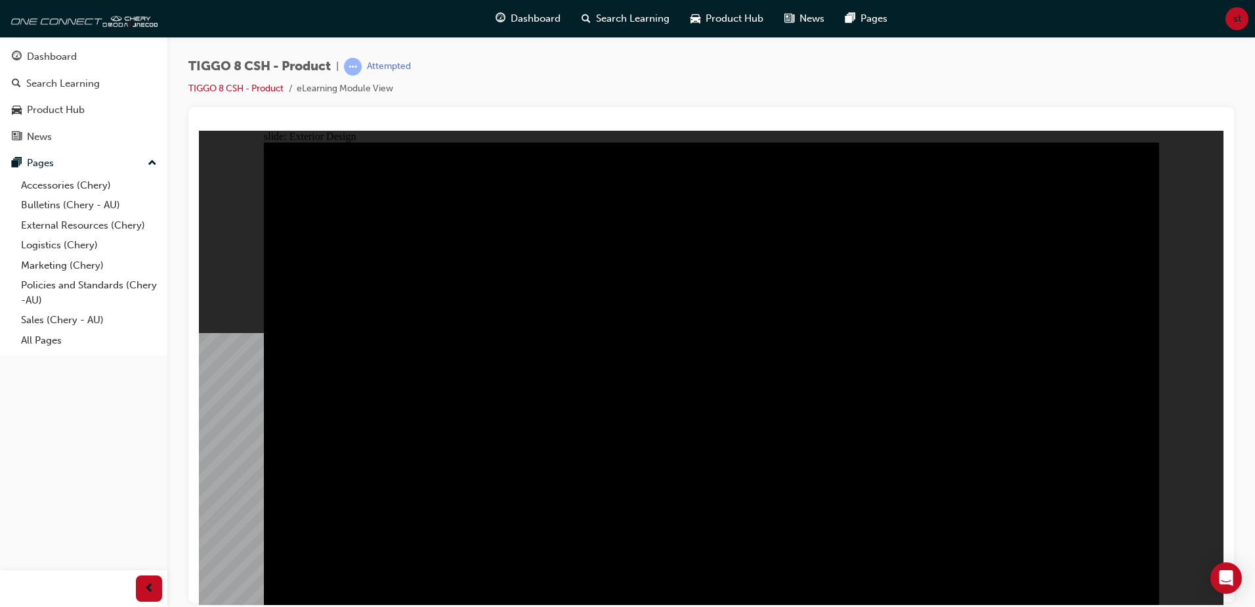
drag, startPoint x: 619, startPoint y: 261, endPoint x: 666, endPoint y: 258, distance: 46.7
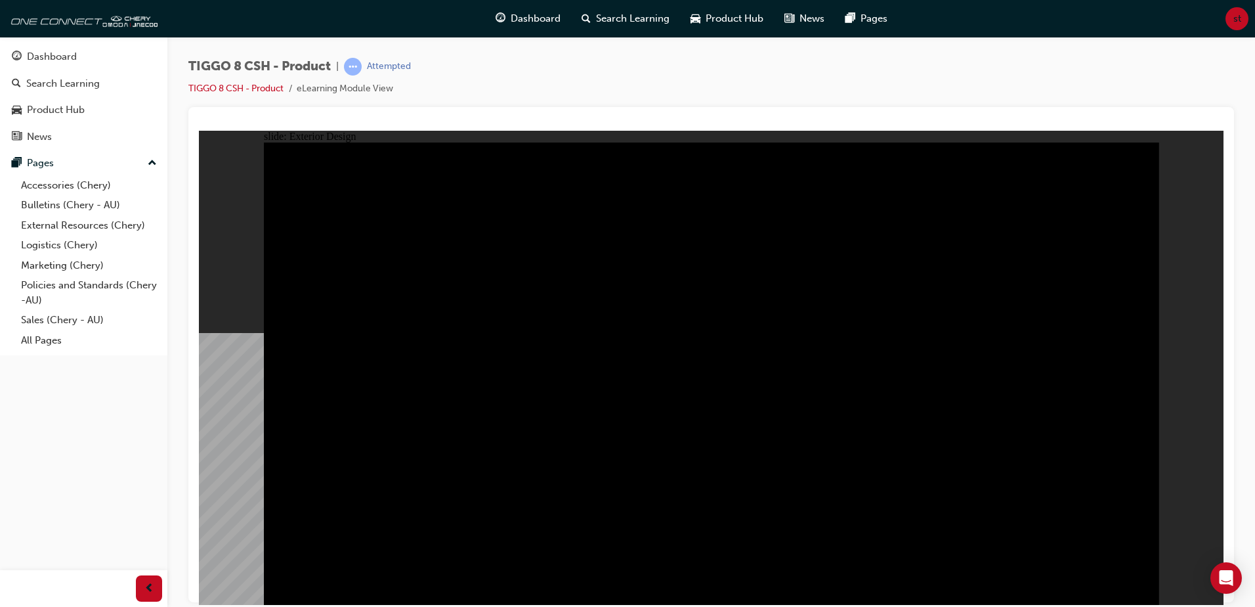
drag, startPoint x: 893, startPoint y: 374, endPoint x: 590, endPoint y: 451, distance: 312.9
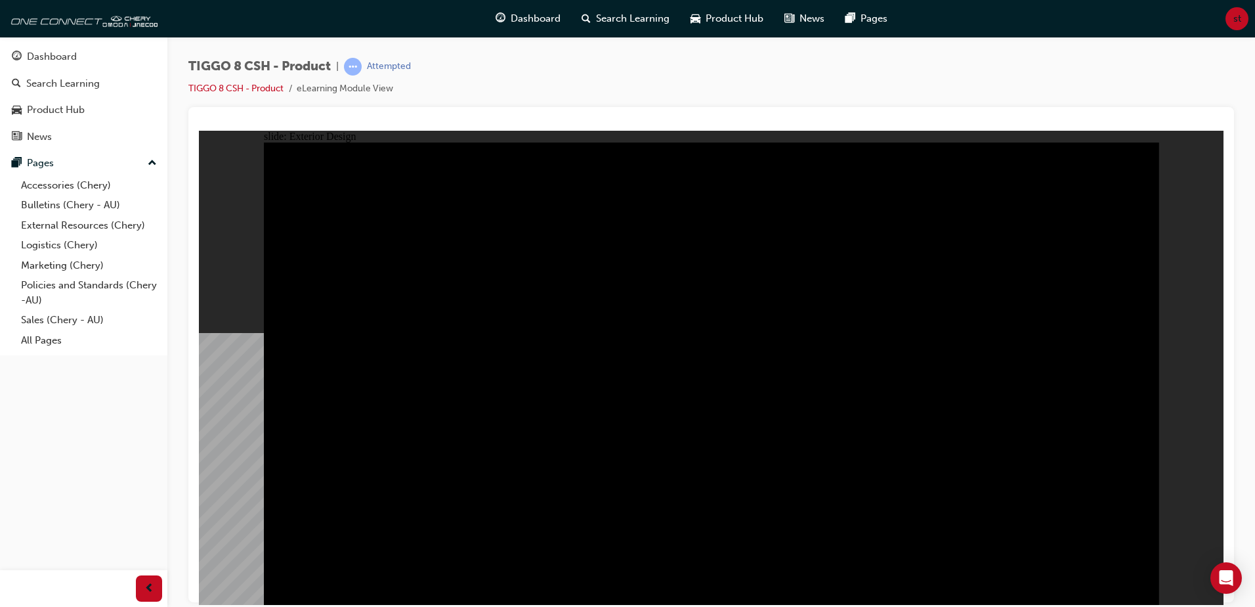
drag, startPoint x: 552, startPoint y: 324, endPoint x: 783, endPoint y: 252, distance: 242.8
drag, startPoint x: 830, startPoint y: 270, endPoint x: 857, endPoint y: 297, distance: 38.1
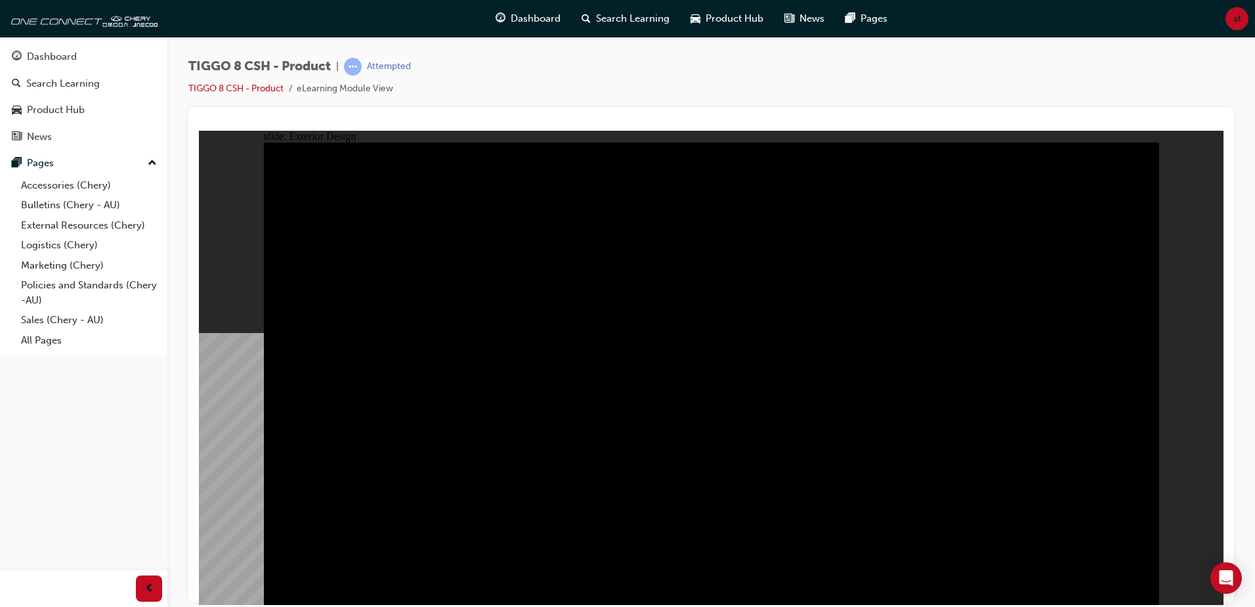
drag, startPoint x: 592, startPoint y: 452, endPoint x: 552, endPoint y: 399, distance: 66.6
drag, startPoint x: 552, startPoint y: 399, endPoint x: 620, endPoint y: 318, distance: 105.3
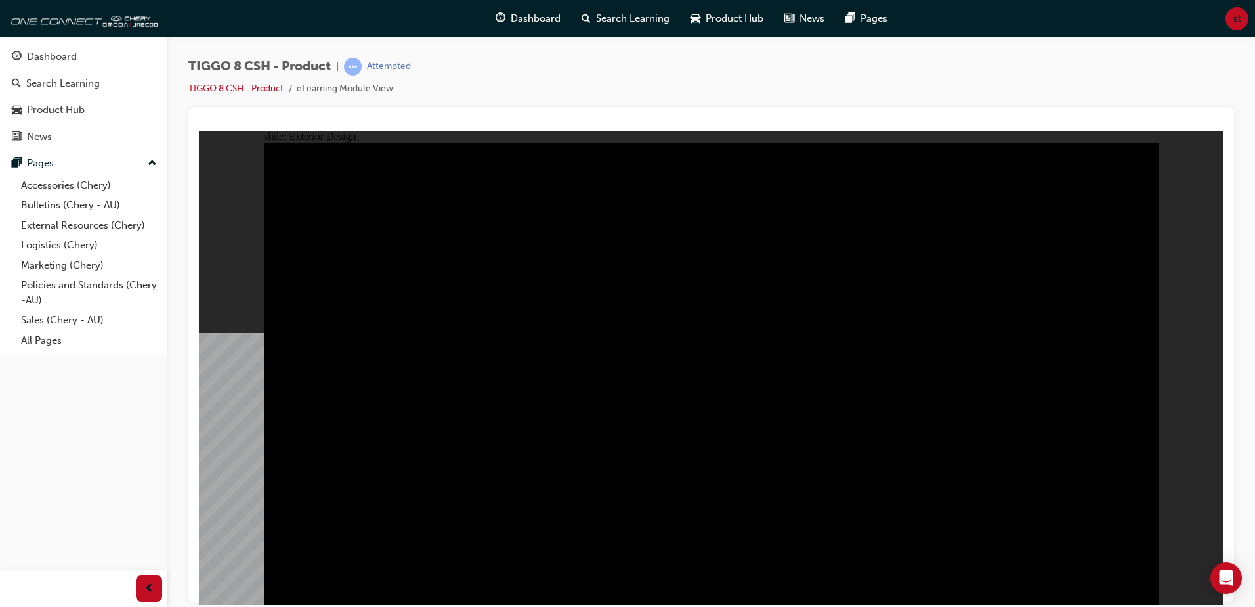
drag, startPoint x: 699, startPoint y: 321, endPoint x: 858, endPoint y: 337, distance: 159.7
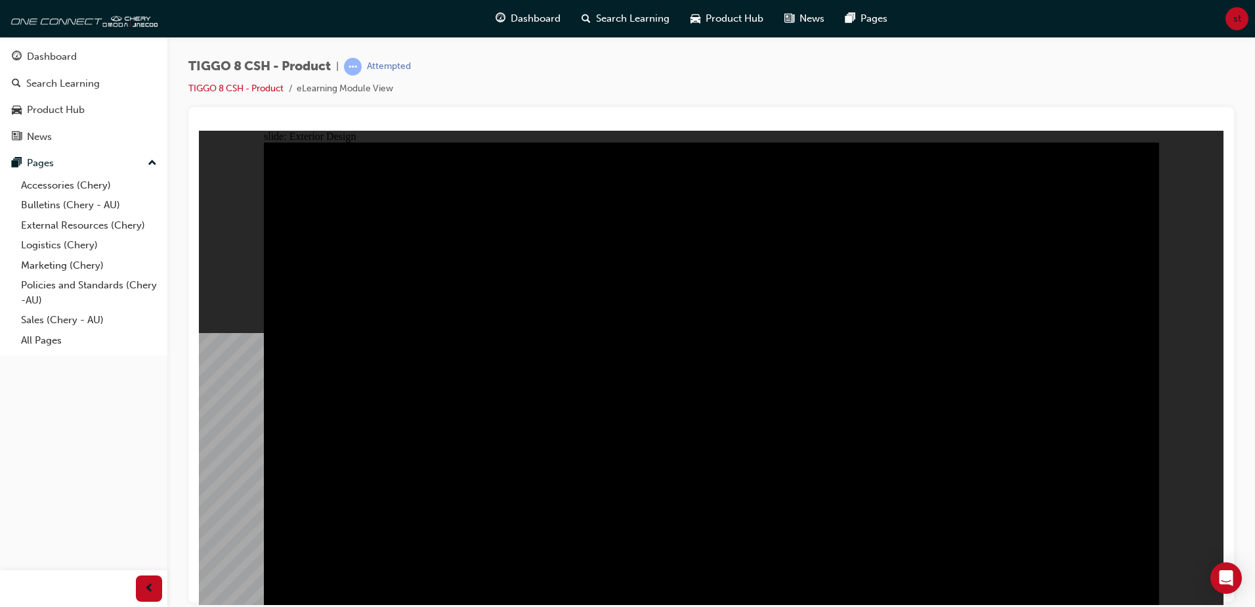
drag, startPoint x: 819, startPoint y: 305, endPoint x: 743, endPoint y: 320, distance: 78.3
drag, startPoint x: 510, startPoint y: 315, endPoint x: 509, endPoint y: 326, distance: 10.6
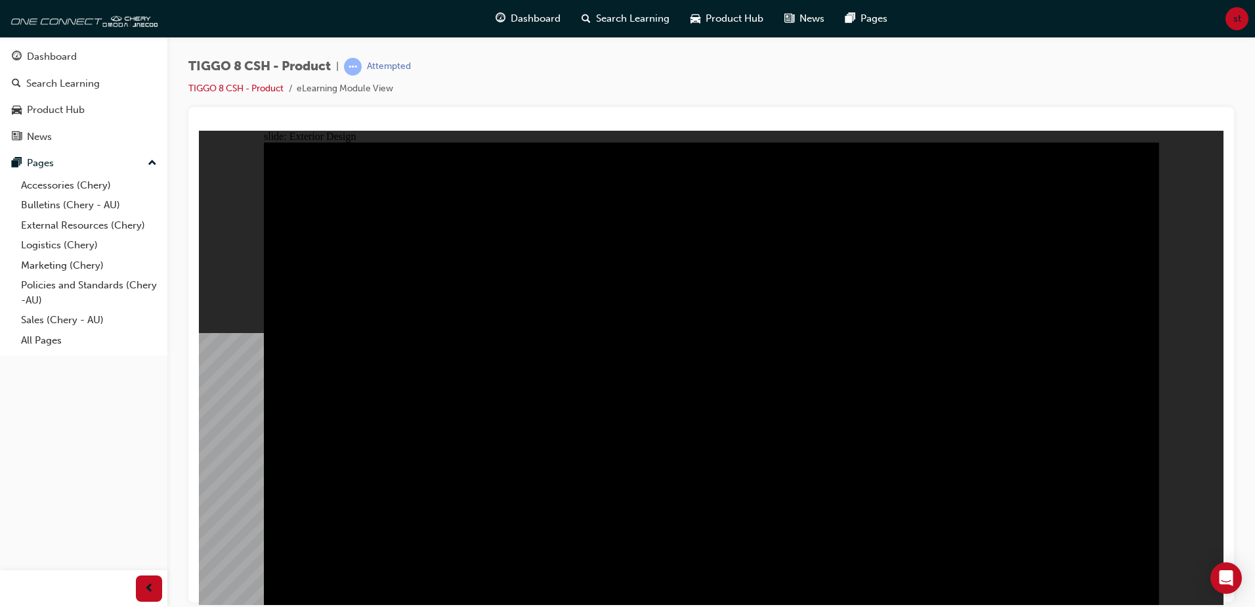
drag, startPoint x: 827, startPoint y: 321, endPoint x: 615, endPoint y: 165, distance: 264.0
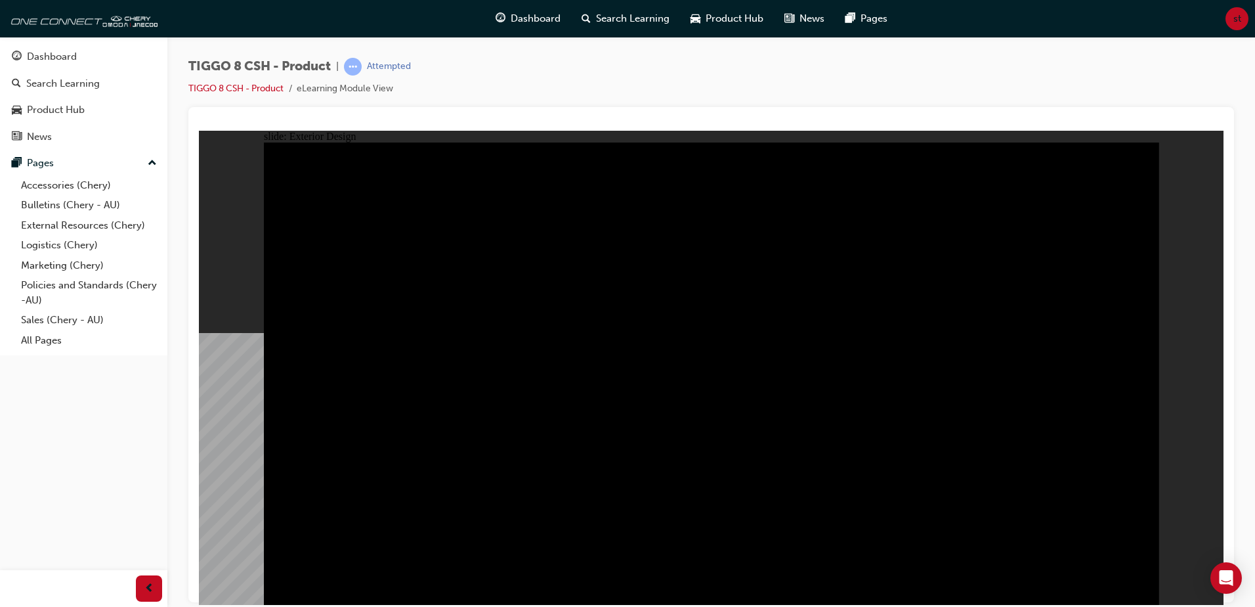
click at [447, 99] on div "TIGGO 8 CSH - Product | Attempted TIGGO 8 CSH - Product eLearning Module View" at bounding box center [711, 82] width 1046 height 49
drag, startPoint x: 490, startPoint y: 231, endPoint x: 550, endPoint y: 232, distance: 59.8
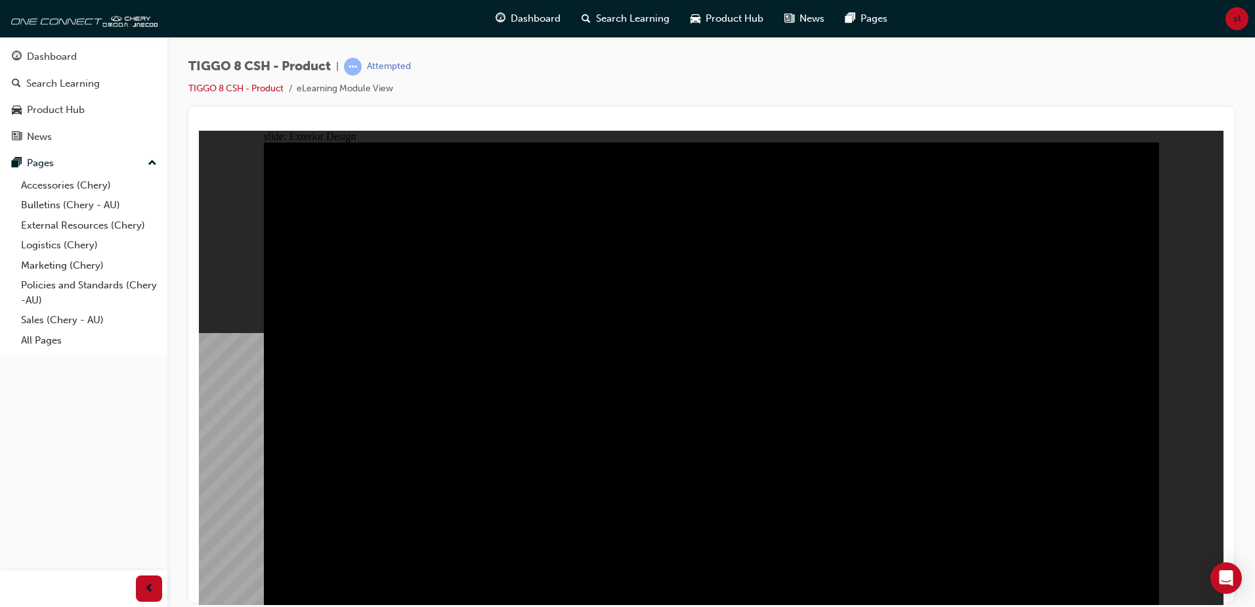
drag, startPoint x: 1154, startPoint y: 144, endPoint x: 1146, endPoint y: 147, distance: 7.7
drag, startPoint x: 1146, startPoint y: 148, endPoint x: 1139, endPoint y: 152, distance: 8.2
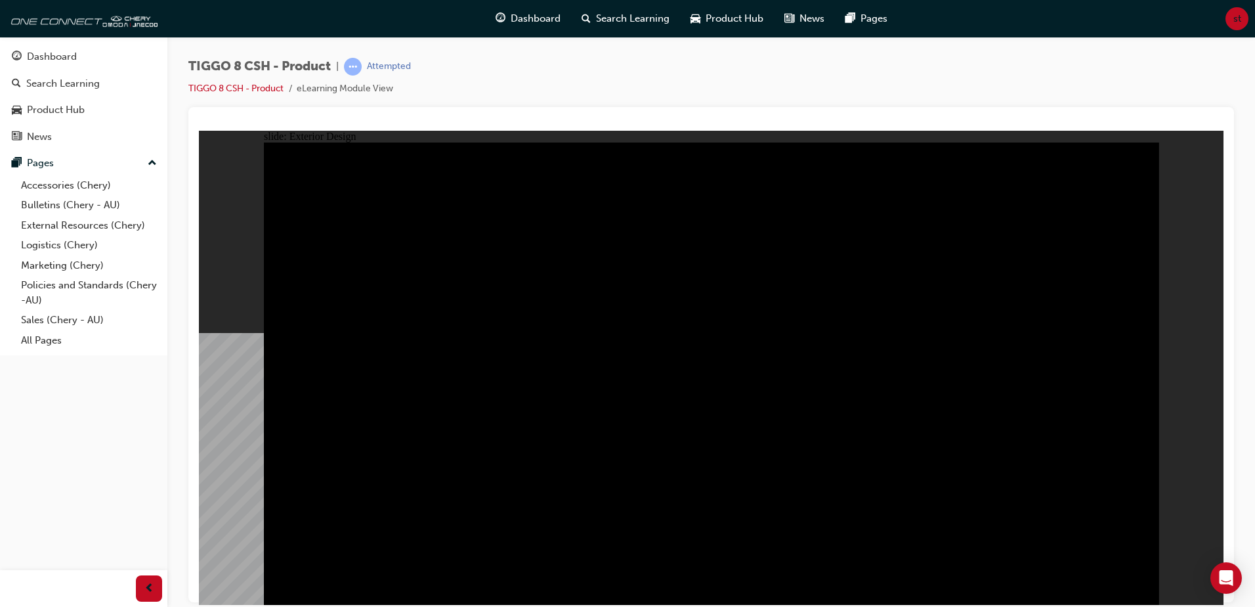
drag, startPoint x: 381, startPoint y: 416, endPoint x: 483, endPoint y: 389, distance: 104.6
drag, startPoint x: 511, startPoint y: 297, endPoint x: 542, endPoint y: 292, distance: 30.7
drag, startPoint x: 640, startPoint y: 313, endPoint x: 698, endPoint y: 316, distance: 58.6
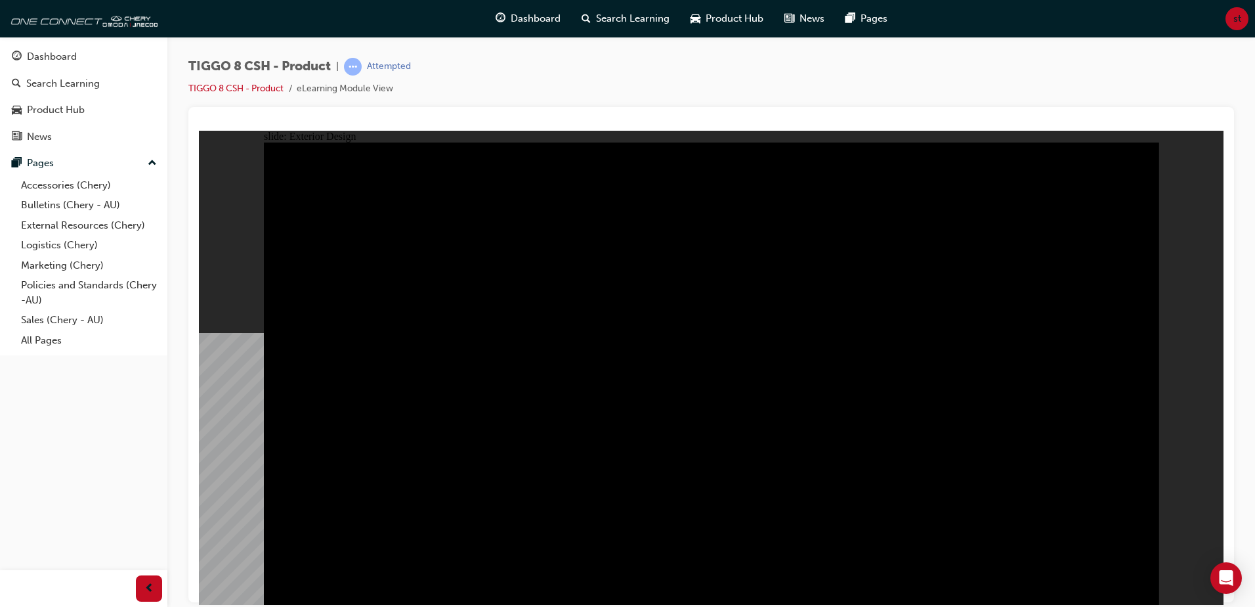
drag, startPoint x: 945, startPoint y: 347, endPoint x: 919, endPoint y: 350, distance: 26.5
drag, startPoint x: 1010, startPoint y: 329, endPoint x: 715, endPoint y: 348, distance: 296.1
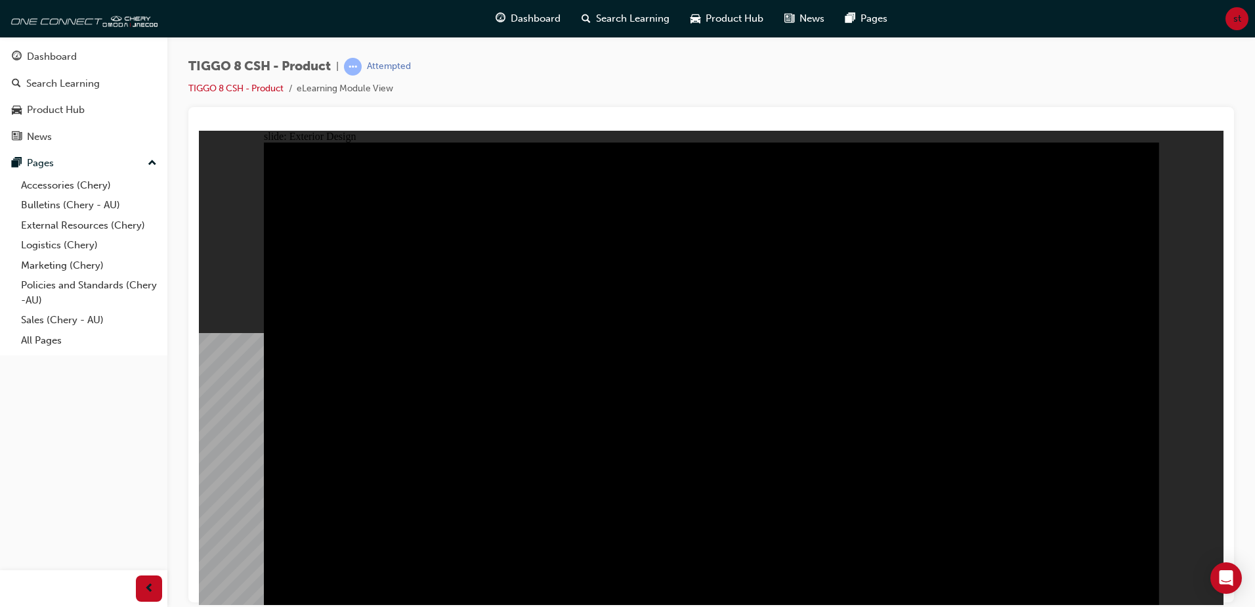
drag, startPoint x: 897, startPoint y: 374, endPoint x: 928, endPoint y: 368, distance: 32.0
drag, startPoint x: 946, startPoint y: 367, endPoint x: 976, endPoint y: 318, distance: 56.9
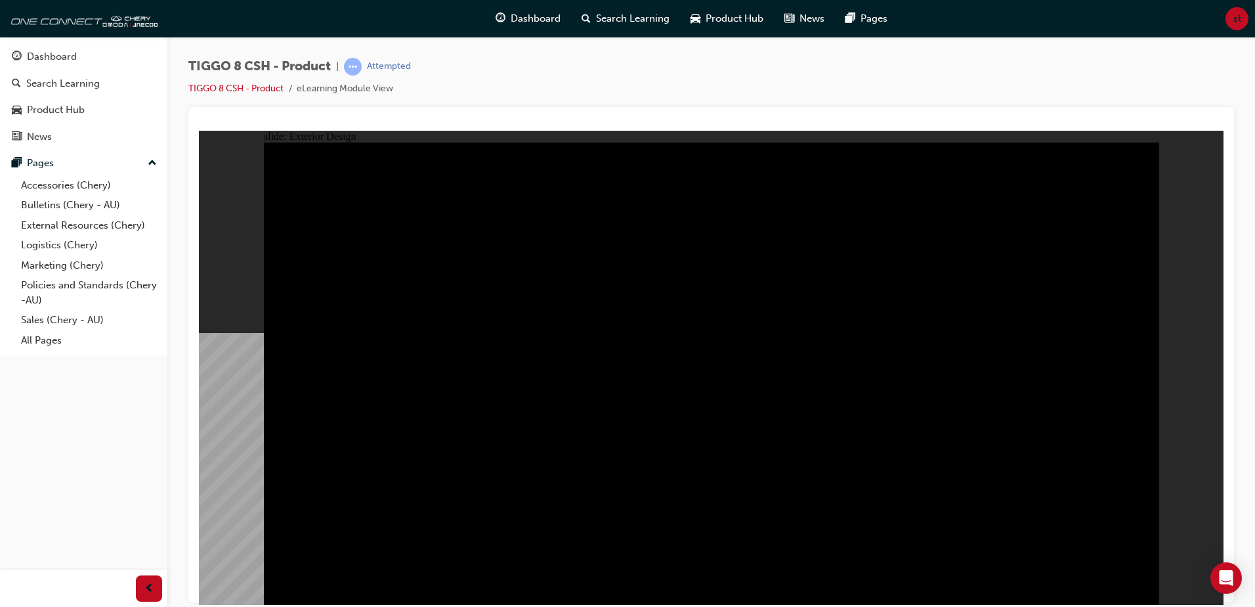
drag, startPoint x: 947, startPoint y: 378, endPoint x: 916, endPoint y: 370, distance: 31.8
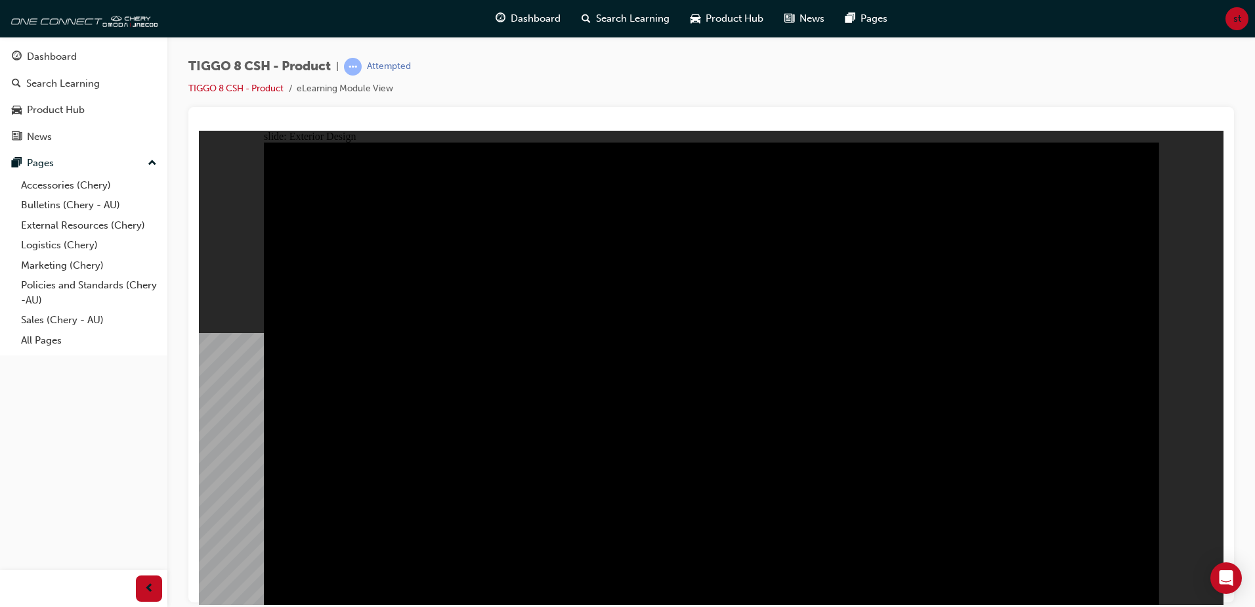
drag, startPoint x: 862, startPoint y: 288, endPoint x: 716, endPoint y: 479, distance: 240.3
drag, startPoint x: 716, startPoint y: 479, endPoint x: 712, endPoint y: 468, distance: 12.1
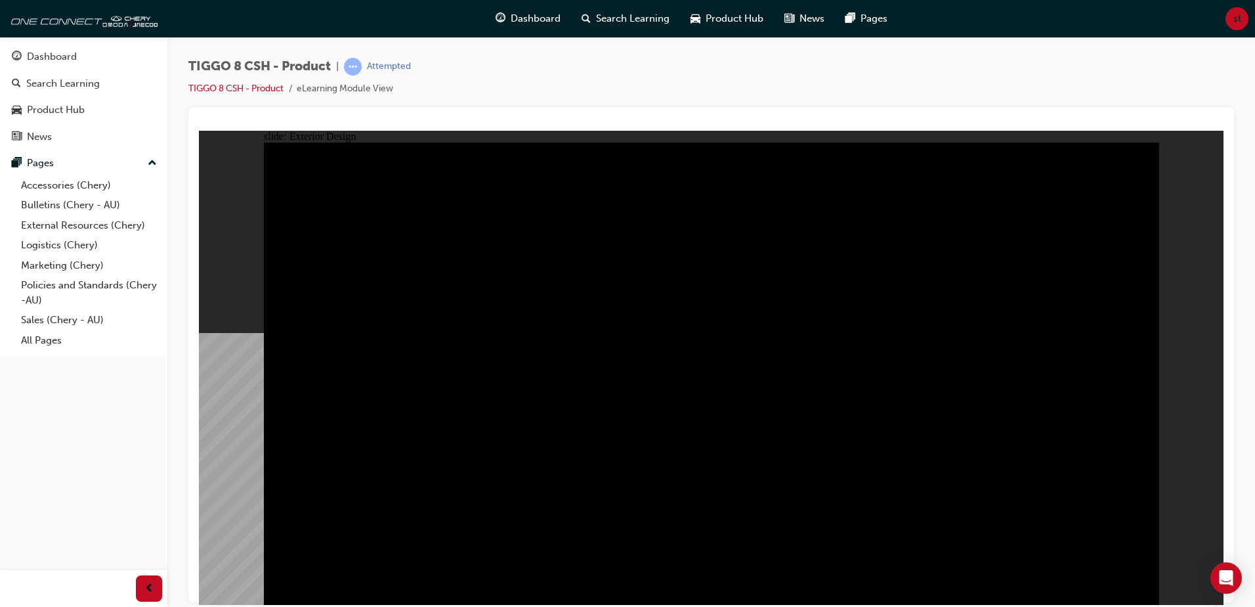
drag, startPoint x: 1174, startPoint y: 474, endPoint x: 1126, endPoint y: 425, distance: 68.2
click at [1177, 470] on div "slide: Exterior Design Rectangle 1 close.png DRAG SLIDER Rectangle 3 Rectangle …" at bounding box center [711, 367] width 1025 height 474
drag, startPoint x: 1126, startPoint y: 425, endPoint x: 1070, endPoint y: 397, distance: 63.1
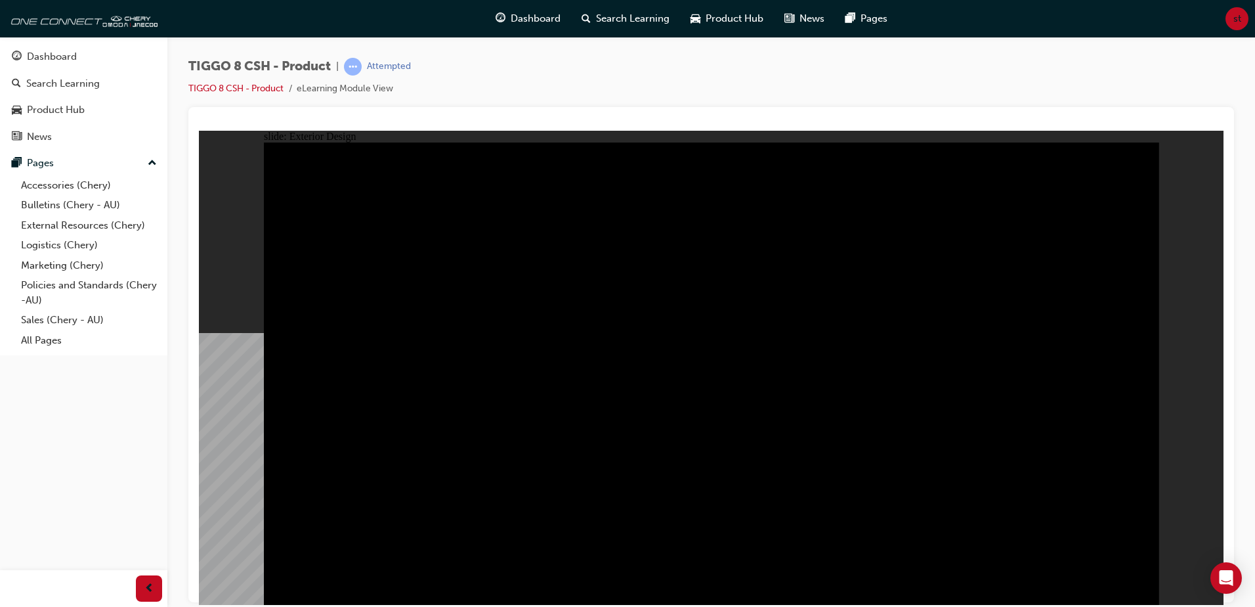
drag, startPoint x: 867, startPoint y: 365, endPoint x: 777, endPoint y: 343, distance: 92.7
drag, startPoint x: 576, startPoint y: 343, endPoint x: 541, endPoint y: 370, distance: 44.1
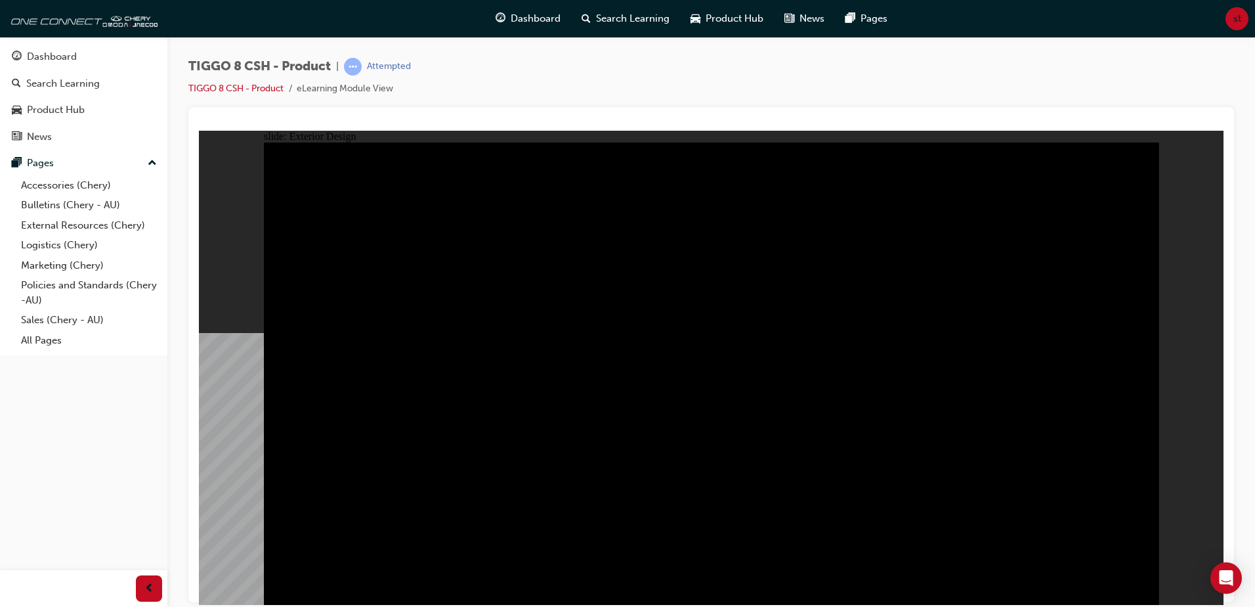
drag, startPoint x: 1133, startPoint y: 596, endPoint x: 1132, endPoint y: 588, distance: 7.3
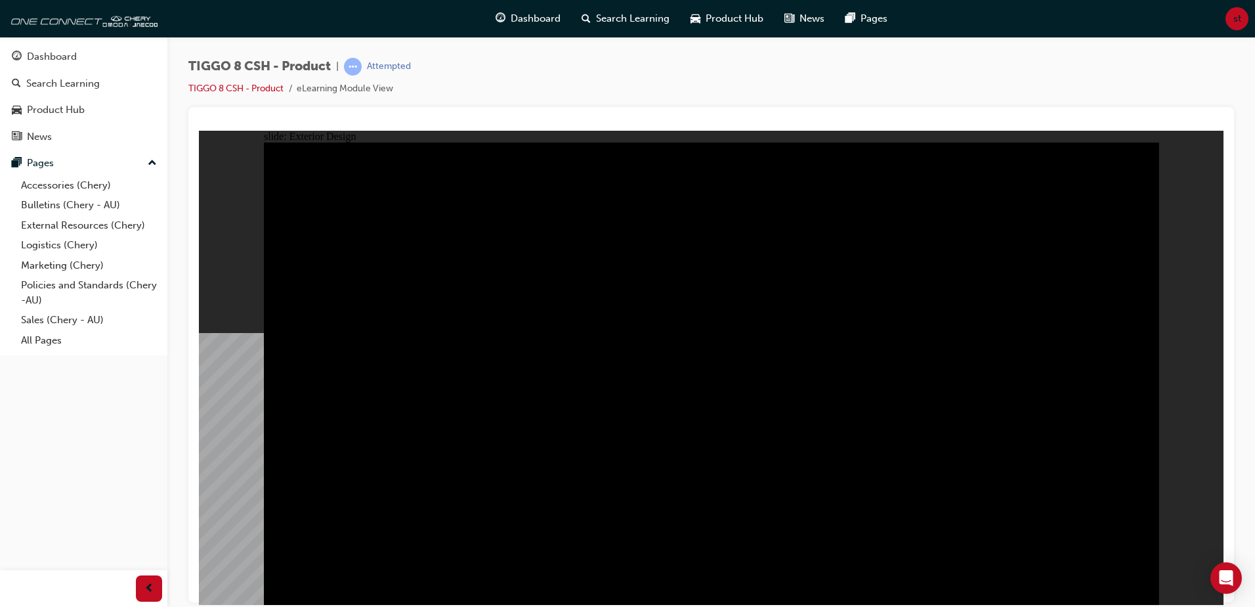
drag, startPoint x: 732, startPoint y: 308, endPoint x: 622, endPoint y: 356, distance: 119.7
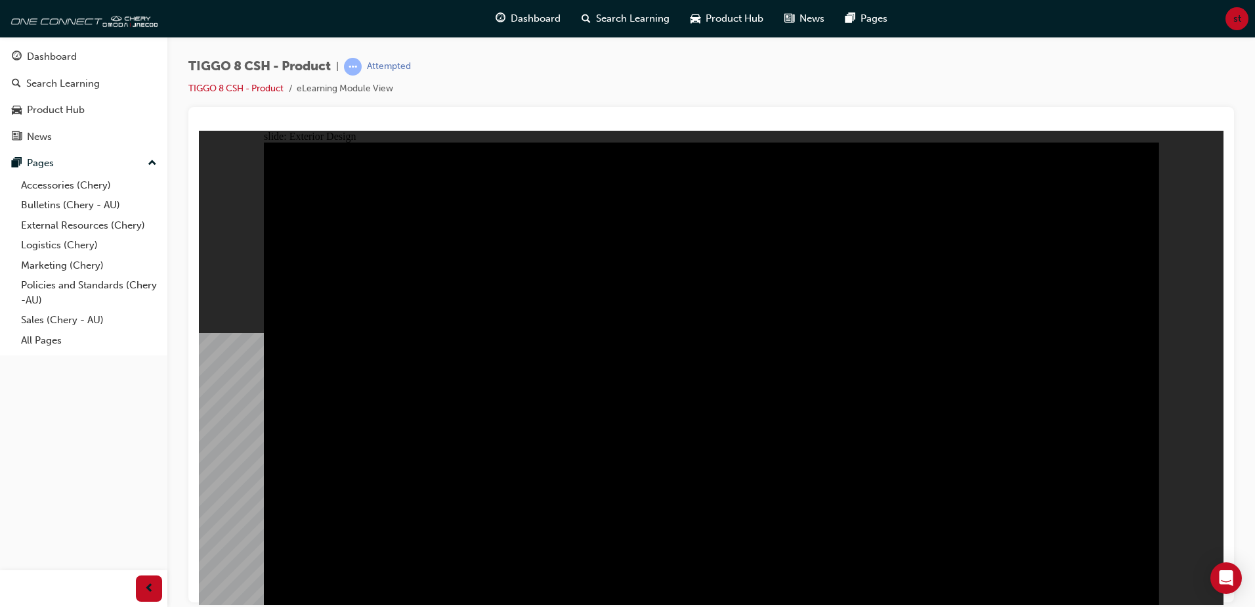
drag, startPoint x: 551, startPoint y: 431, endPoint x: 572, endPoint y: 455, distance: 31.6
drag, startPoint x: 572, startPoint y: 455, endPoint x: 609, endPoint y: 427, distance: 46.4
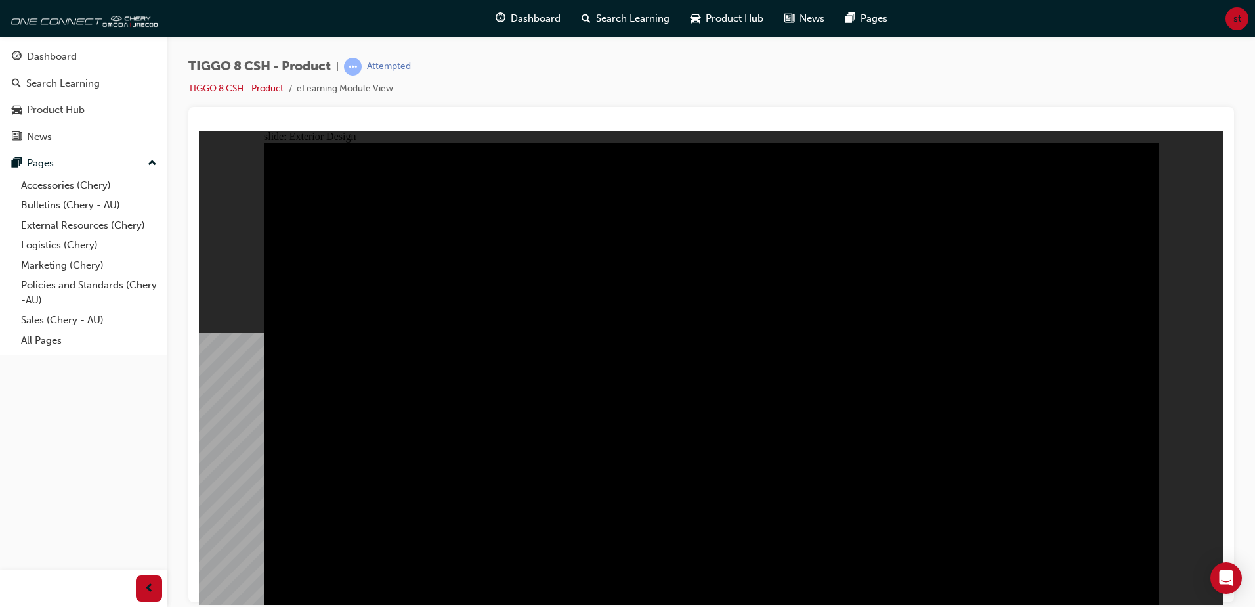
drag, startPoint x: 998, startPoint y: 295, endPoint x: 447, endPoint y: 560, distance: 611.4
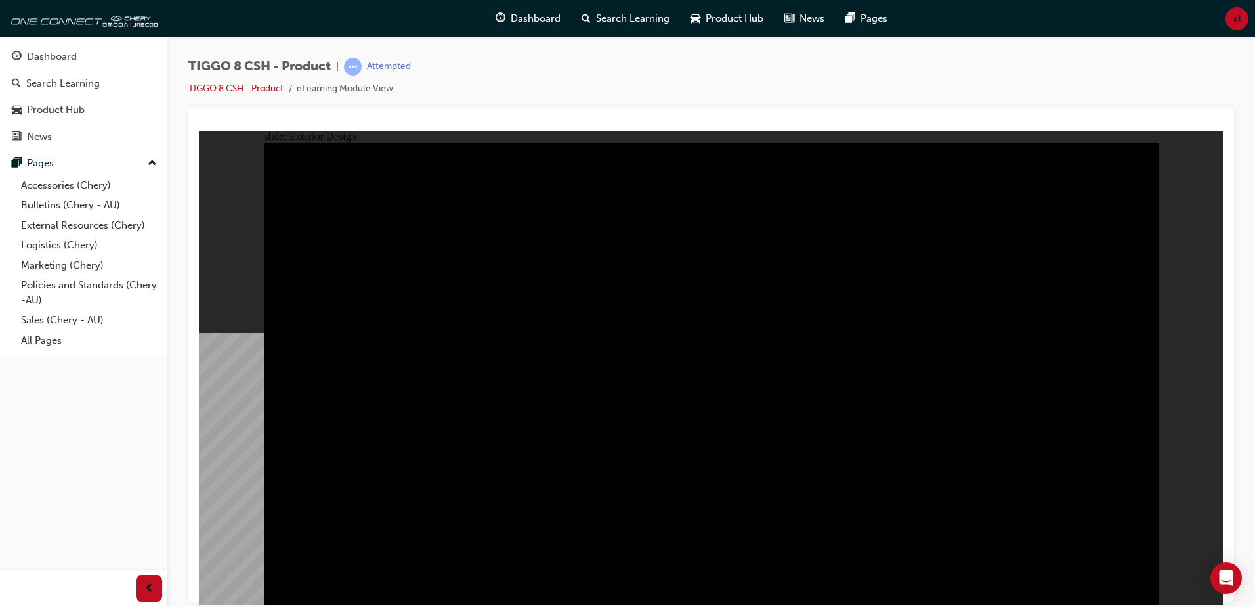
drag, startPoint x: 853, startPoint y: 500, endPoint x: 902, endPoint y: 380, distance: 129.9
drag, startPoint x: 902, startPoint y: 380, endPoint x: 921, endPoint y: 334, distance: 49.7
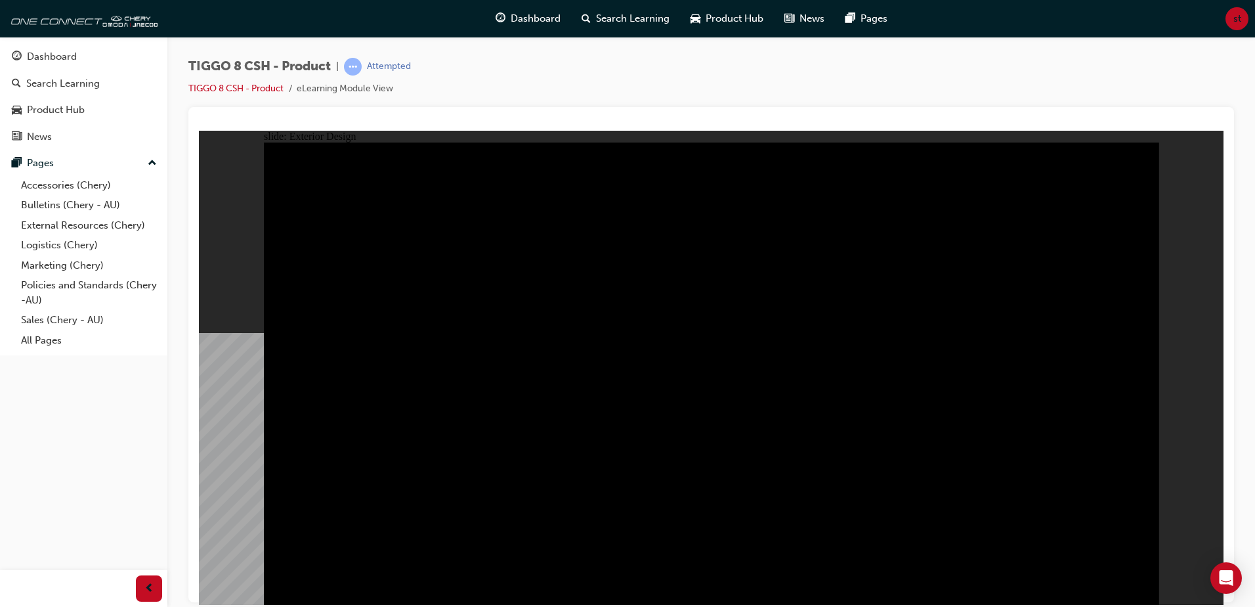
drag, startPoint x: 930, startPoint y: 305, endPoint x: 698, endPoint y: 322, distance: 232.4
drag, startPoint x: 565, startPoint y: 337, endPoint x: 575, endPoint y: 339, distance: 10.0
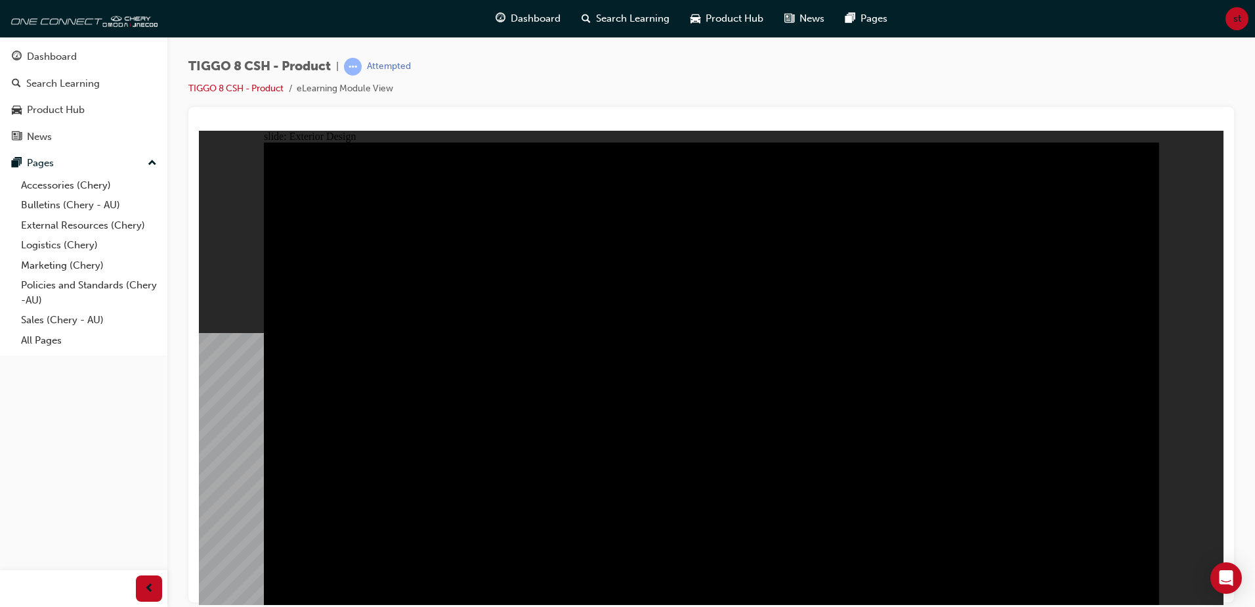
drag, startPoint x: 511, startPoint y: 321, endPoint x: 727, endPoint y: 337, distance: 216.6
drag, startPoint x: 781, startPoint y: 365, endPoint x: 586, endPoint y: 376, distance: 196.0
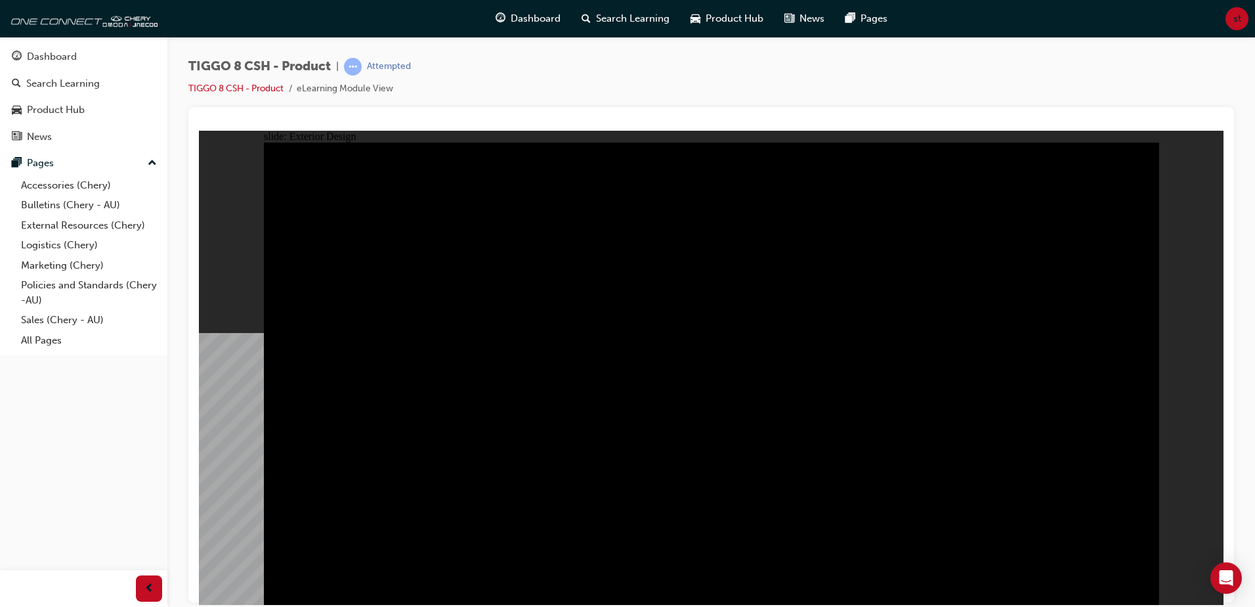
drag, startPoint x: 409, startPoint y: 392, endPoint x: 389, endPoint y: 358, distance: 39.4
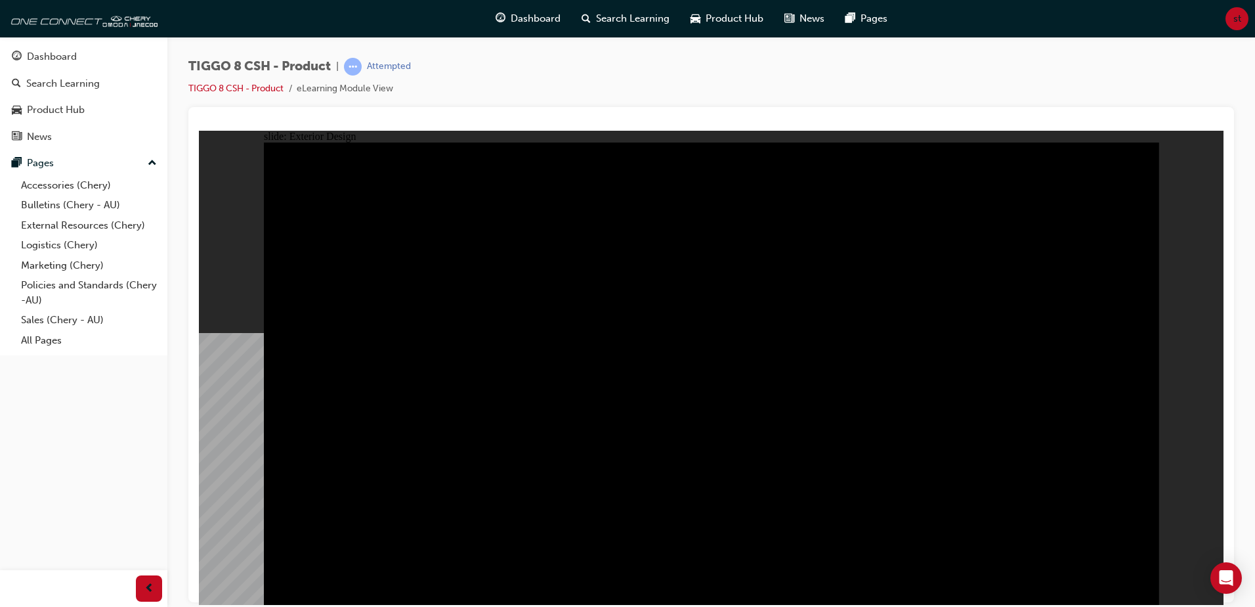
drag
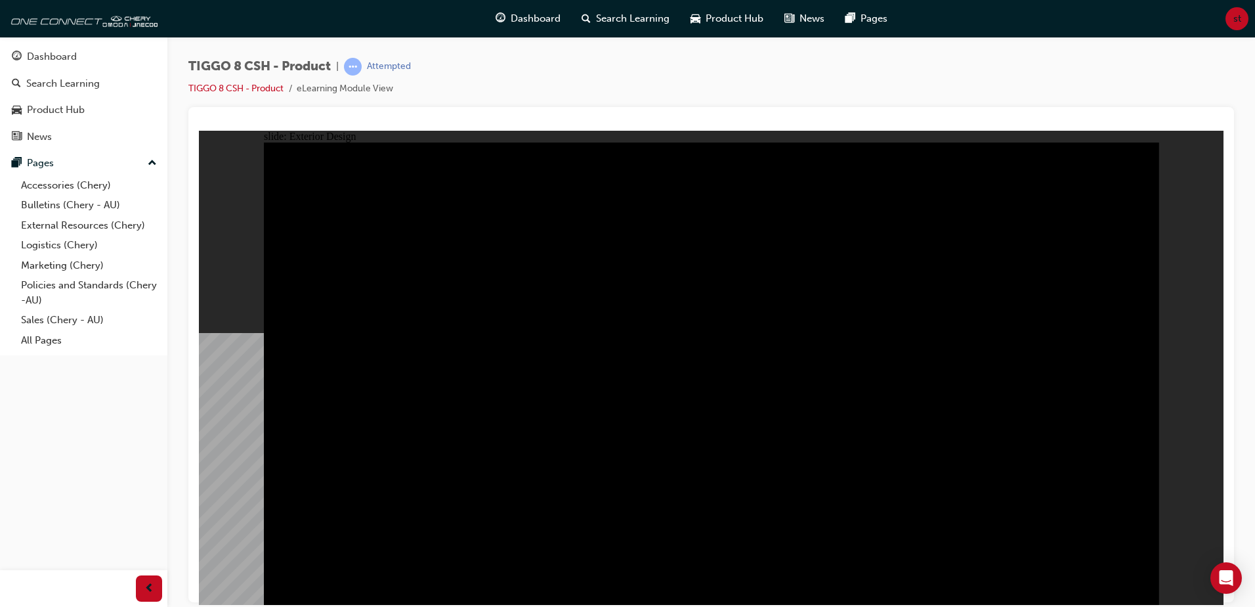
type input "11.93"
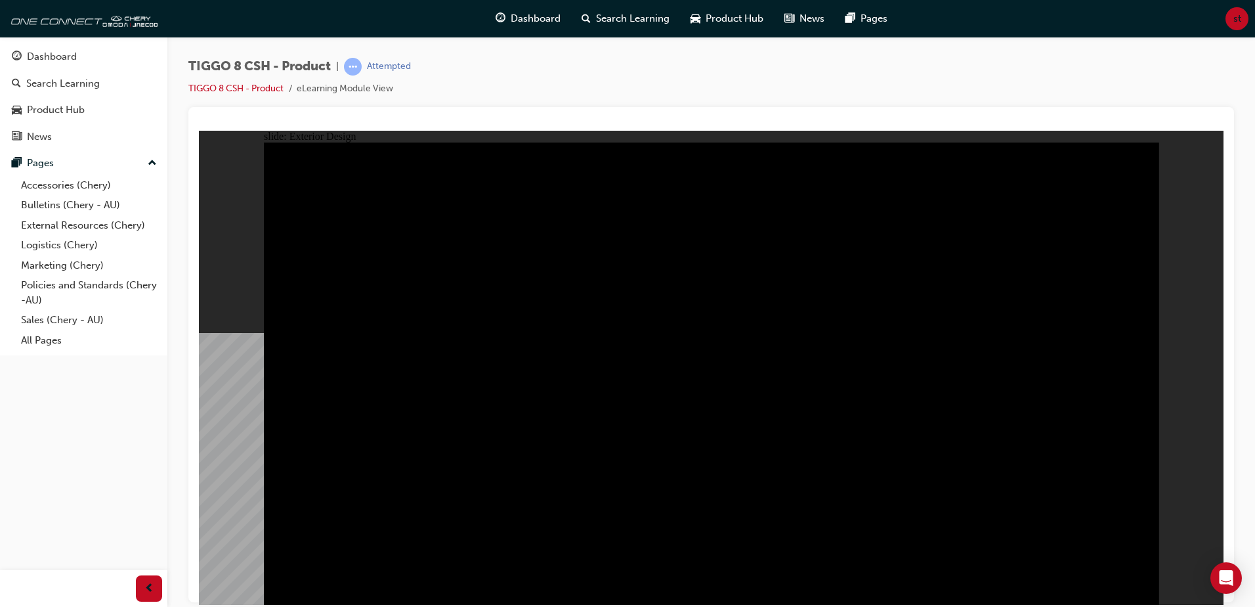
click at [1158, 450] on div "slide: Exterior Design Rectangle 1 close.png DRAG SLIDER Rectangle 3 Rectangle …" at bounding box center [711, 367] width 1025 height 474
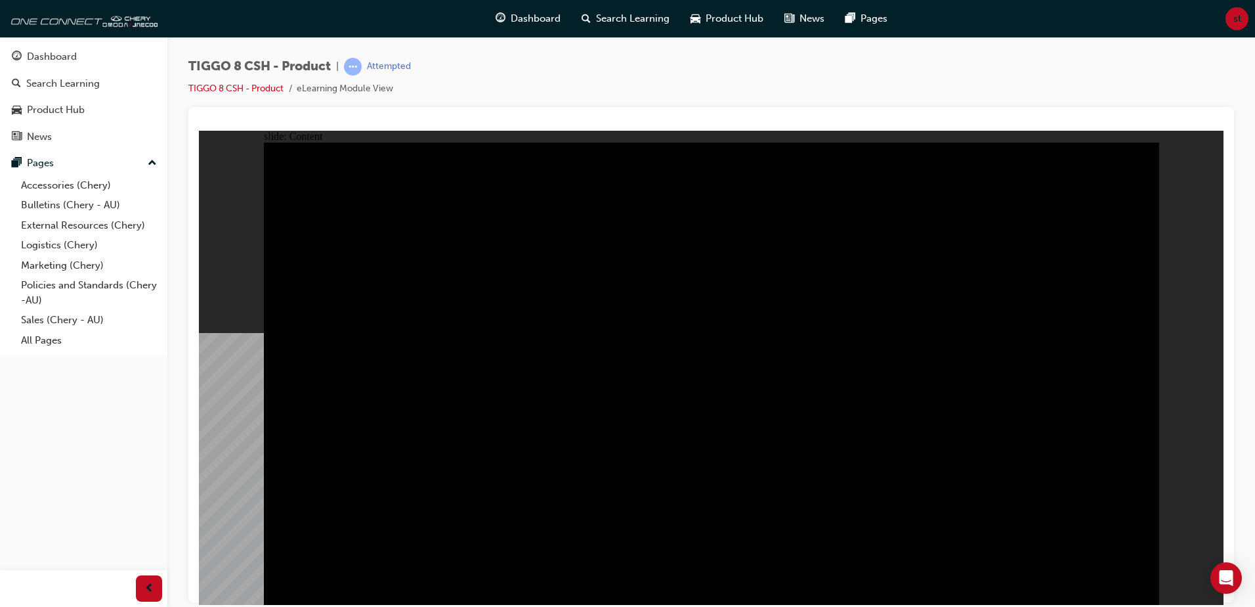
click at [566, 443] on span "Group 1 EXTERIOR DESIGN INTERIOR DESIGN DRIVETRAIN TECHNOLOGY SAFETY Click the …" at bounding box center [712, 379] width 896 height 474
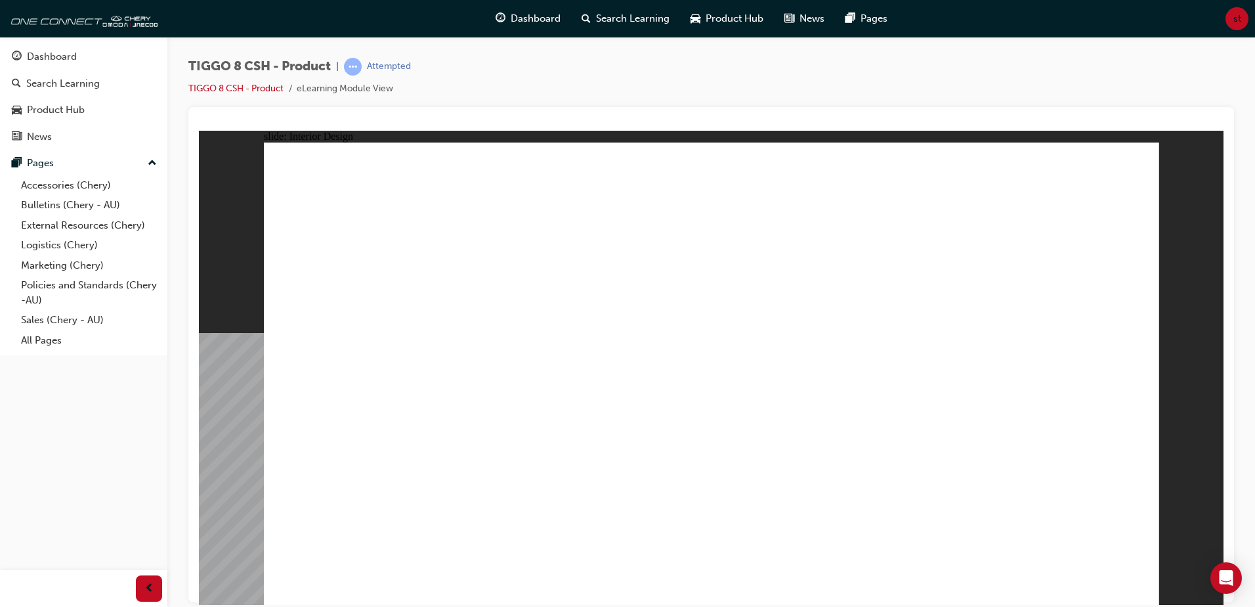
click at [1058, 334] on div "slide: Interior Design 15.6'' Interactive Touch Screen Powered by a Qualcomm Sn…" at bounding box center [711, 367] width 1025 height 474
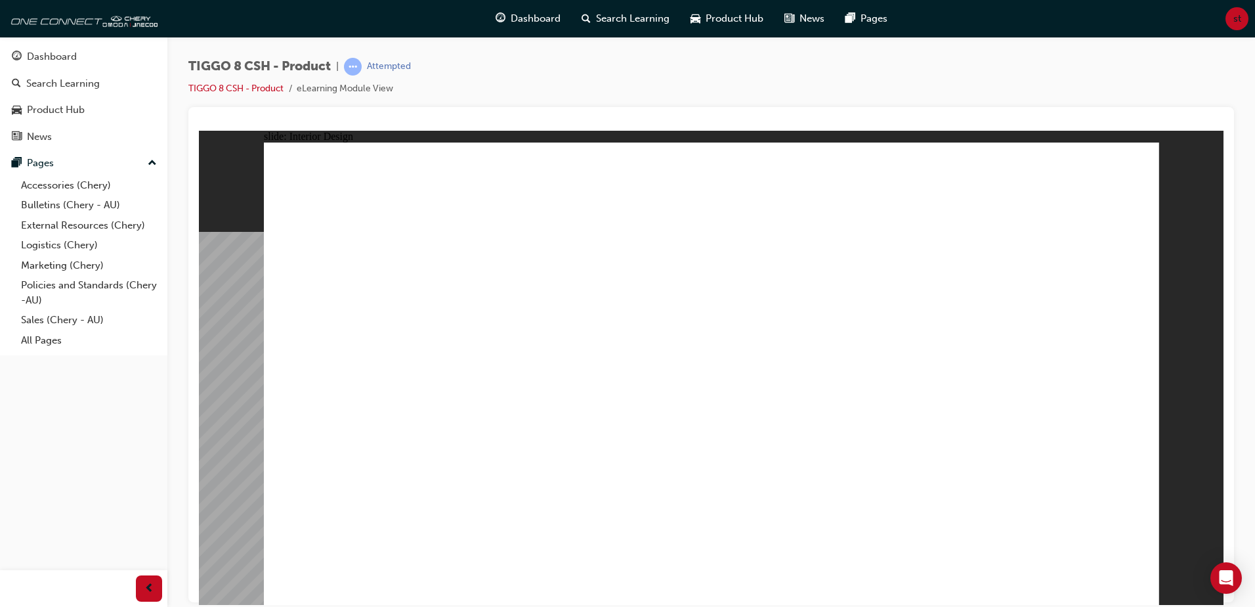
drag, startPoint x: 546, startPoint y: 453, endPoint x: 552, endPoint y: 445, distance: 9.8
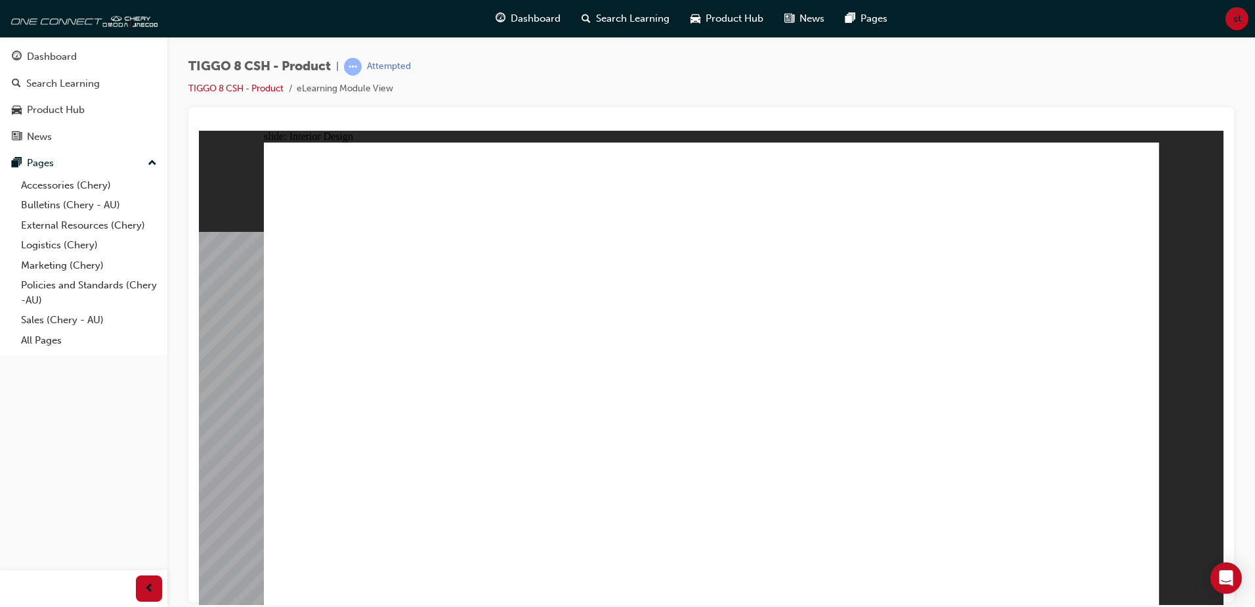
drag, startPoint x: 856, startPoint y: 310, endPoint x: 917, endPoint y: 326, distance: 63.2
drag, startPoint x: 928, startPoint y: 337, endPoint x: 996, endPoint y: 265, distance: 98.5
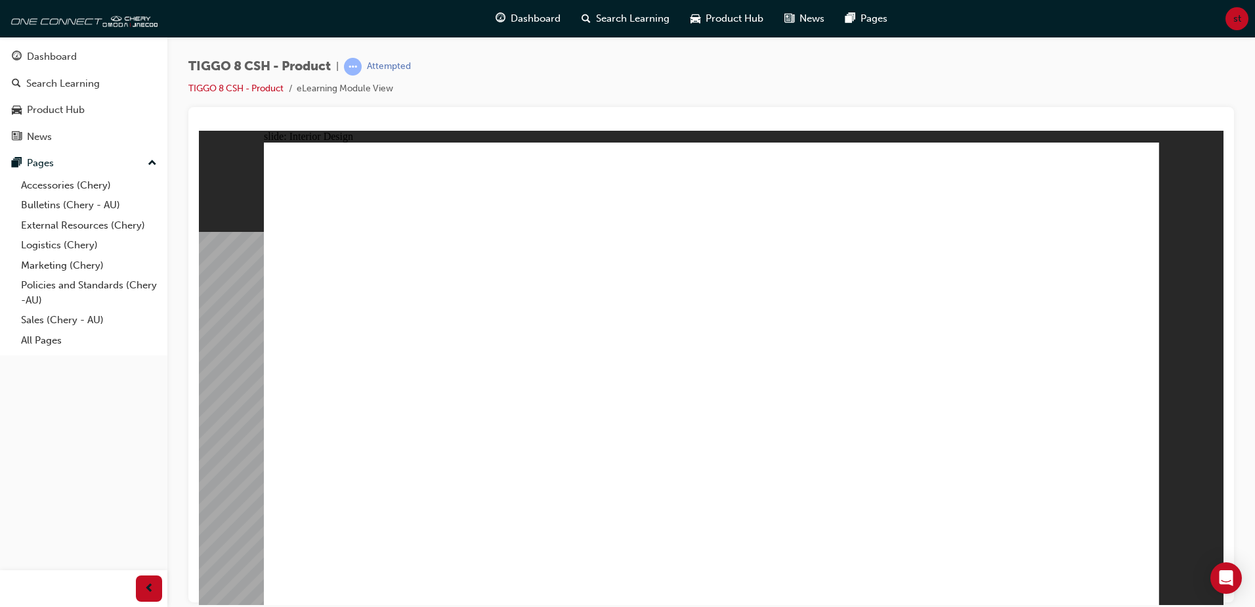
drag, startPoint x: 883, startPoint y: 259, endPoint x: 886, endPoint y: 272, distance: 12.7
drag, startPoint x: 841, startPoint y: 399, endPoint x: 793, endPoint y: 409, distance: 48.9
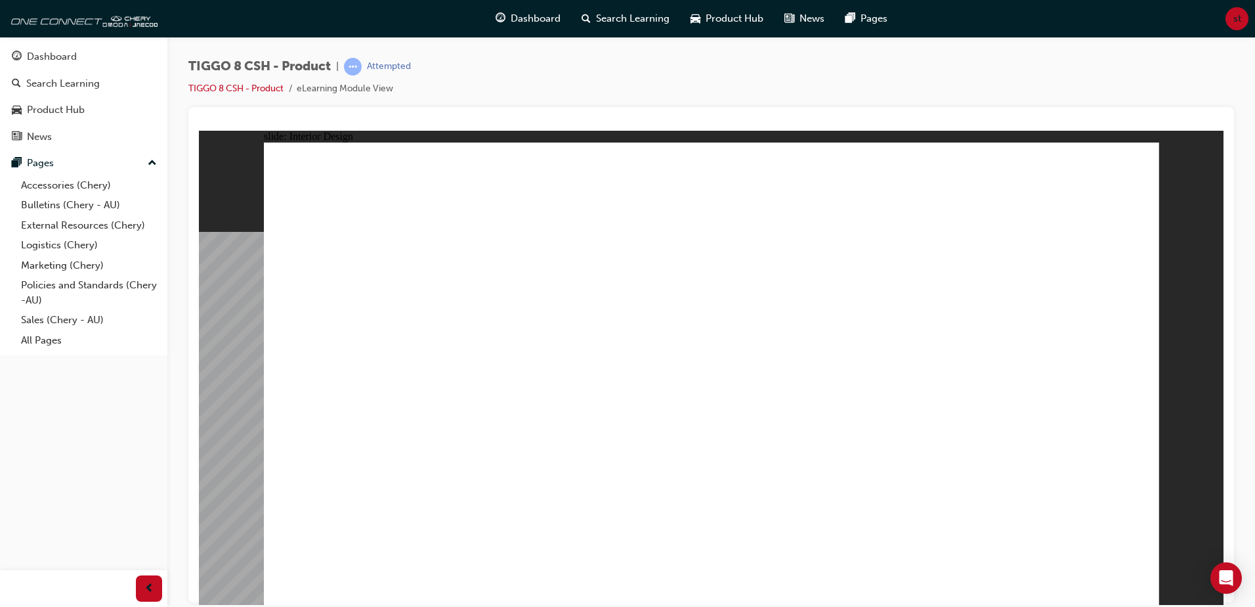
drag, startPoint x: 775, startPoint y: 389, endPoint x: 777, endPoint y: 415, distance: 26.3
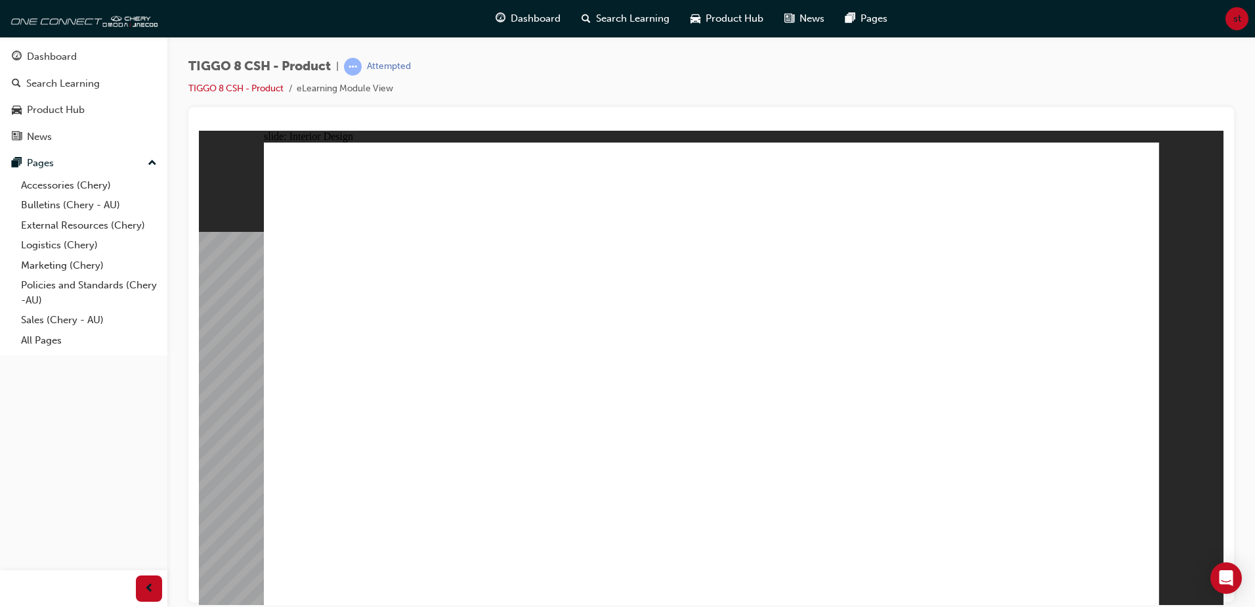
drag, startPoint x: 534, startPoint y: 369, endPoint x: 578, endPoint y: 301, distance: 80.9
drag, startPoint x: 578, startPoint y: 301, endPoint x: 714, endPoint y: 215, distance: 161.0
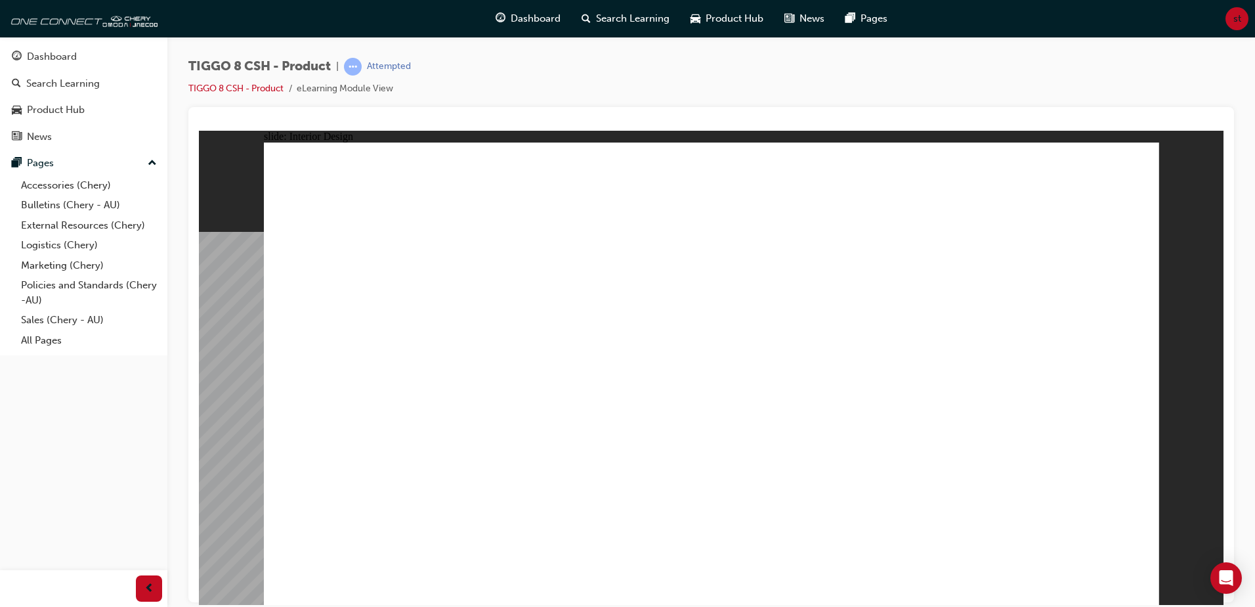
drag, startPoint x: 714, startPoint y: 215, endPoint x: 776, endPoint y: 232, distance: 64.0
drag, startPoint x: 863, startPoint y: 263, endPoint x: 970, endPoint y: 314, distance: 119.2
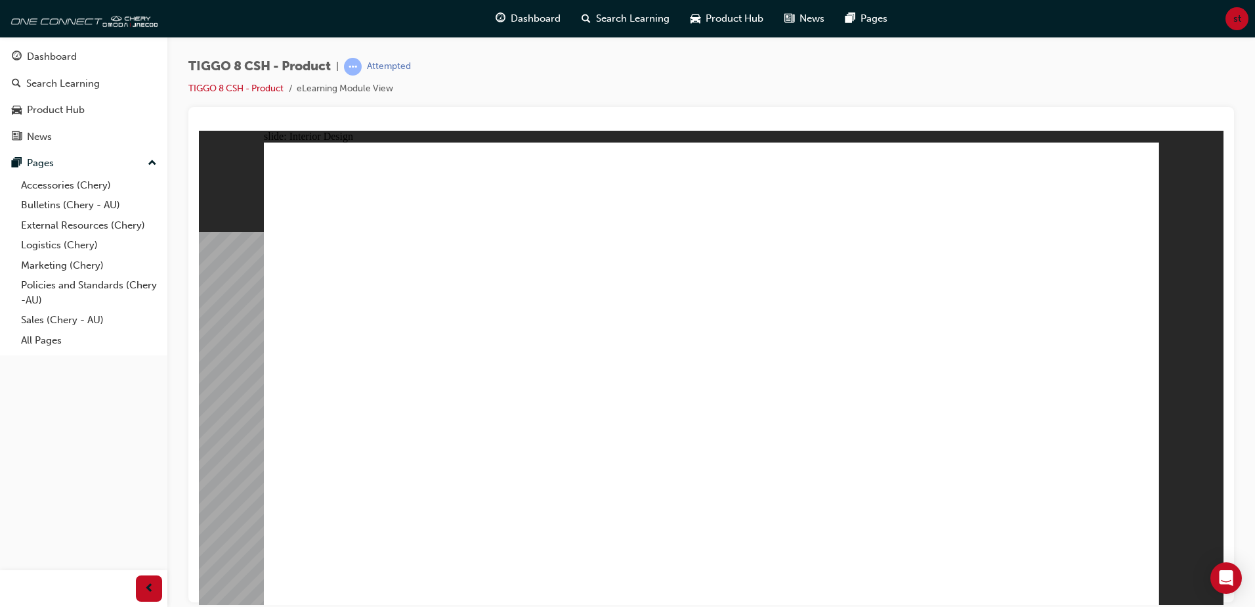
drag, startPoint x: 897, startPoint y: 319, endPoint x: 884, endPoint y: 355, distance: 38.2
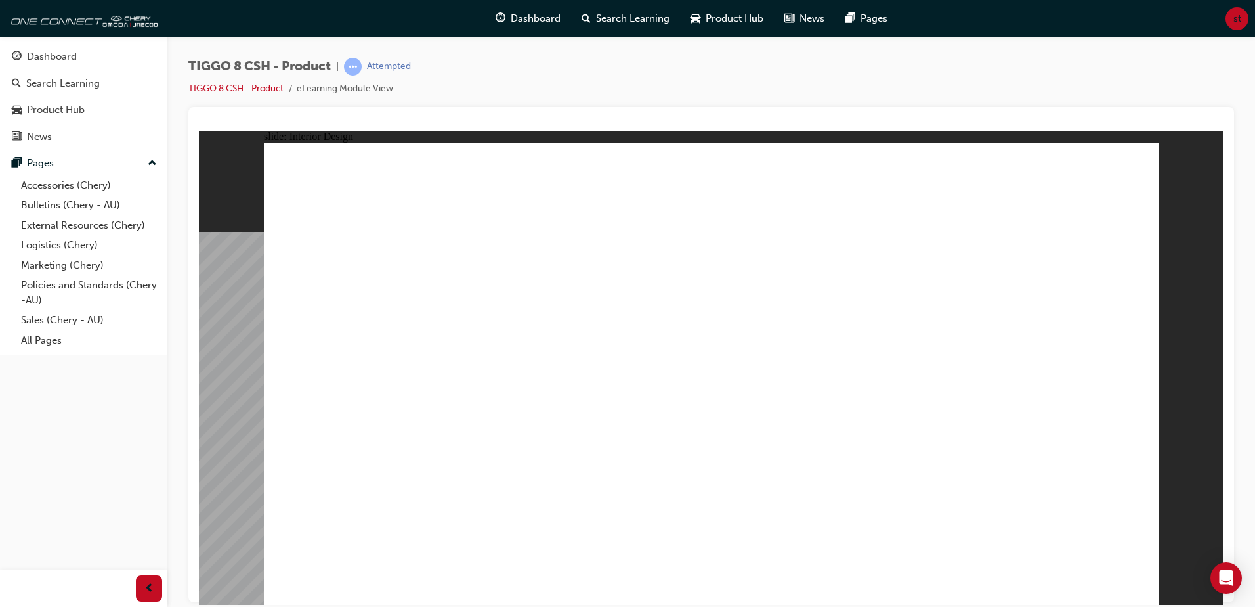
drag, startPoint x: 666, startPoint y: 397, endPoint x: 638, endPoint y: 358, distance: 48.3
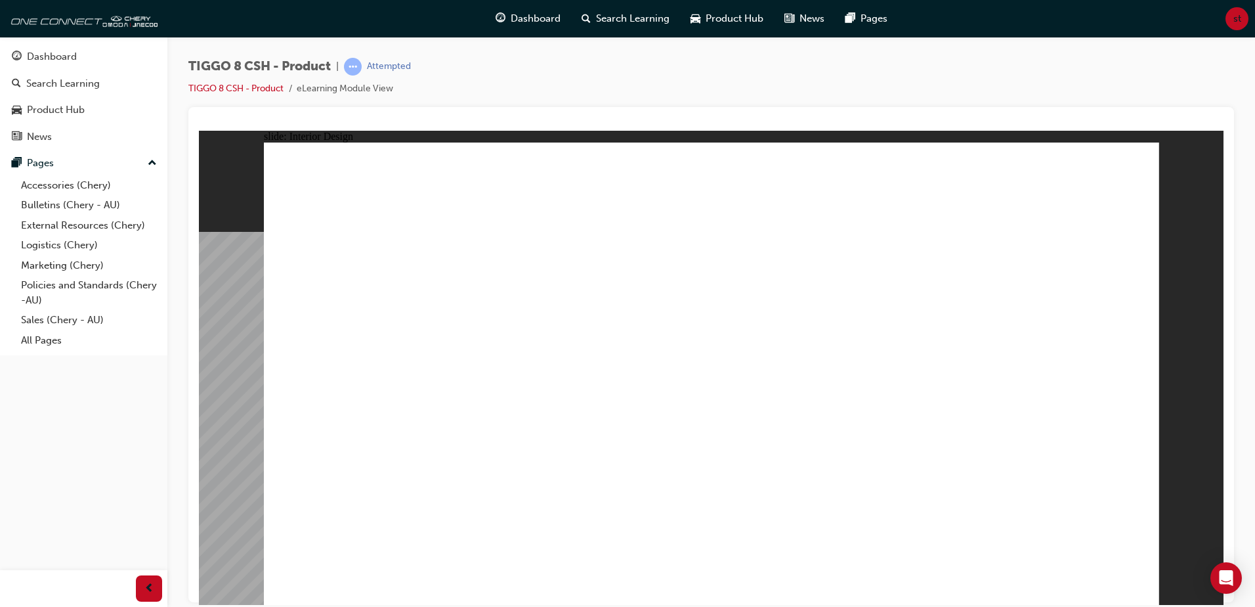
drag, startPoint x: 1020, startPoint y: 370, endPoint x: 1064, endPoint y: 362, distance: 44.2
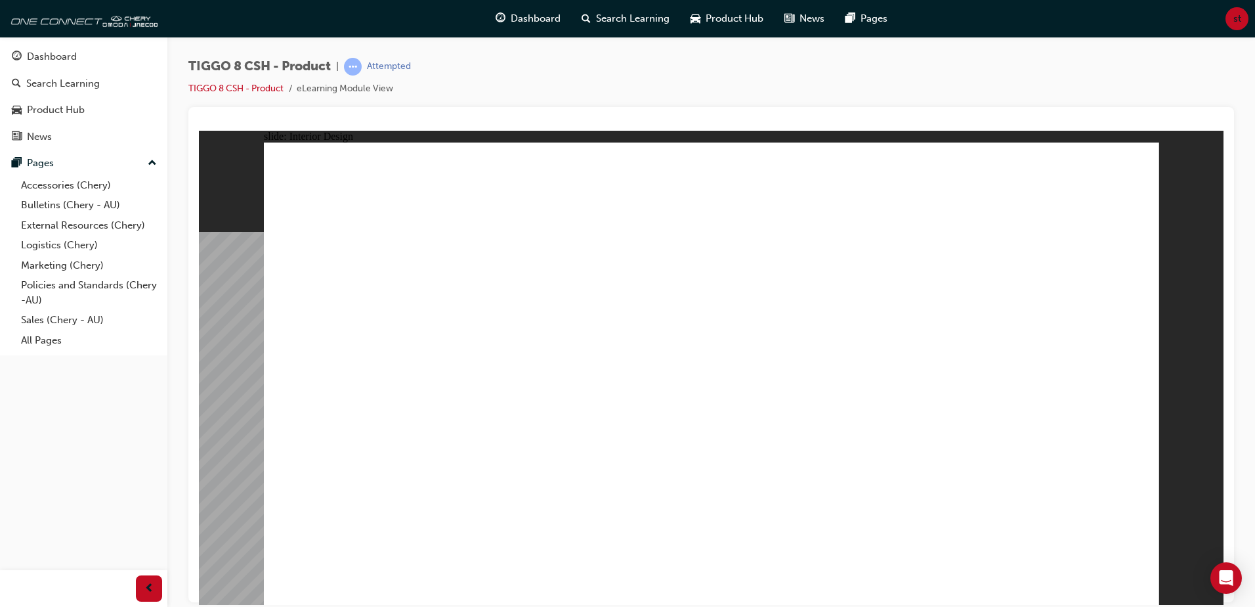
drag, startPoint x: 732, startPoint y: 280, endPoint x: 719, endPoint y: 278, distance: 13.3
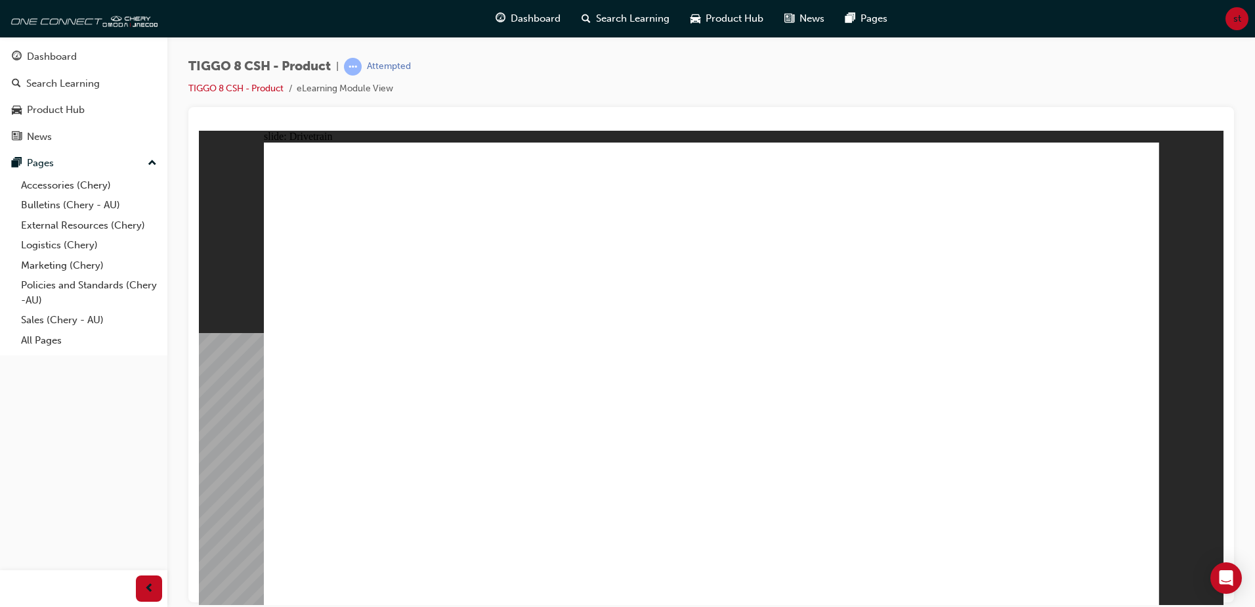
drag, startPoint x: 669, startPoint y: 387, endPoint x: 669, endPoint y: 466, distance: 78.8
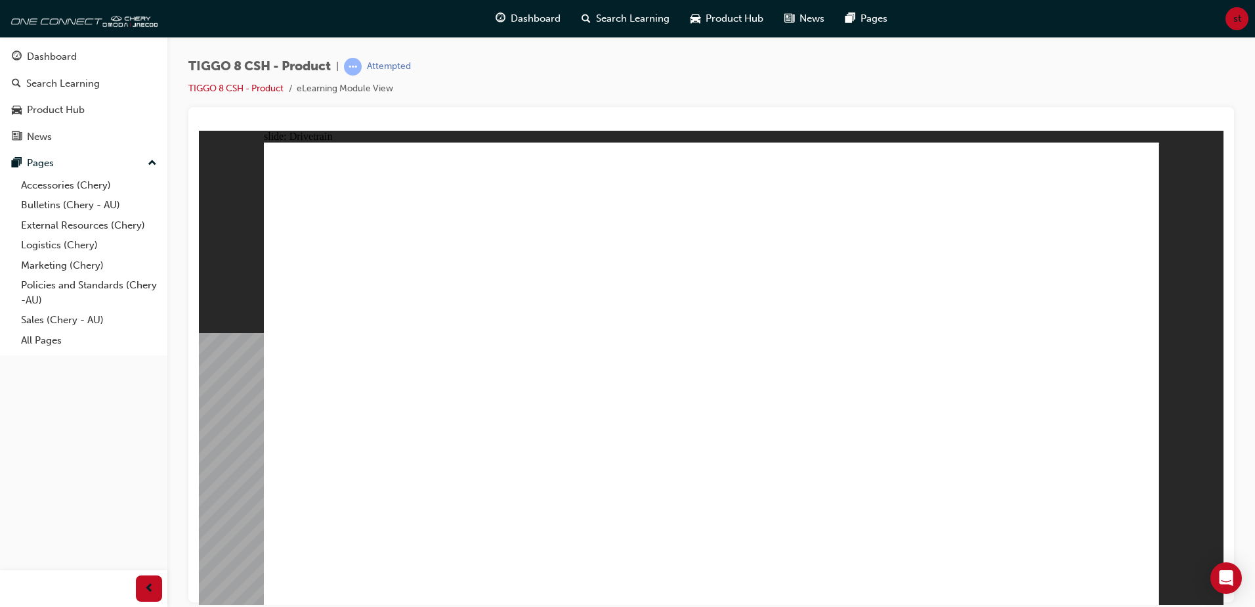
drag, startPoint x: 949, startPoint y: 494, endPoint x: 947, endPoint y: 464, distance: 29.6
drag, startPoint x: 947, startPoint y: 464, endPoint x: 949, endPoint y: 419, distance: 45.4
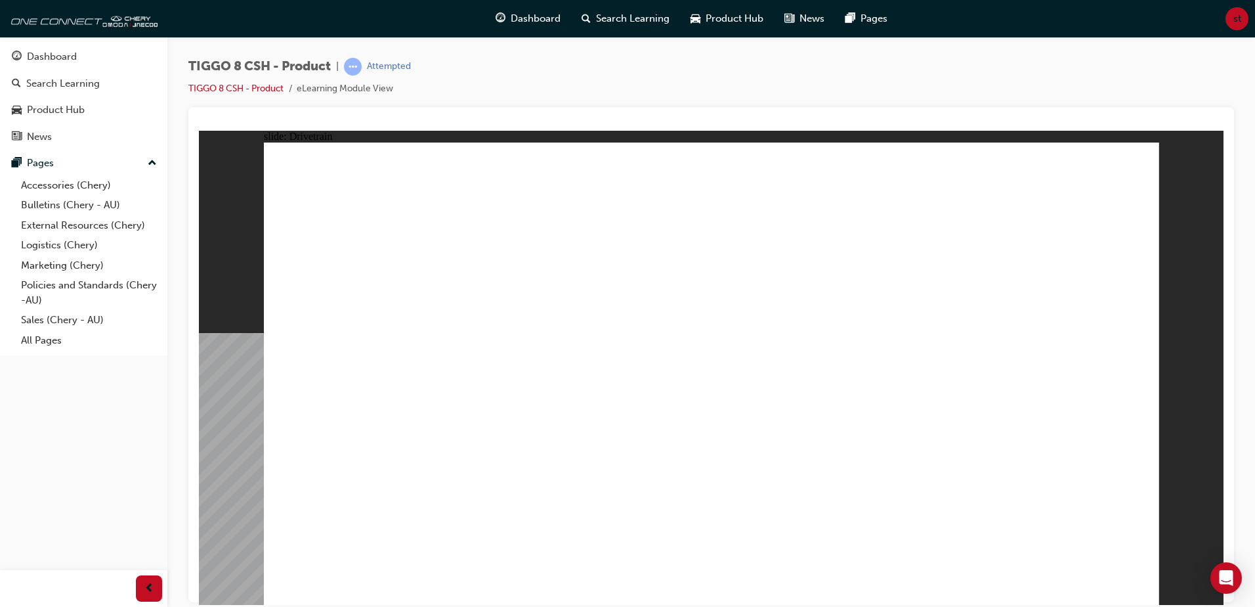
drag, startPoint x: 355, startPoint y: 343, endPoint x: 579, endPoint y: 336, distance: 224.6
type input "24"
drag, startPoint x: 350, startPoint y: 354, endPoint x: 582, endPoint y: 360, distance: 231.8
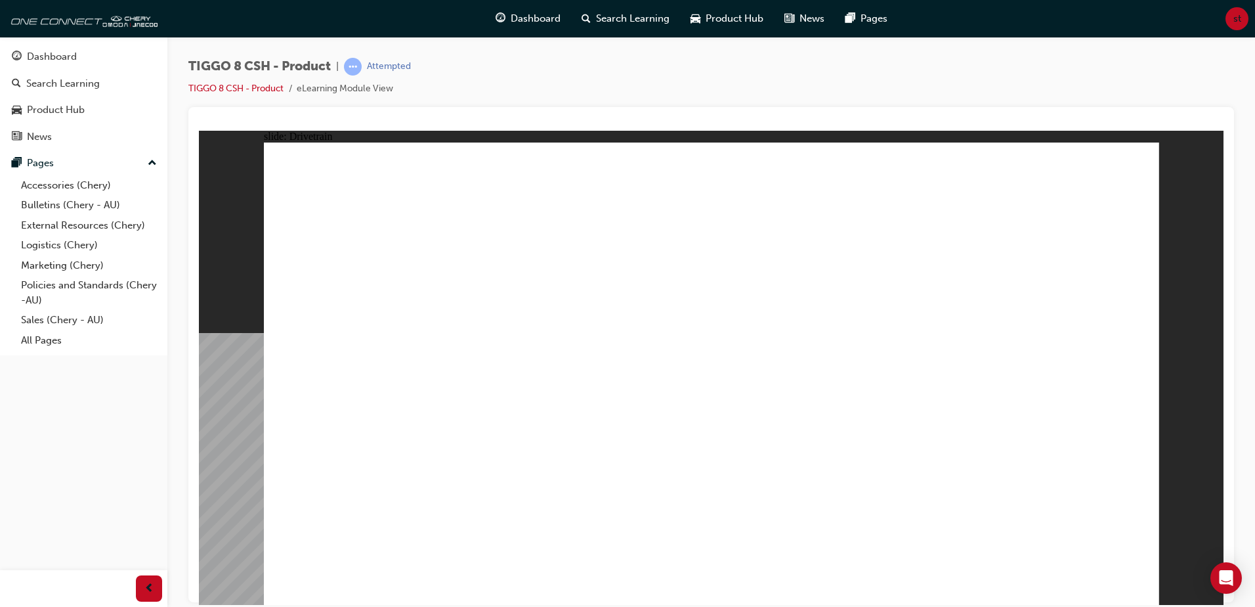
drag, startPoint x: 1041, startPoint y: 224, endPoint x: 1042, endPoint y: 256, distance: 32.2
drag, startPoint x: 622, startPoint y: 350, endPoint x: 854, endPoint y: 307, distance: 236.4
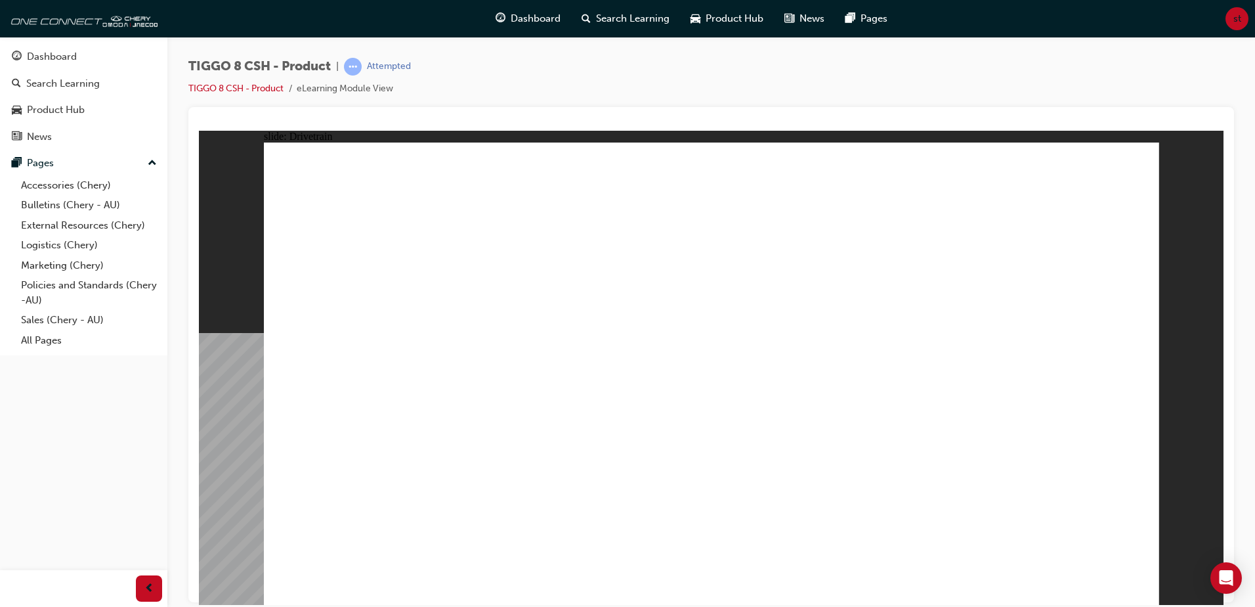
drag, startPoint x: 854, startPoint y: 307, endPoint x: 913, endPoint y: 334, distance: 64.9
drag, startPoint x: 913, startPoint y: 334, endPoint x: 926, endPoint y: 427, distance: 94.2
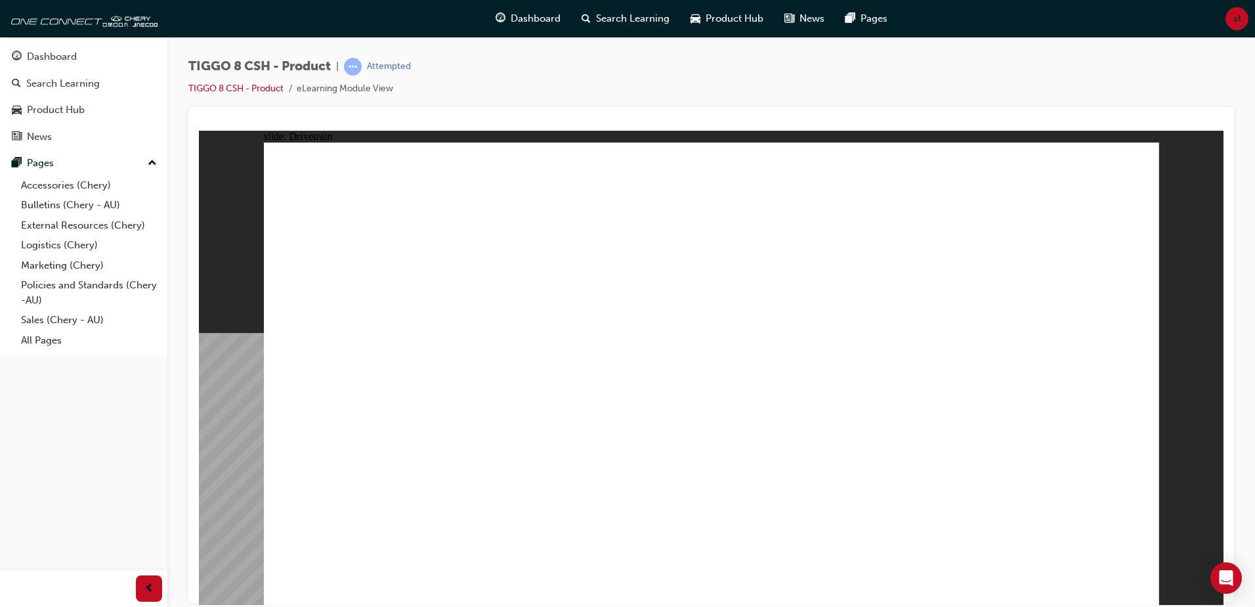
drag, startPoint x: 875, startPoint y: 448, endPoint x: 724, endPoint y: 450, distance: 150.4
drag, startPoint x: 724, startPoint y: 450, endPoint x: 709, endPoint y: 459, distance: 17.7
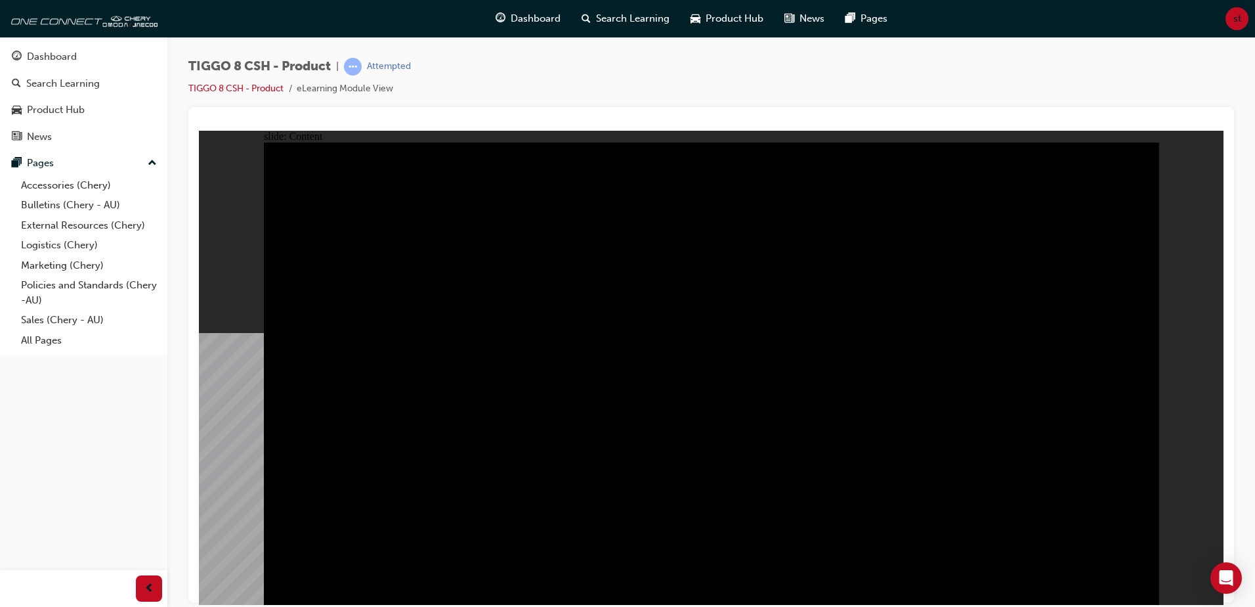
drag, startPoint x: 710, startPoint y: 365, endPoint x: 698, endPoint y: 316, distance: 50.0
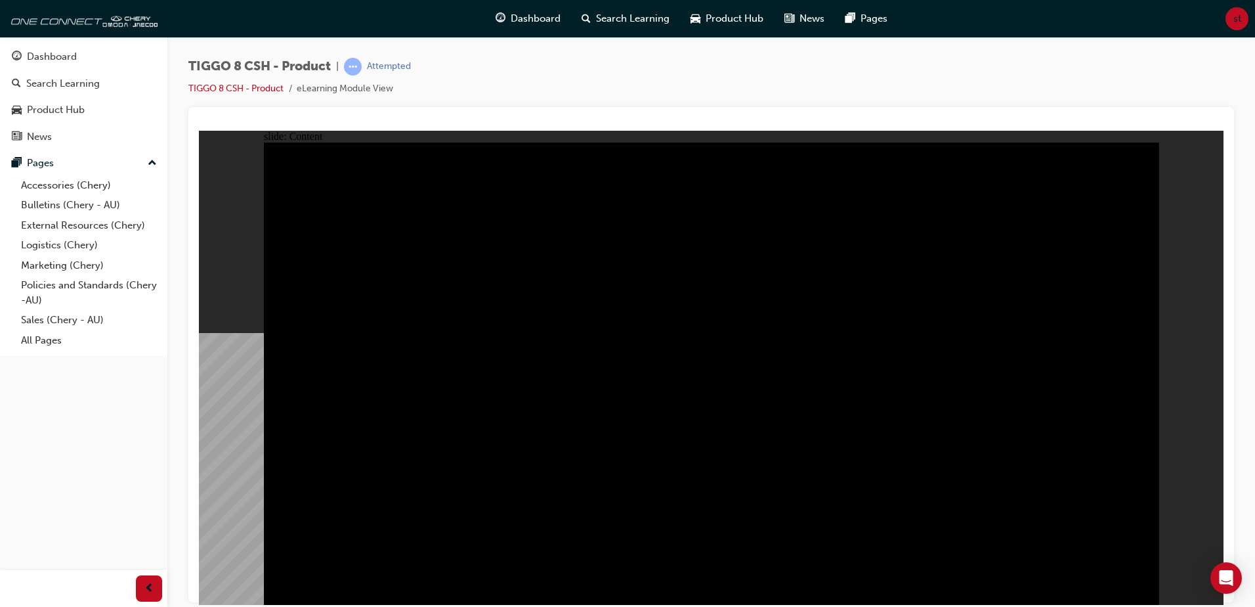
drag, startPoint x: 585, startPoint y: 448, endPoint x: 553, endPoint y: 479, distance: 44.6
drag, startPoint x: 544, startPoint y: 488, endPoint x: 368, endPoint y: 448, distance: 181.3
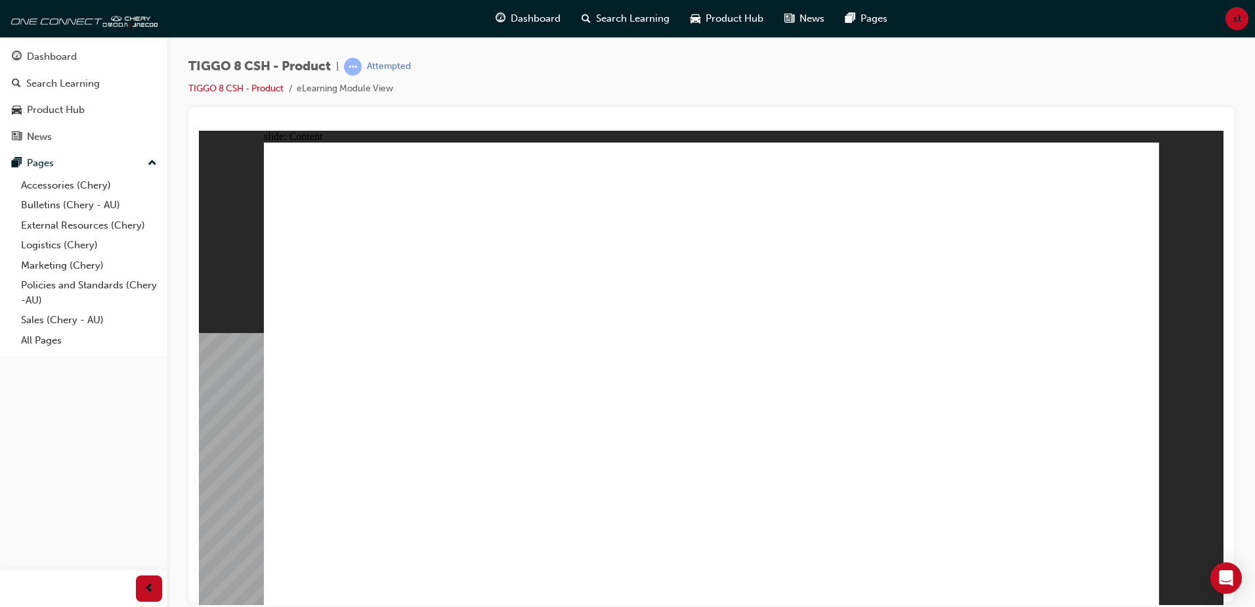
drag, startPoint x: 883, startPoint y: 515, endPoint x: 962, endPoint y: 516, distance: 78.8
drag, startPoint x: 965, startPoint y: 518, endPoint x: 1029, endPoint y: 514, distance: 64.5
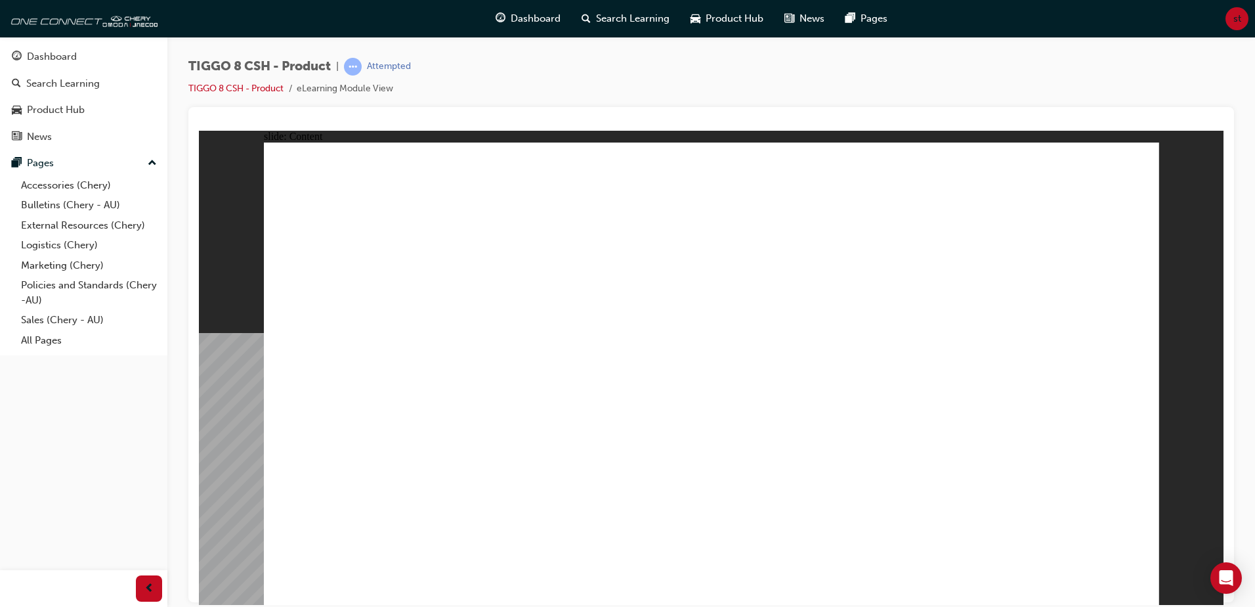
drag, startPoint x: 1041, startPoint y: 511, endPoint x: 1041, endPoint y: 420, distance: 90.6
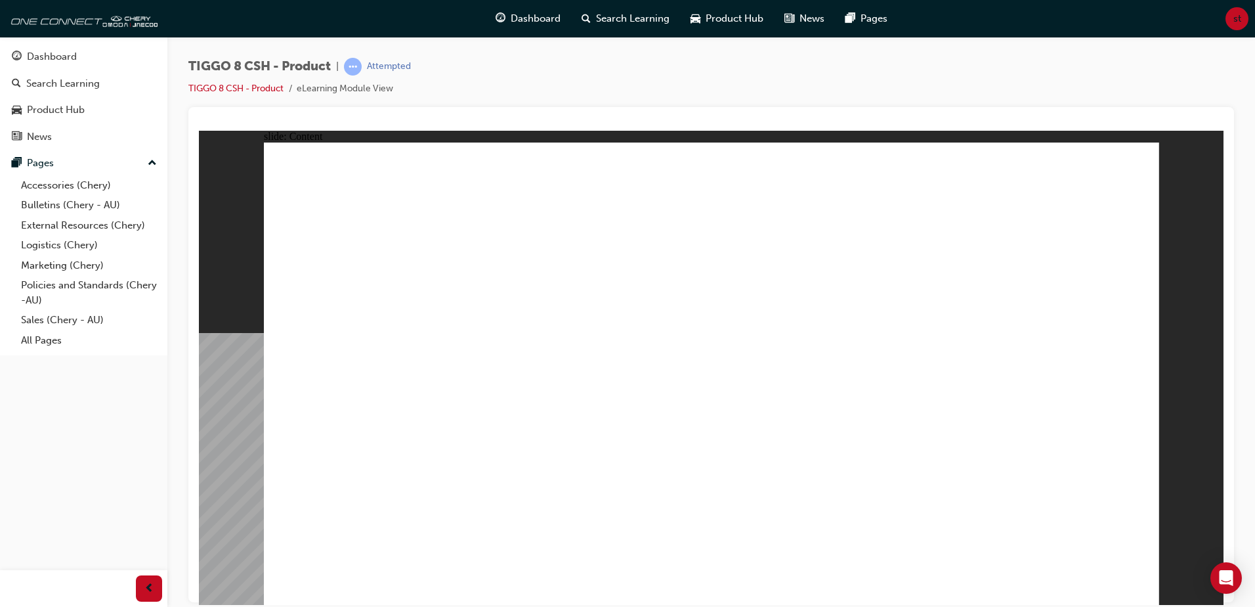
drag, startPoint x: 859, startPoint y: 222, endPoint x: 842, endPoint y: 198, distance: 29.2
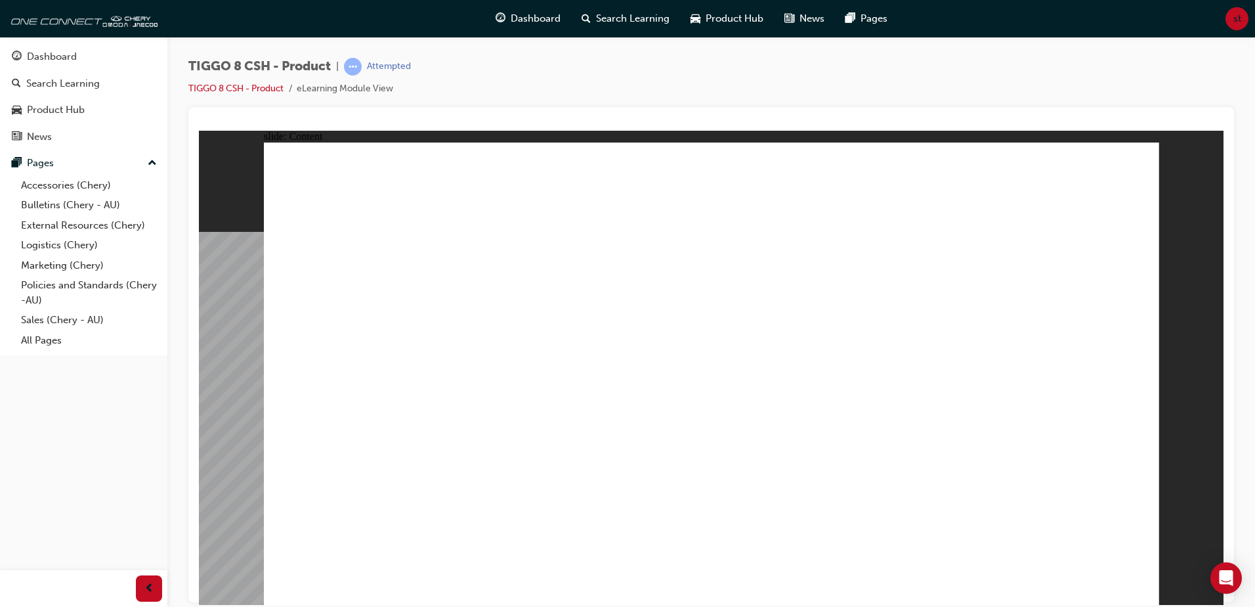
drag, startPoint x: 586, startPoint y: 281, endPoint x: 720, endPoint y: 276, distance: 134.0
drag, startPoint x: 782, startPoint y: 282, endPoint x: 792, endPoint y: 282, distance: 10.5
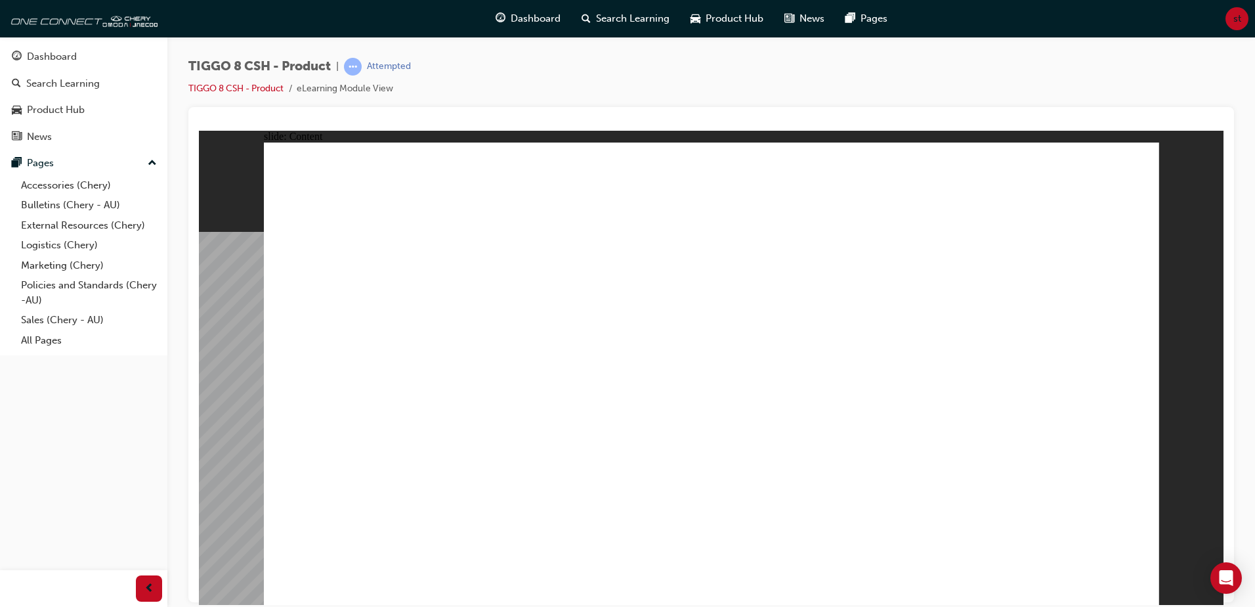
drag, startPoint x: 875, startPoint y: 280, endPoint x: 1014, endPoint y: 282, distance: 138.6
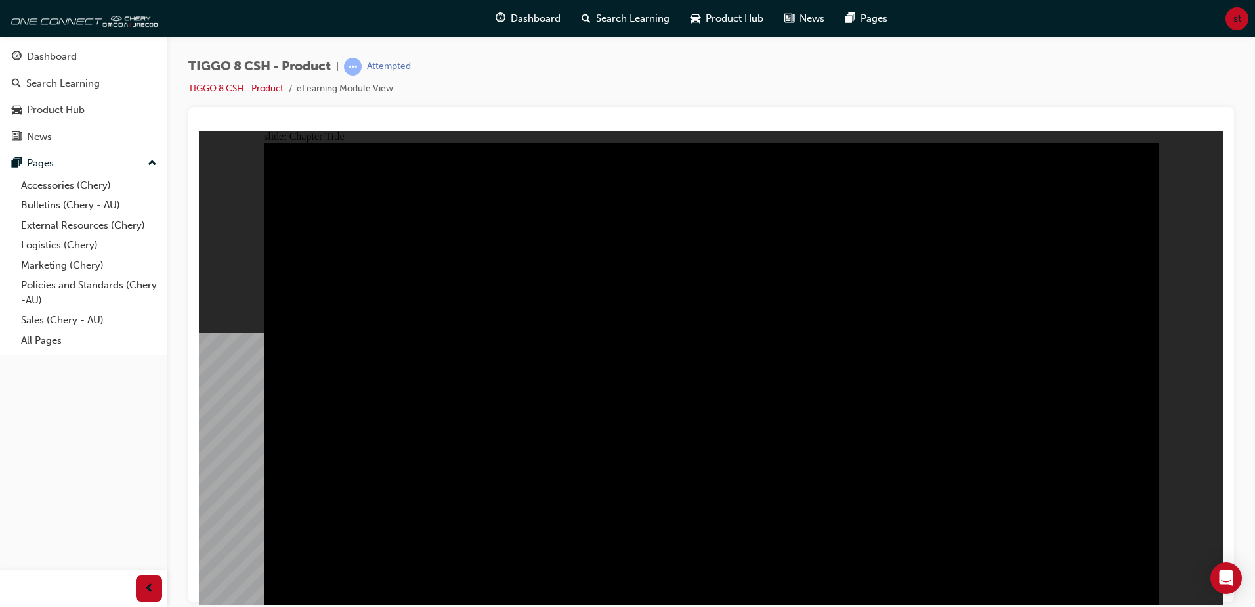
radio input "true"
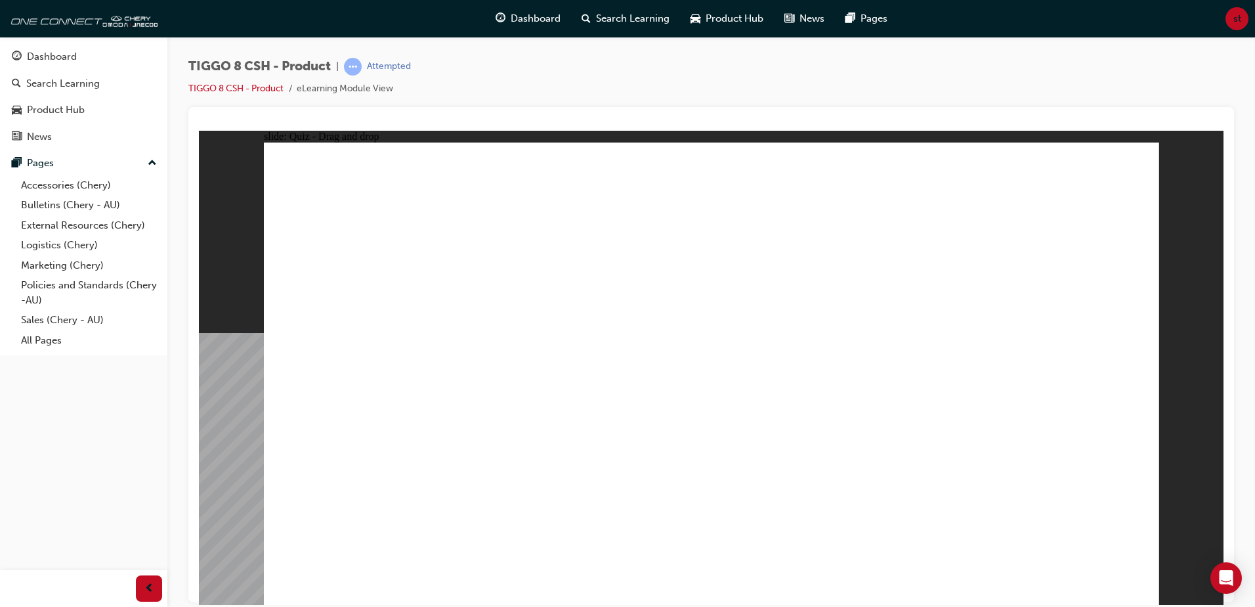
drag, startPoint x: 700, startPoint y: 182, endPoint x: 879, endPoint y: 389, distance: 273.3
drag, startPoint x: 795, startPoint y: 279, endPoint x: 746, endPoint y: 375, distance: 107.8
drag, startPoint x: 852, startPoint y: 177, endPoint x: 574, endPoint y: 376, distance: 341.3
drag, startPoint x: 1053, startPoint y: 187, endPoint x: 437, endPoint y: 393, distance: 650.1
drag, startPoint x: 953, startPoint y: 282, endPoint x: 1042, endPoint y: 360, distance: 118.7
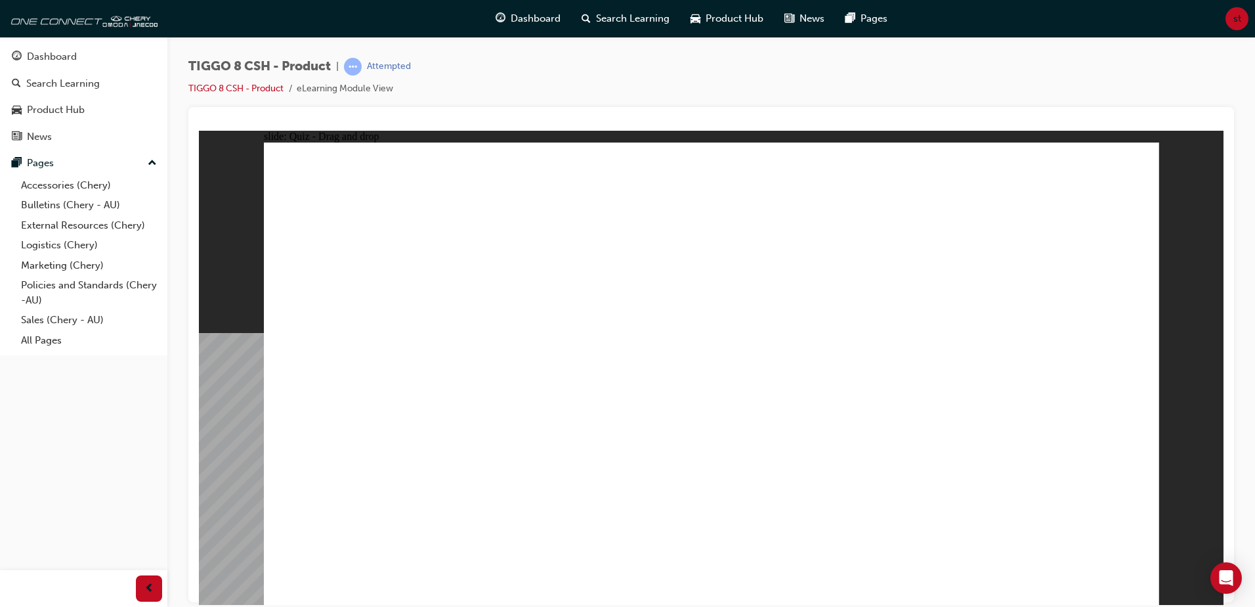
checkbox input "true"
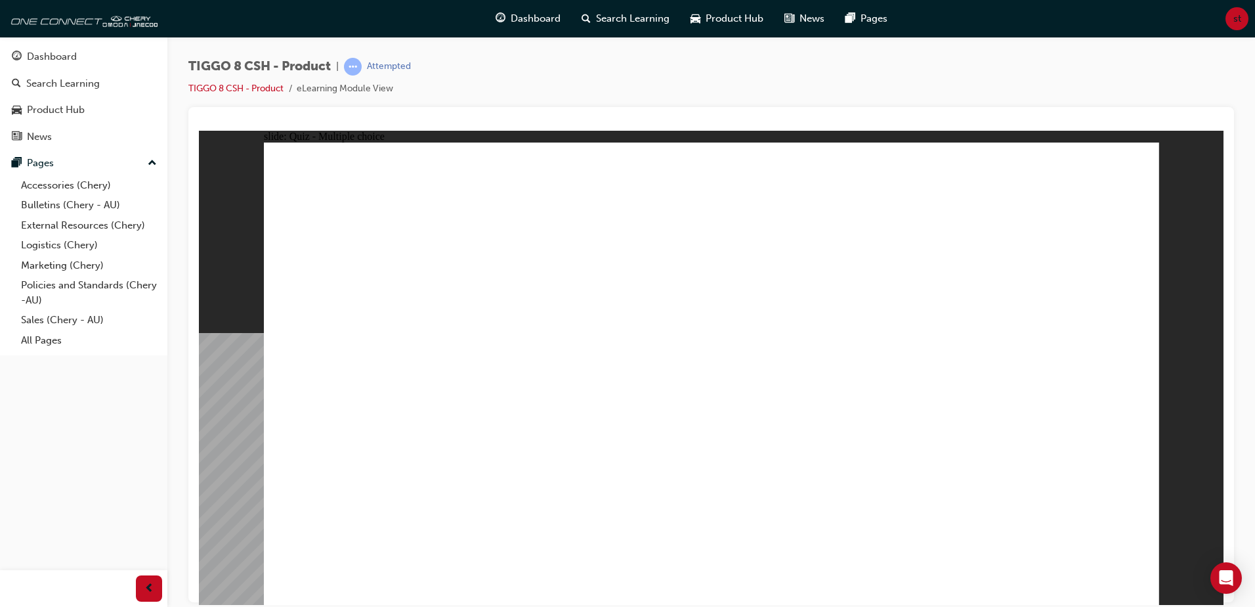
radio input "true"
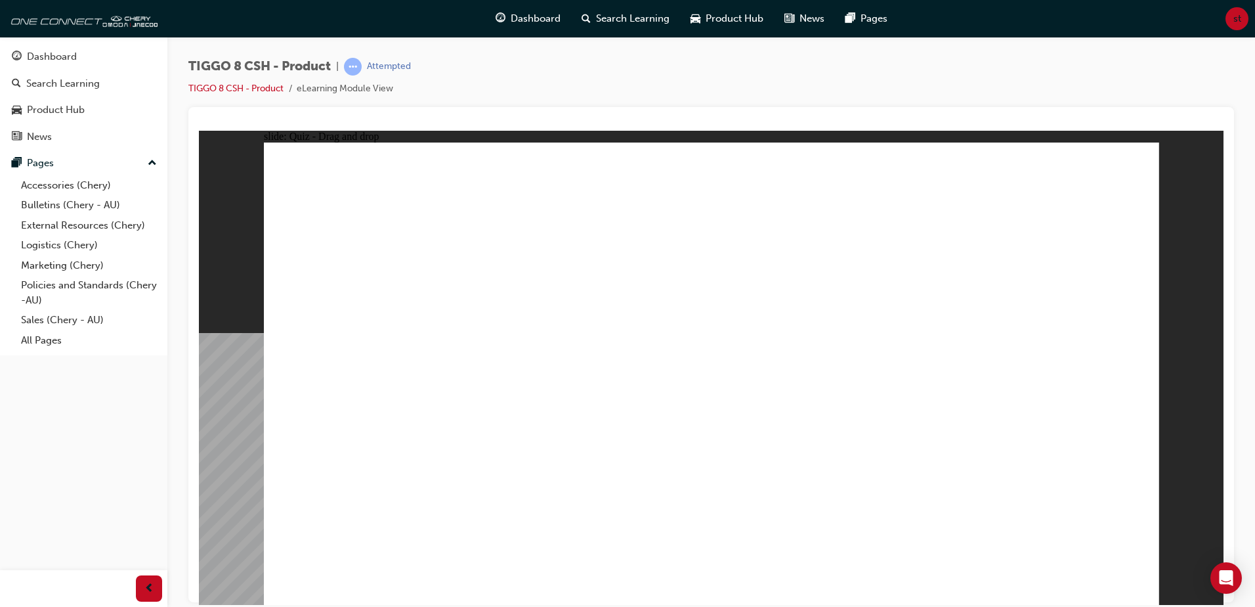
drag, startPoint x: 749, startPoint y: 198, endPoint x: 840, endPoint y: 392, distance: 214.4
drag, startPoint x: 888, startPoint y: 200, endPoint x: 896, endPoint y: 378, distance: 178.1
drag, startPoint x: 887, startPoint y: 196, endPoint x: 865, endPoint y: 387, distance: 191.7
drag, startPoint x: 893, startPoint y: 308, endPoint x: 877, endPoint y: 439, distance: 131.7
drag, startPoint x: 869, startPoint y: 231, endPoint x: 900, endPoint y: 451, distance: 222.2
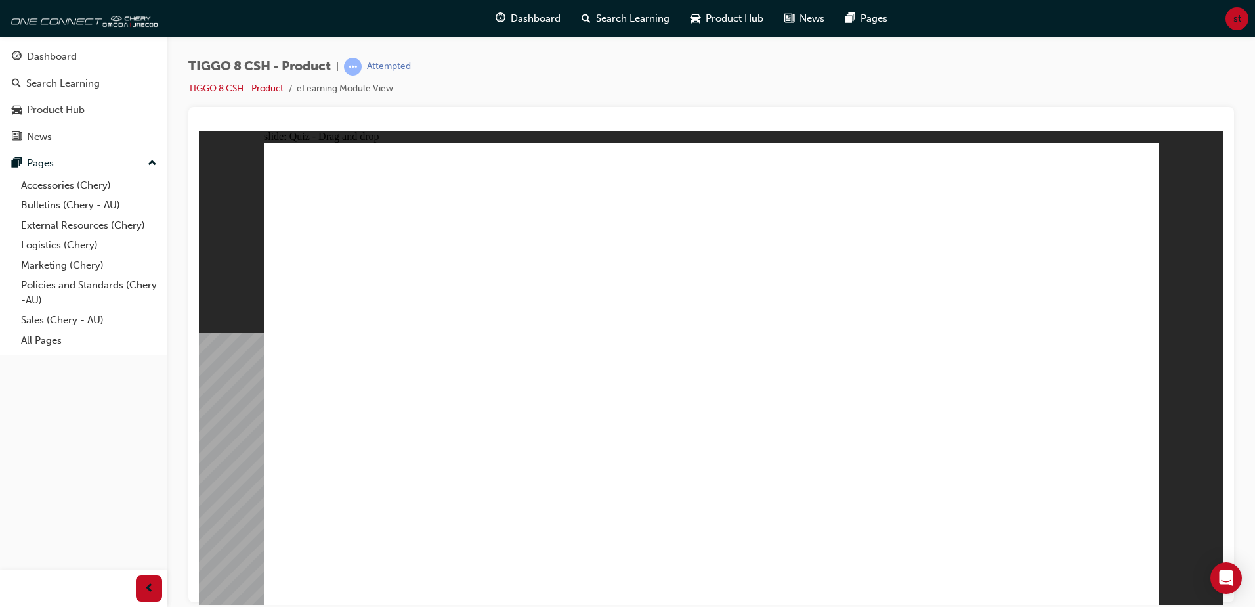
drag, startPoint x: 708, startPoint y: 232, endPoint x: 840, endPoint y: 490, distance: 290.7
drag, startPoint x: 1035, startPoint y: 234, endPoint x: 552, endPoint y: 451, distance: 529.9
drag, startPoint x: 1018, startPoint y: 199, endPoint x: 536, endPoint y: 452, distance: 544.2
drag, startPoint x: 1046, startPoint y: 224, endPoint x: 854, endPoint y: 449, distance: 295.8
drag, startPoint x: 1005, startPoint y: 211, endPoint x: 836, endPoint y: 479, distance: 317.2
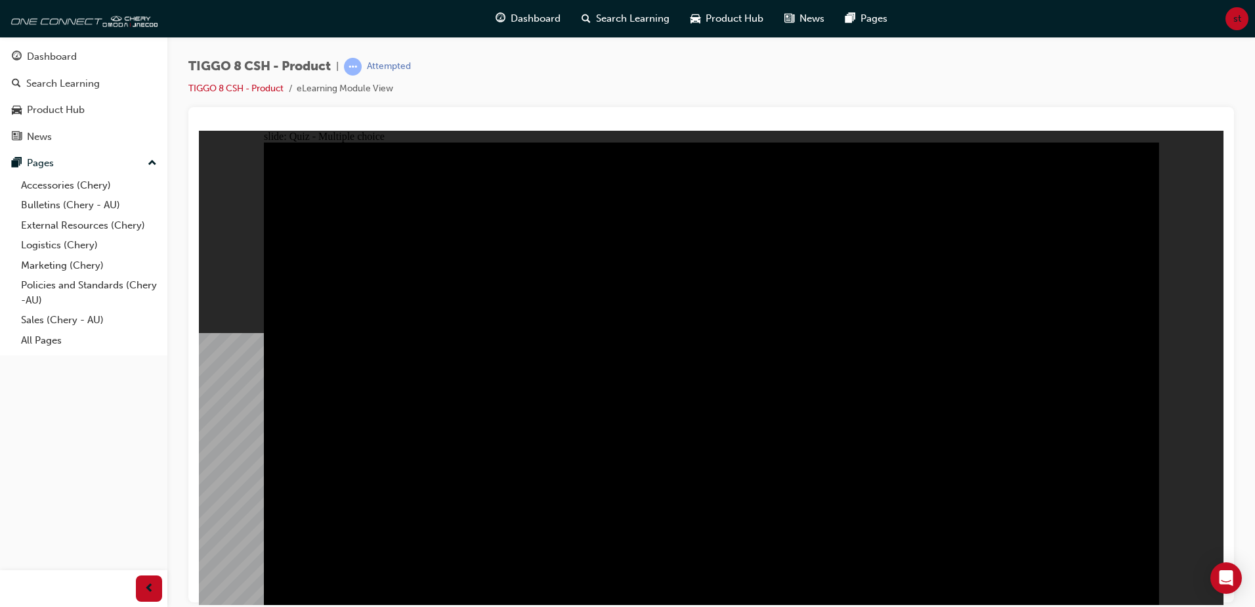
radio input "true"
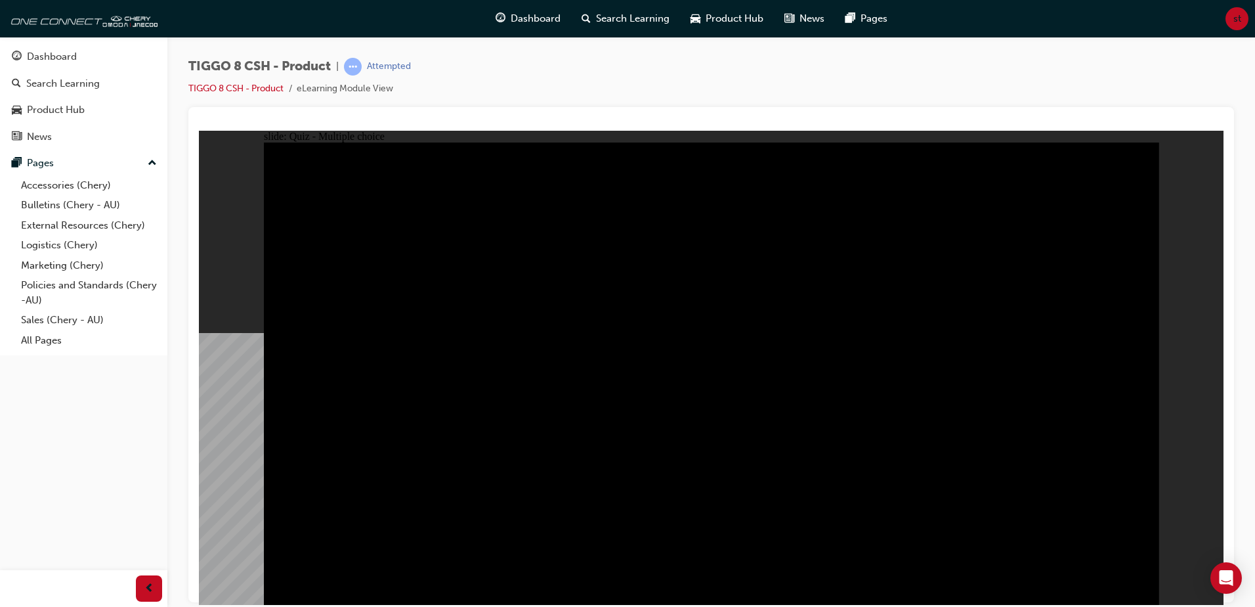
radio input "true"
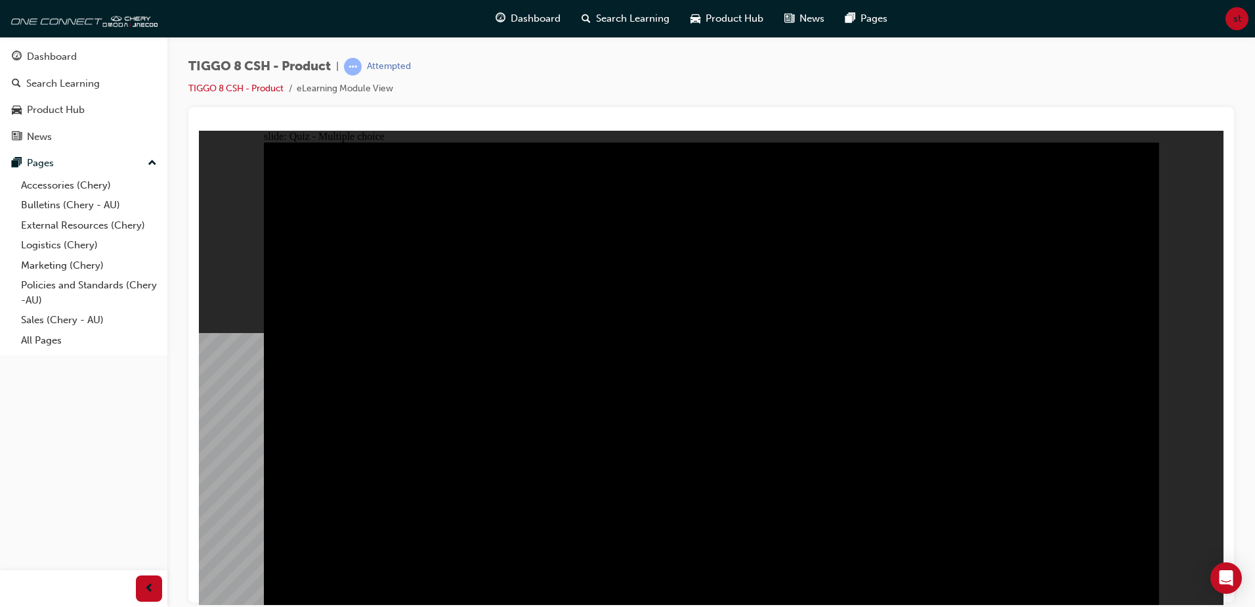
radio input "true"
checkbox input "true"
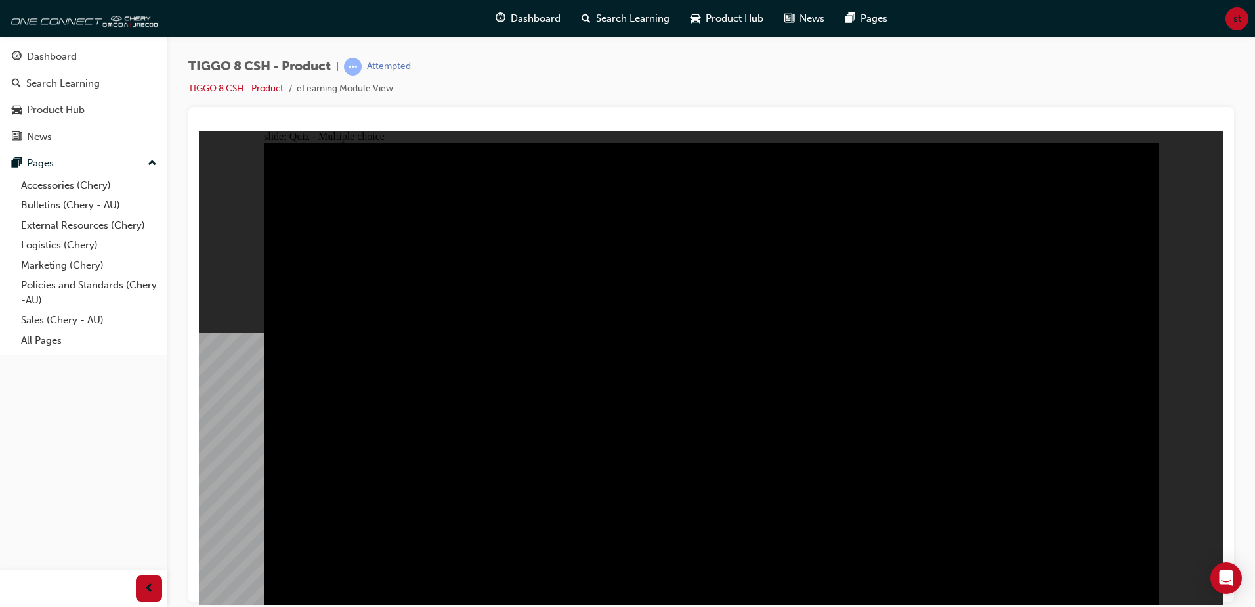
checkbox input "true"
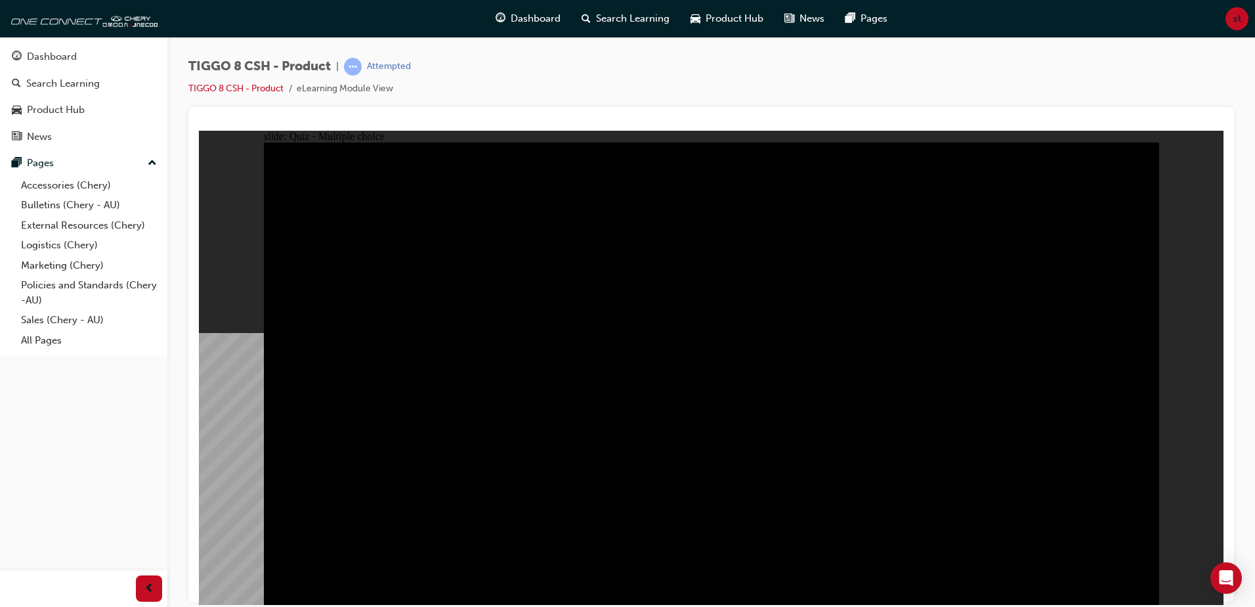
drag, startPoint x: 806, startPoint y: 224, endPoint x: 931, endPoint y: 214, distance: 125.1
checkbox input "true"
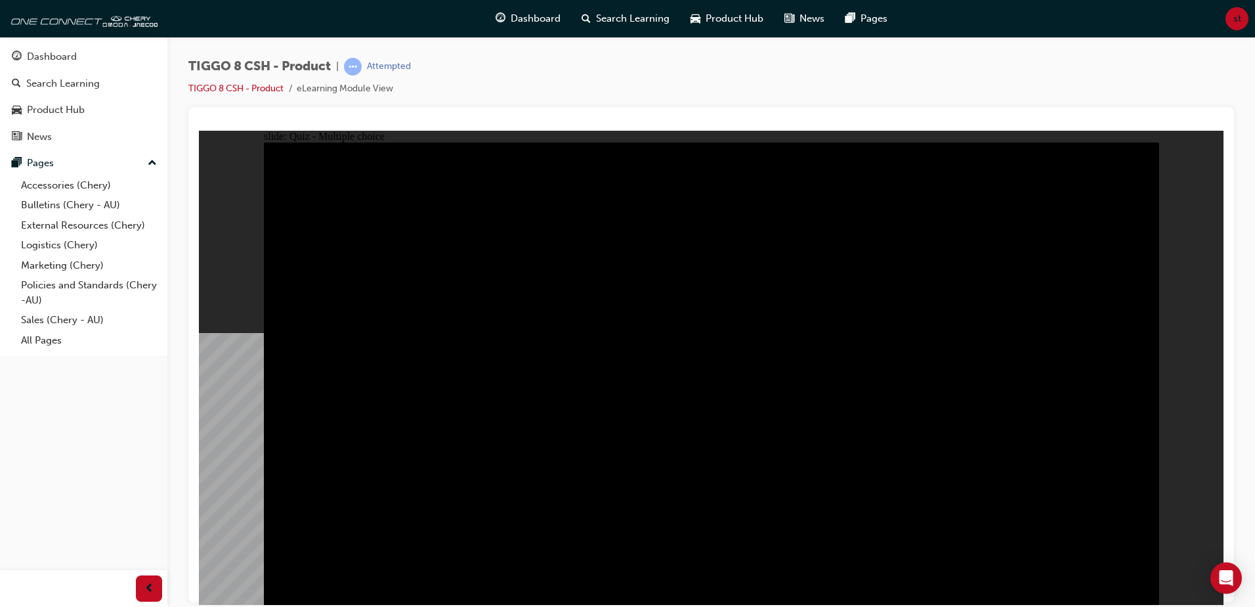
checkbox input "true"
